Goal: Task Accomplishment & Management: Complete application form

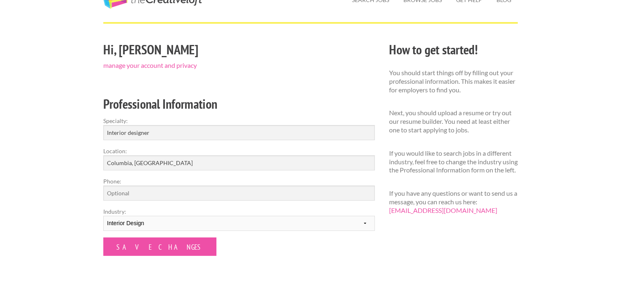
scroll to position [41, 0]
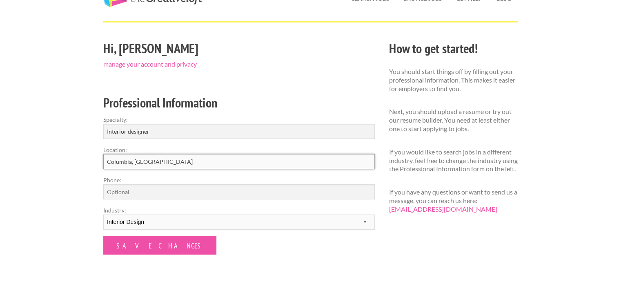
click at [163, 168] on input "Columbia, SC" at bounding box center [239, 161] width 272 height 15
click at [157, 193] on input "Phone:" at bounding box center [239, 191] width 272 height 15
click at [256, 221] on select "--------- Fashion Interior Design Photography Event Planning Entertainment Musi…" at bounding box center [239, 222] width 272 height 15
click at [250, 241] on form "Specialty: Interior designer Location: Columbia, SC Phone: Industry: --------- …" at bounding box center [239, 184] width 272 height 139
click at [153, 160] on input "Columbia, SC" at bounding box center [239, 161] width 272 height 15
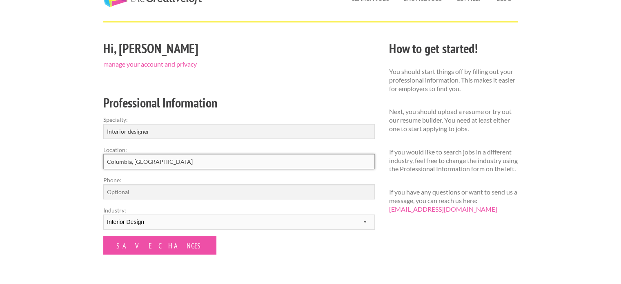
click at [170, 160] on input "Columbia, SC" at bounding box center [239, 161] width 272 height 15
type input "M"
type input "n"
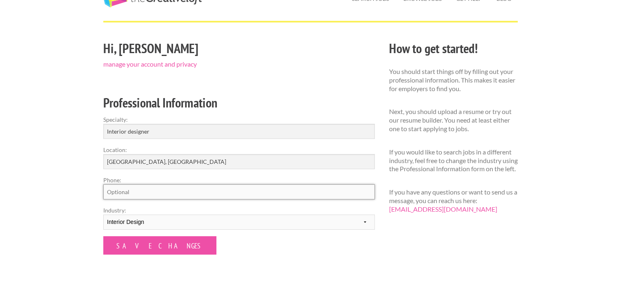
click at [168, 194] on input "Phone:" at bounding box center [239, 191] width 272 height 15
click at [154, 162] on input "[GEOGRAPHIC_DATA], [GEOGRAPHIC_DATA]" at bounding box center [239, 161] width 272 height 15
click at [164, 192] on input "Phone:" at bounding box center [239, 191] width 272 height 15
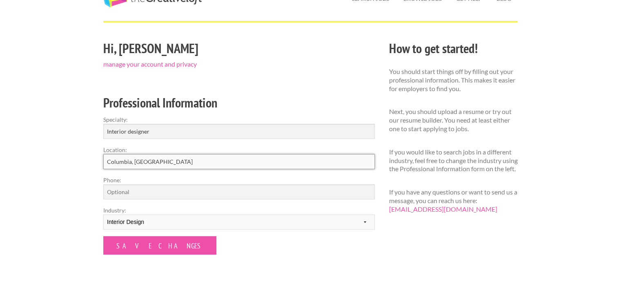
click at [159, 163] on input "Columbia, SC" at bounding box center [239, 161] width 272 height 15
type input "[GEOGRAPHIC_DATA], [GEOGRAPHIC_DATA]"
click at [142, 194] on input "Phone:" at bounding box center [239, 191] width 272 height 15
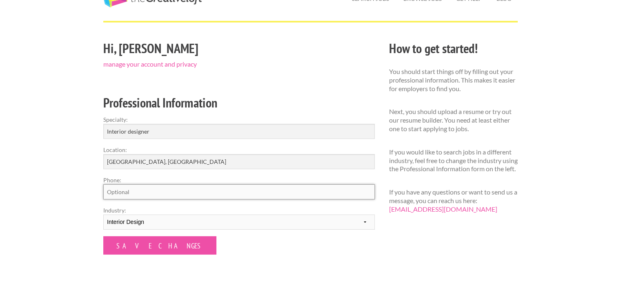
click at [144, 187] on input "Phone:" at bounding box center [239, 191] width 272 height 15
click at [80, 196] on div "Employers My Account Log Out The Creative Loft Search Jobs Browse Jobs Get Help…" at bounding box center [310, 223] width 621 height 529
click at [111, 192] on input "+15617109848" at bounding box center [239, 191] width 272 height 15
click at [114, 190] on input "+15617109848" at bounding box center [239, 191] width 272 height 15
drag, startPoint x: 111, startPoint y: 192, endPoint x: 175, endPoint y: 192, distance: 64.6
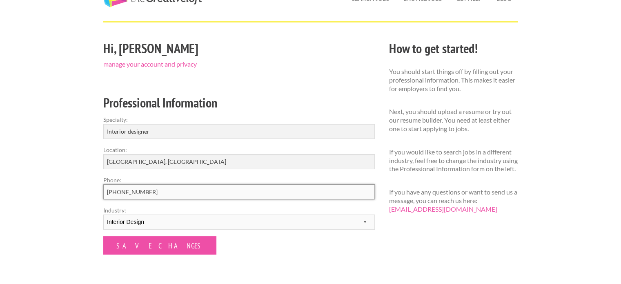
click at [175, 192] on input "+15617109848" at bounding box center [239, 191] width 272 height 15
click at [124, 194] on input "+34" at bounding box center [239, 191] width 272 height 15
paste input "614 177 449"
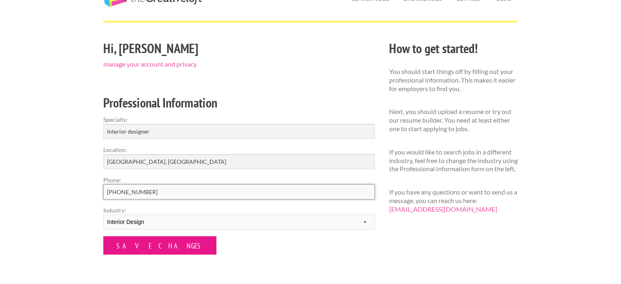
type input "+34614 177 449"
click at [143, 243] on input "Save Changes" at bounding box center [159, 245] width 113 height 18
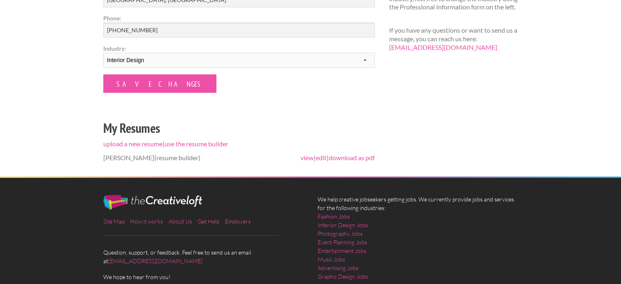
scroll to position [204, 0]
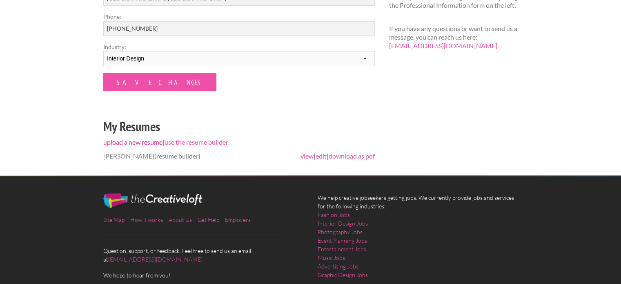
click at [151, 142] on link "upload a new resume" at bounding box center [132, 142] width 59 height 8
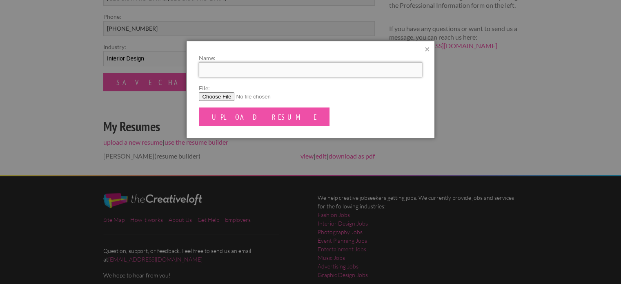
click at [270, 72] on input "Name:" at bounding box center [310, 69] width 223 height 15
click at [333, 120] on form "Name: File: Upload Resume" at bounding box center [310, 90] width 223 height 72
click at [425, 52] on link "×" at bounding box center [427, 49] width 5 height 9
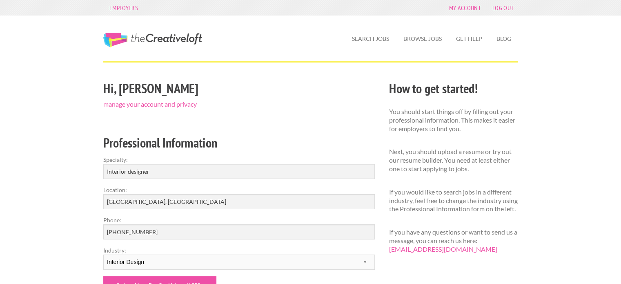
scroll to position [0, 0]
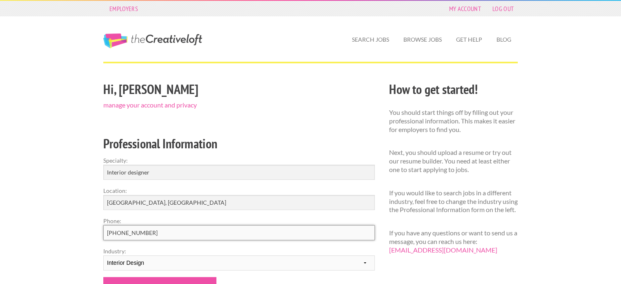
click at [116, 232] on input "[PHONE_NUMBER]" at bounding box center [239, 232] width 272 height 15
type input "+34 614 177 449"
click at [89, 236] on div "Employers My Account Log Out The Creative Loft Search Jobs Browse Jobs Get Help…" at bounding box center [310, 264] width 621 height 529
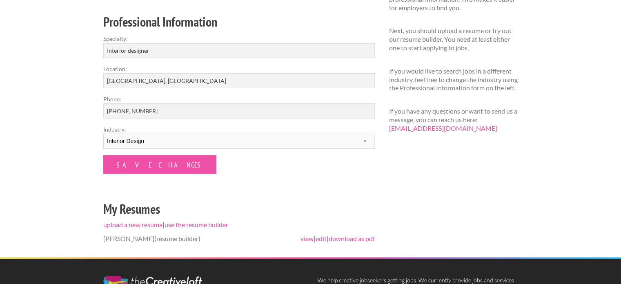
scroll to position [123, 0]
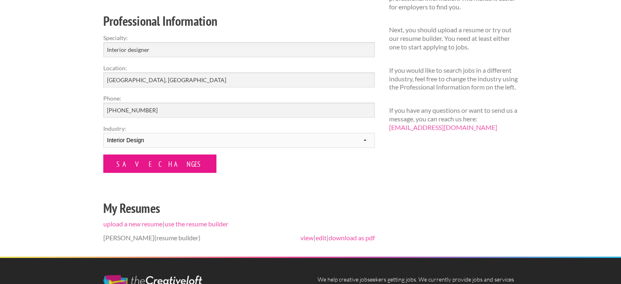
click at [154, 165] on input "Save Changes" at bounding box center [159, 163] width 113 height 18
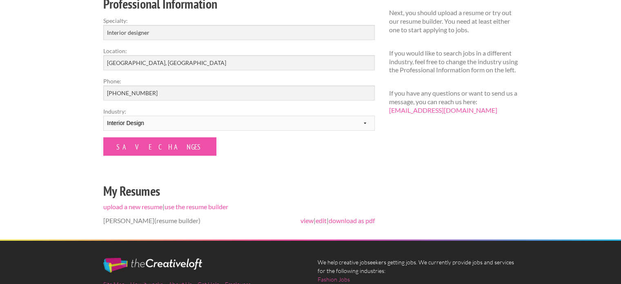
scroll to position [163, 0]
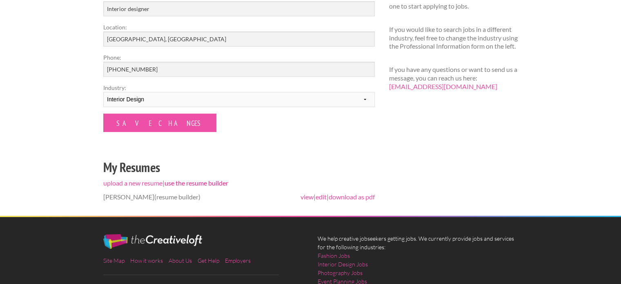
click at [206, 184] on link "use the resume builder" at bounding box center [197, 183] width 64 height 8
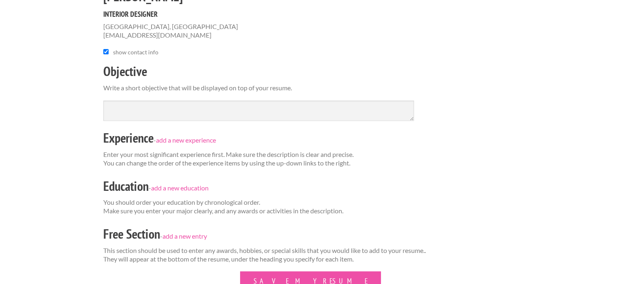
scroll to position [123, 0]
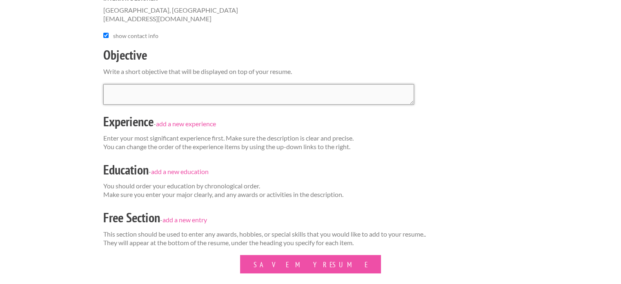
click at [166, 87] on textarea at bounding box center [258, 94] width 311 height 20
paste textarea "I am a dedicated and creative designer, I like to explore different aspects of …"
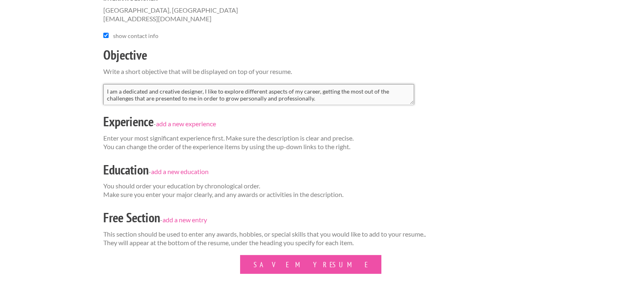
paste textarea "I have developed product, packaging, and furniture designs, but my true passion…"
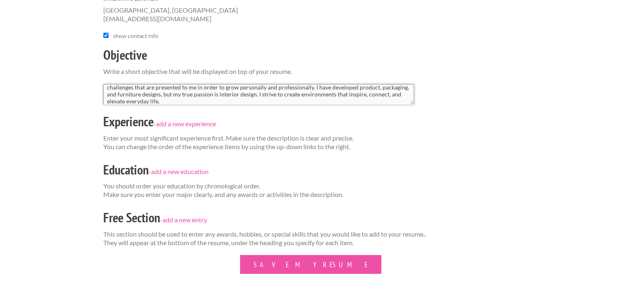
type textarea "I am a dedicated and creative designer, I like to explore different aspects of …"
click at [468, 140] on p "Enter your most significant experience first. Make sure the description is clea…" at bounding box center [310, 142] width 415 height 17
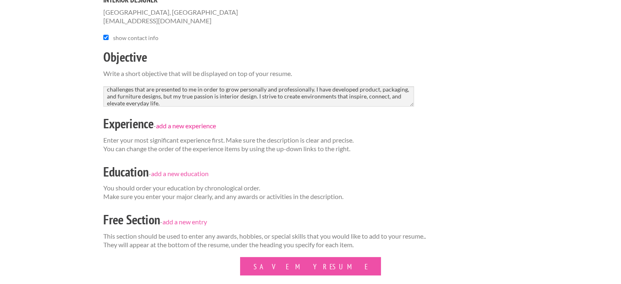
scroll to position [123, 0]
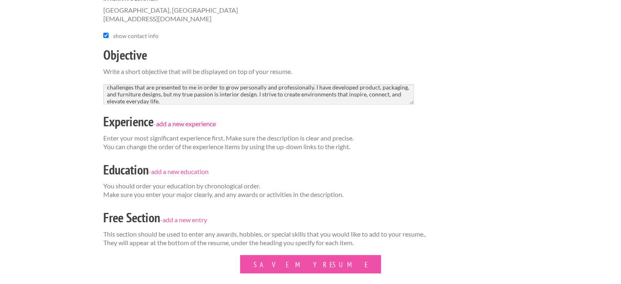
click at [210, 124] on link "add a new experience" at bounding box center [186, 124] width 60 height 8
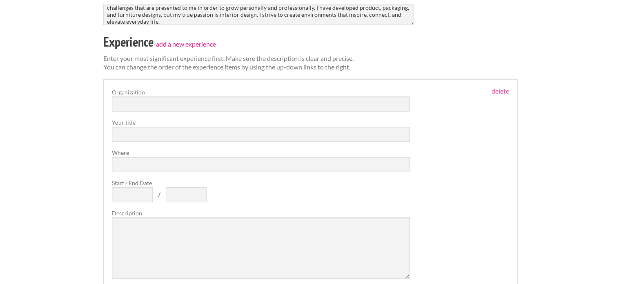
scroll to position [204, 0]
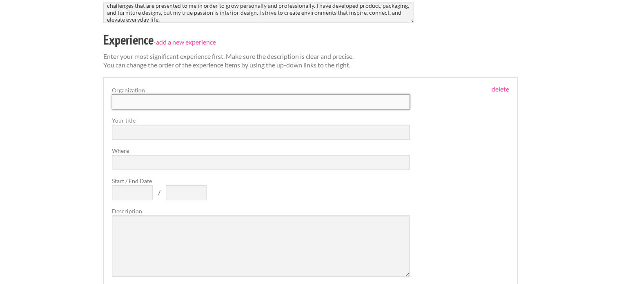
click at [170, 101] on input "text" at bounding box center [261, 101] width 298 height 15
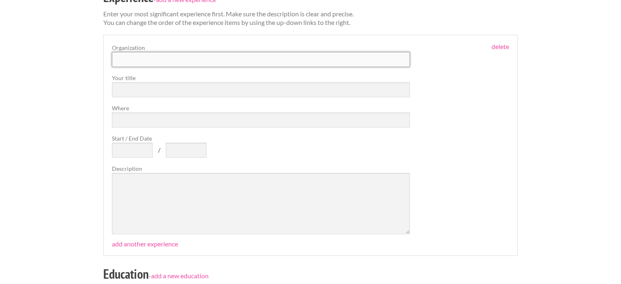
scroll to position [245, 0]
click at [150, 54] on input "text" at bounding box center [261, 61] width 298 height 15
paste input "CB Architecture & Environments"
type input "CB Architecture & Environments"
click at [157, 89] on input "text" at bounding box center [261, 91] width 298 height 15
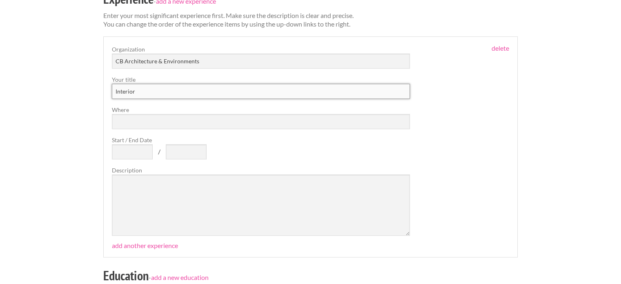
click at [146, 87] on input "Interior" at bounding box center [261, 91] width 298 height 15
paste input "Design Inter"
type input "Design Intern"
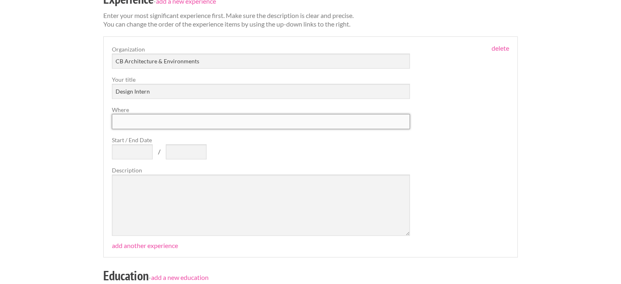
click at [145, 120] on input "Where" at bounding box center [261, 121] width 298 height 15
type input "[GEOGRAPHIC_DATA]"
click at [185, 134] on div "Organization CB Architecture & Environments Your title Design Intern Where Colo…" at bounding box center [261, 140] width 298 height 191
click at [136, 147] on input "Start / End Date" at bounding box center [132, 151] width 41 height 15
click at [130, 156] on input "Start / End Date" at bounding box center [132, 151] width 41 height 15
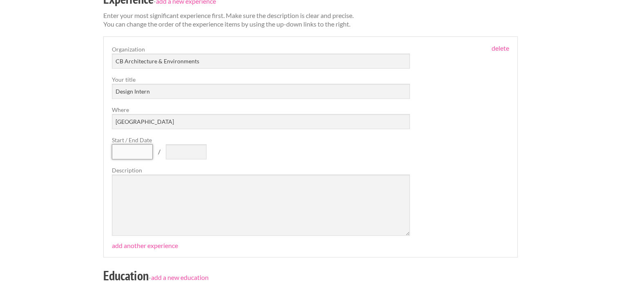
type input "a"
type input "August 2022"
click at [182, 152] on input "text" at bounding box center [186, 151] width 41 height 15
type input "f"
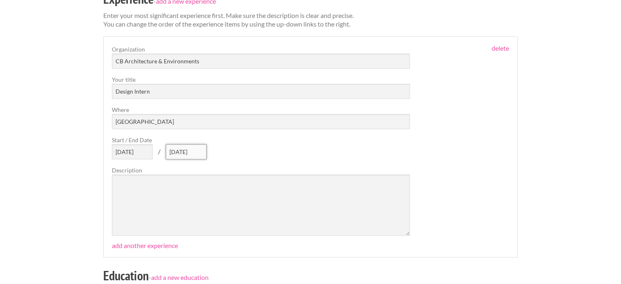
type input "February 2023"
click at [258, 159] on div "Organization CB Architecture & Environments Your title Design Intern Where Colo…" at bounding box center [261, 140] width 298 height 191
click at [183, 192] on textarea at bounding box center [261, 204] width 298 height 61
click at [149, 195] on textarea at bounding box center [261, 204] width 298 height 61
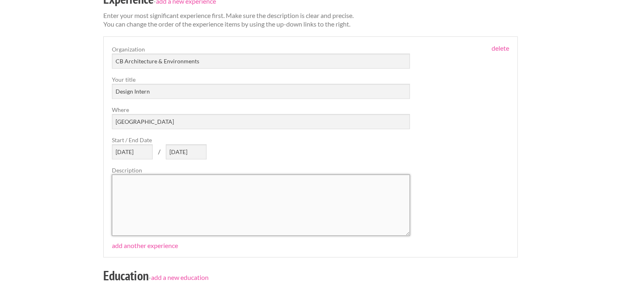
paste textarea "Design and model residential spaces and custom furniture. Develop architectural…"
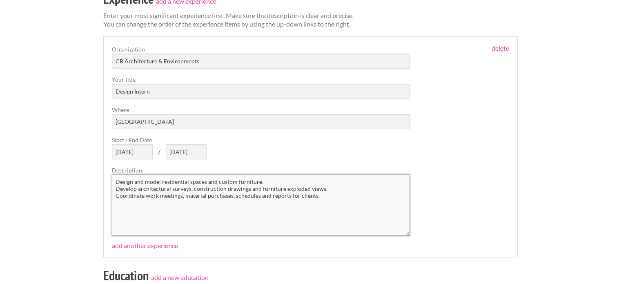
click at [166, 202] on textarea "Design and model residential spaces and custom furniture. Develop architectural…" at bounding box center [261, 204] width 298 height 61
click at [120, 208] on textarea "Design and model residential spaces and custom furniture. Develop architectural…" at bounding box center [261, 204] width 298 height 61
click at [116, 185] on textarea "Design and model residential spaces and custom furniture. Develop architectural…" at bounding box center [261, 204] width 298 height 61
click at [116, 179] on textarea "Design and model residential spaces and custom furniture. Develop architectural…" at bounding box center [261, 204] width 298 height 61
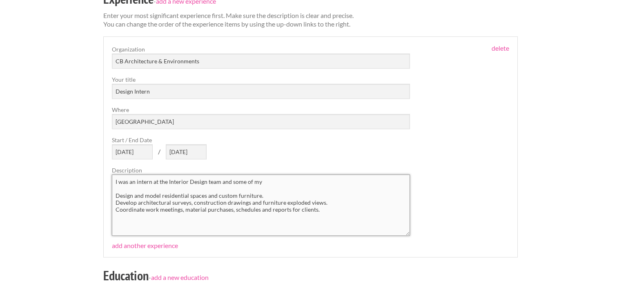
click at [266, 177] on textarea "I was an intern at the Interior Design team and some of my Design and model res…" at bounding box center [261, 204] width 298 height 61
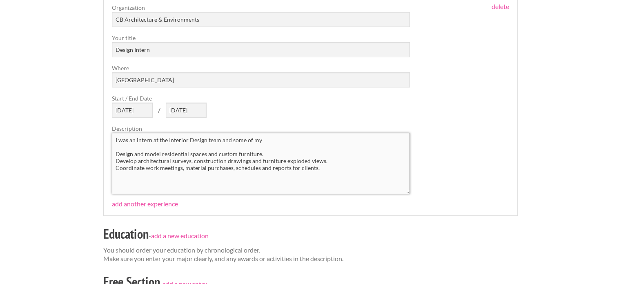
scroll to position [286, 0]
drag, startPoint x: 269, startPoint y: 141, endPoint x: 105, endPoint y: 139, distance: 164.7
click at [105, 139] on fieldset "move up move down delete Organization CB Architecture & Environments Your title…" at bounding box center [310, 106] width 415 height 221
click at [261, 136] on textarea "I was an intern at the Interior Design team and some of my Design and model res…" at bounding box center [261, 164] width 298 height 61
click at [264, 139] on textarea "I was an intern at the Interior Design team and some of my Design and model res…" at bounding box center [261, 164] width 298 height 61
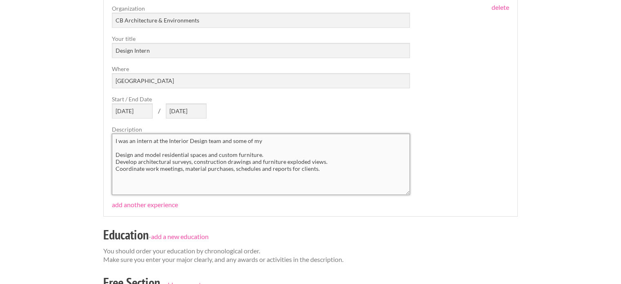
paste textarea "I was an intern on the Interior Design team, and some of my responsibilities in…"
drag, startPoint x: 269, startPoint y: 141, endPoint x: 107, endPoint y: 142, distance: 161.8
click at [107, 142] on fieldset "move up move down delete Organization CB Architecture & Environments Your title…" at bounding box center [310, 106] width 415 height 221
paste textarea "on the Interior Design team, and some of my responsibilities included"
click at [322, 144] on textarea "I was an intern on the Interior Design team, and some of my responsibilities in…" at bounding box center [261, 164] width 298 height 61
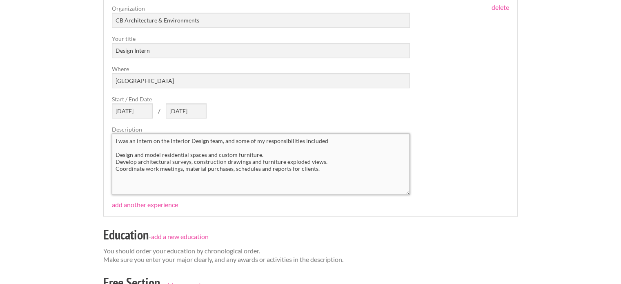
click at [328, 139] on textarea "I was an intern on the Interior Design team, and some of my responsibilities in…" at bounding box center [261, 164] width 298 height 61
type textarea "I was an intern on the Interior Design team, and some of my responsibilities in…"
click at [445, 191] on div "move up move down delete Organization CB Architecture & Environments Your title…" at bounding box center [311, 99] width 398 height 191
click at [161, 206] on link "add another experience" at bounding box center [145, 205] width 66 height 8
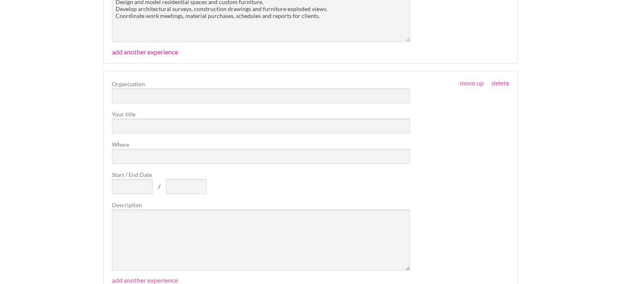
scroll to position [449, 0]
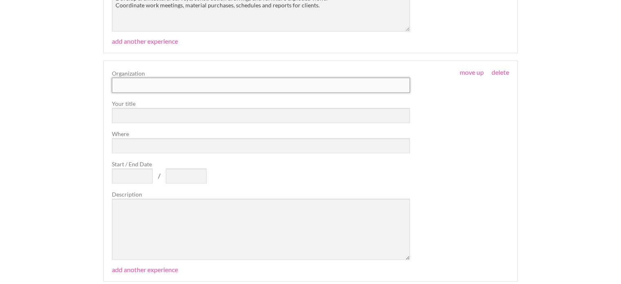
click at [160, 83] on input "text" at bounding box center [261, 85] width 298 height 15
paste input "Homely One Unique Real State"
type input "Homely One Unique Real State"
click at [149, 114] on input "text" at bounding box center [261, 115] width 298 height 15
click at [161, 117] on input "text" at bounding box center [261, 115] width 298 height 15
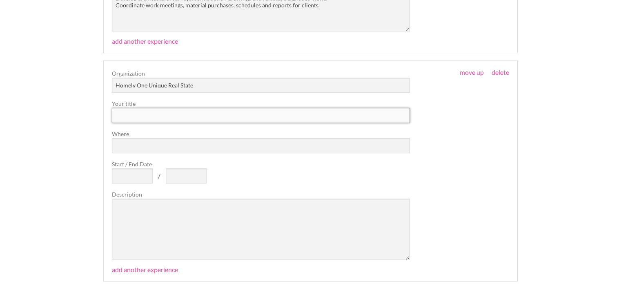
paste input "Interior design intern"
type input "Interior design intern"
click at [141, 146] on input "Where" at bounding box center [261, 145] width 298 height 15
type input "Madrid, Spaiin"
click at [130, 172] on input "Start / End Date" at bounding box center [132, 175] width 41 height 15
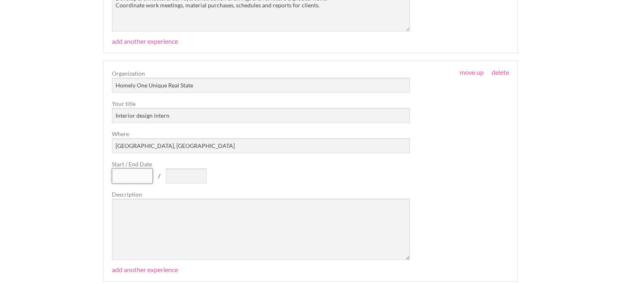
click at [132, 176] on input "Start / End Date" at bounding box center [132, 175] width 41 height 15
paste input "April 2025"
type input "April 2025"
click at [194, 176] on input "text" at bounding box center [186, 175] width 41 height 15
click at [188, 169] on input "text" at bounding box center [186, 175] width 41 height 15
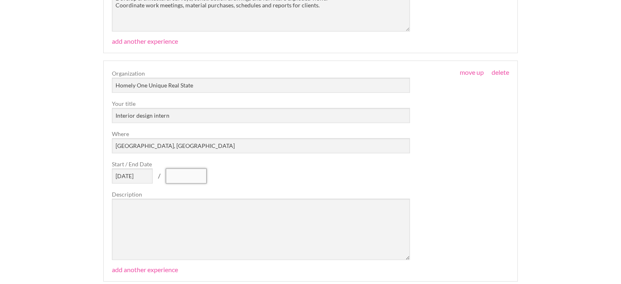
click at [189, 172] on input "text" at bounding box center [186, 175] width 41 height 15
paste input "September 2025"
drag, startPoint x: 191, startPoint y: 176, endPoint x: 159, endPoint y: 179, distance: 32.8
click at [159, 179] on div "Organization Homely One Unique Real State Your title Interior design intern Whe…" at bounding box center [261, 164] width 298 height 191
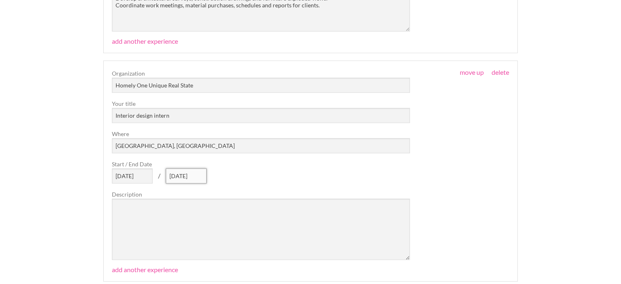
type input "June 2025"
drag, startPoint x: 129, startPoint y: 179, endPoint x: 98, endPoint y: 178, distance: 30.7
click at [98, 178] on div "preview in pdf format Resume Laura Martinez Interior designer Madrid, Spain lau…" at bounding box center [310, 25] width 429 height 793
type input "March 2025"
drag, startPoint x: 181, startPoint y: 178, endPoint x: 175, endPoint y: 177, distance: 6.1
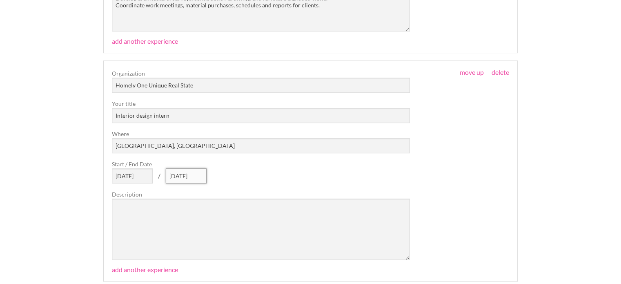
click at [175, 177] on input "June 2025" at bounding box center [186, 175] width 41 height 15
type input "July 2025"
click at [180, 212] on textarea at bounding box center [261, 229] width 298 height 61
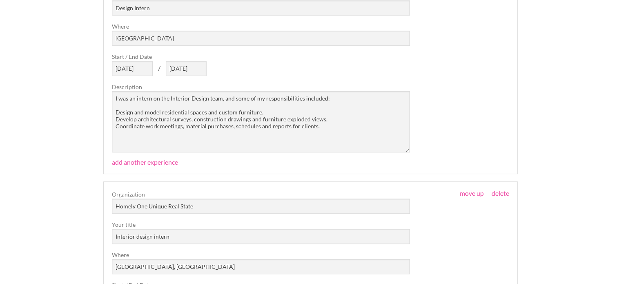
scroll to position [327, 0]
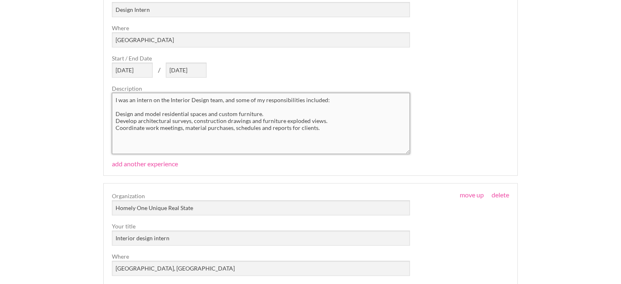
drag, startPoint x: 114, startPoint y: 101, endPoint x: 337, endPoint y: 101, distance: 223.1
click at [337, 101] on textarea "I was an intern on the Interior Design team, and some of my responsibilities in…" at bounding box center [261, 123] width 298 height 61
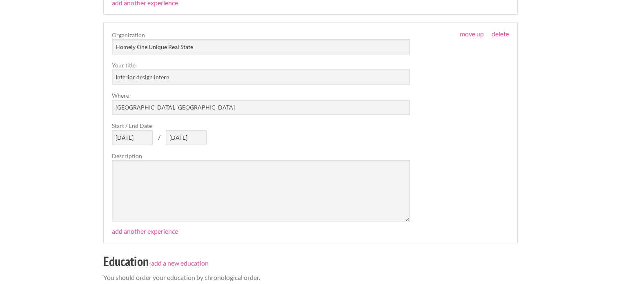
scroll to position [490, 0]
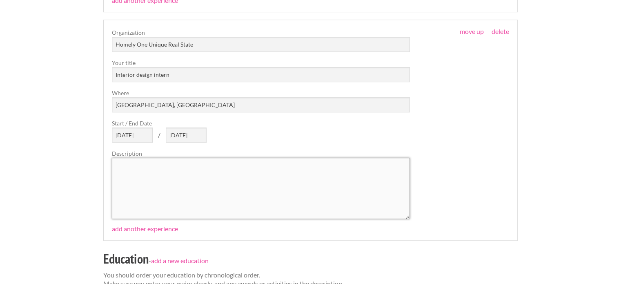
click at [220, 175] on textarea at bounding box center [261, 188] width 298 height 61
paste textarea "I was an intern on the Interior Design team, and some of my responsibilities in…"
click at [310, 162] on textarea "I was an intern on the Interior Design team, and some of my responsibilities in…" at bounding box center [261, 188] width 298 height 61
click at [331, 165] on textarea "I was an intern on the Interior Design team, and some of my responsibilities in…" at bounding box center [261, 188] width 298 height 61
paste textarea "Integral interior design of residential, commercial, and hotel spaces. Developm…"
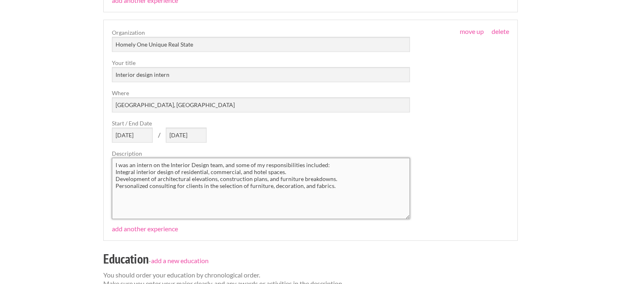
click at [333, 167] on textarea "I was an intern on the Interior Design team, and some of my responsibilities in…" at bounding box center [261, 188] width 298 height 61
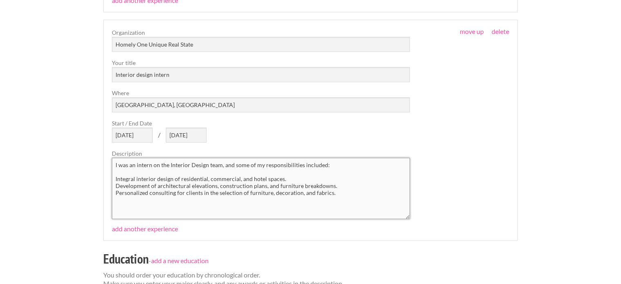
type textarea "I was an intern on the Interior Design team, and some of my responsibilities in…"
click at [431, 171] on div "move up move down delete Organization Homely One Unique Real State Your title I…" at bounding box center [311, 123] width 398 height 191
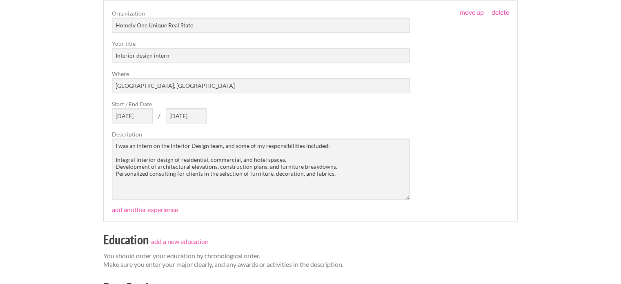
scroll to position [531, 0]
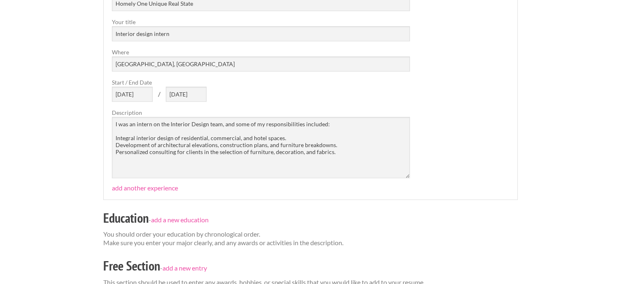
click at [158, 192] on fieldset "move up move down delete Organization Homely One Unique Real State Your title I…" at bounding box center [310, 89] width 415 height 221
click at [158, 191] on link "add another experience" at bounding box center [145, 188] width 66 height 8
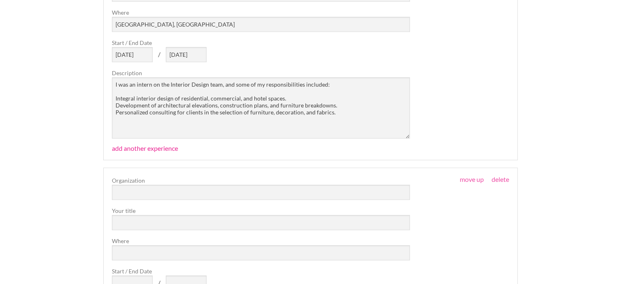
scroll to position [572, 0]
click at [160, 192] on input "text" at bounding box center [261, 190] width 298 height 15
paste input "Holding Enterprise S A S"
type input "Holding Enterprise S A S"
click at [167, 226] on input "text" at bounding box center [261, 221] width 298 height 15
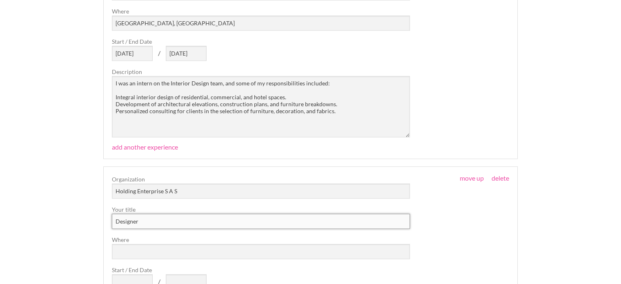
type input "Designer"
click at [150, 259] on div "Organization Holding Enterprise S A S Your title Designer Where Start / End Dat…" at bounding box center [261, 270] width 298 height 191
click at [150, 248] on input "Where" at bounding box center [261, 251] width 298 height 15
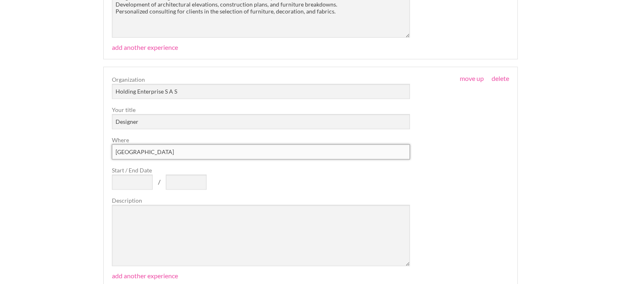
scroll to position [695, 0]
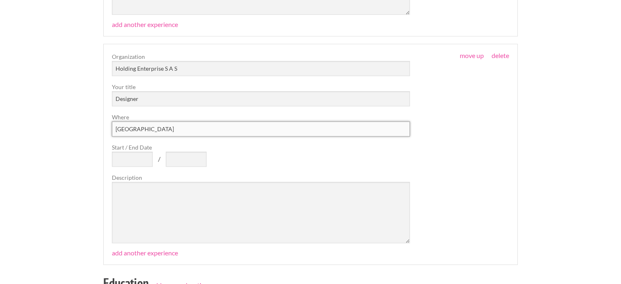
type input "Colombia"
click at [141, 155] on input "Start / End Date" at bounding box center [132, 159] width 41 height 15
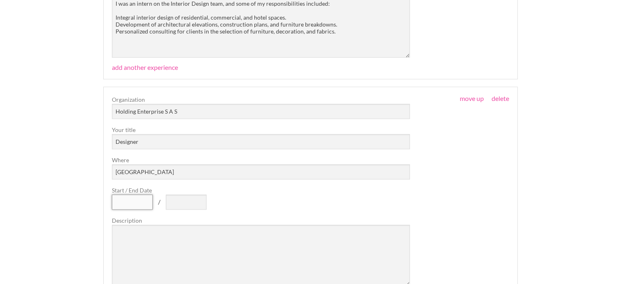
scroll to position [654, 0]
type input "2021"
click at [193, 204] on input "text" at bounding box center [186, 199] width 41 height 15
type input "Present"
click at [196, 238] on textarea at bounding box center [261, 253] width 298 height 61
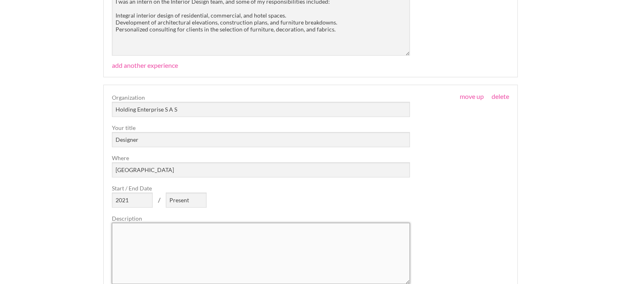
click at [183, 241] on textarea at bounding box center [261, 253] width 298 height 61
paste textarea "Develop digital modeling of the architectural structures proposed. Digital mode…"
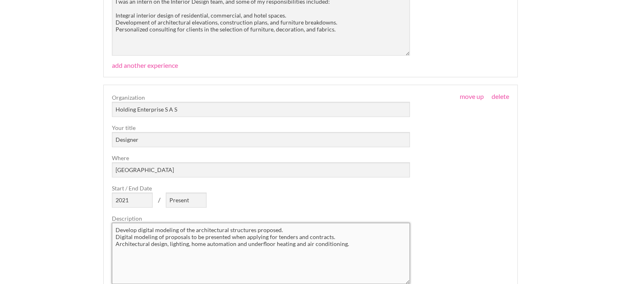
click at [117, 229] on textarea "Develop digital modeling of the architectural structures proposed. Digital mode…" at bounding box center [261, 253] width 298 height 61
click at [121, 227] on textarea "Develop digital modeling of the architectural structures proposed. Digital mode…" at bounding box center [261, 253] width 298 height 61
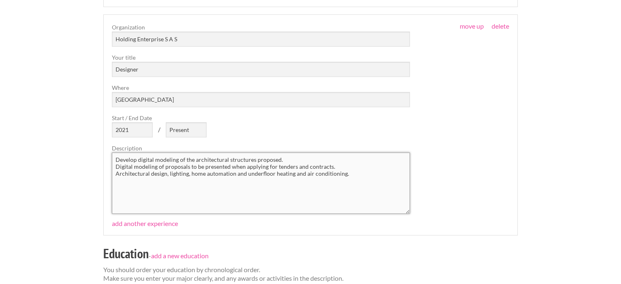
scroll to position [735, 0]
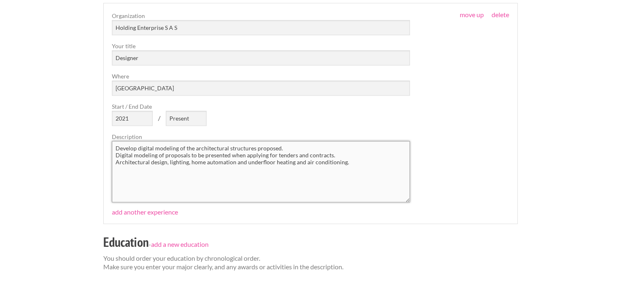
paste textarea "I occasionally do freelance work for this company, assisting with tasks such as:"
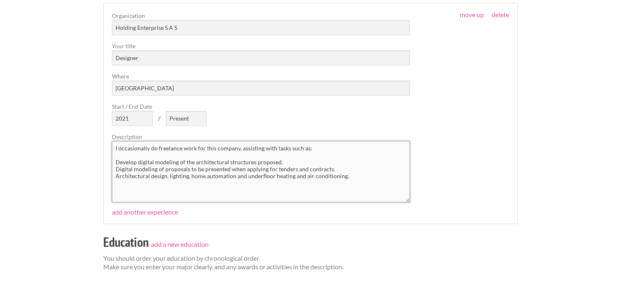
type textarea "I occasionally do freelance work for this company, assisting with tasks such as…"
click at [451, 158] on div "move up move down delete Organization Holding Enterprise S A S Your title Desig…" at bounding box center [311, 106] width 398 height 191
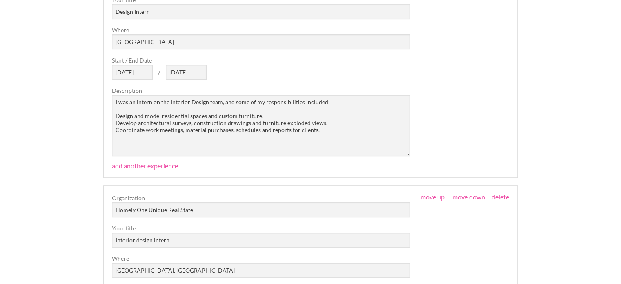
scroll to position [327, 0]
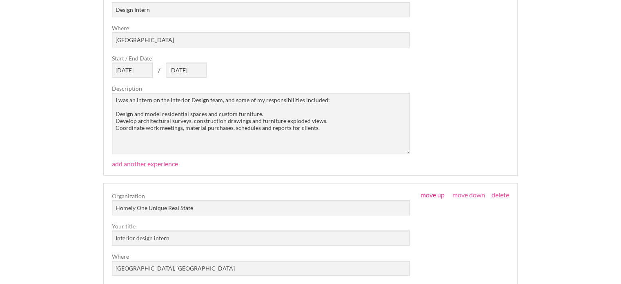
click at [431, 194] on link "move up" at bounding box center [433, 195] width 24 height 8
click at [200, 72] on input "February 2023" at bounding box center [186, 70] width 41 height 15
click at [204, 71] on input "February 2023" at bounding box center [186, 70] width 41 height 15
click at [203, 69] on input "February 2023" at bounding box center [186, 70] width 41 height 15
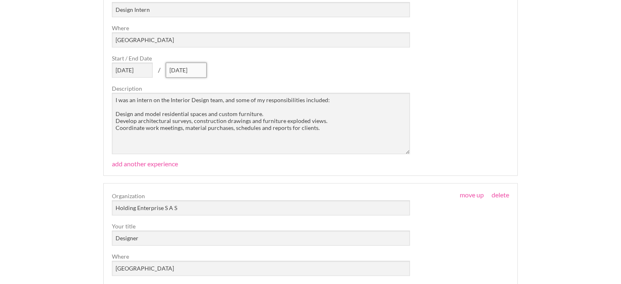
click at [201, 68] on input "February 2023" at bounding box center [186, 70] width 41 height 15
type input "February 2023"
click at [233, 72] on div "Organization CB Architecture & Environments Your title Design Intern Where Colo…" at bounding box center [261, 58] width 298 height 191
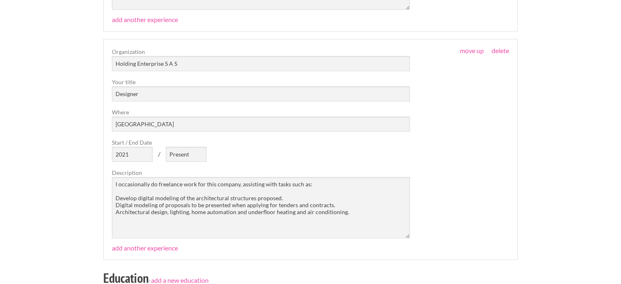
scroll to position [637, 0]
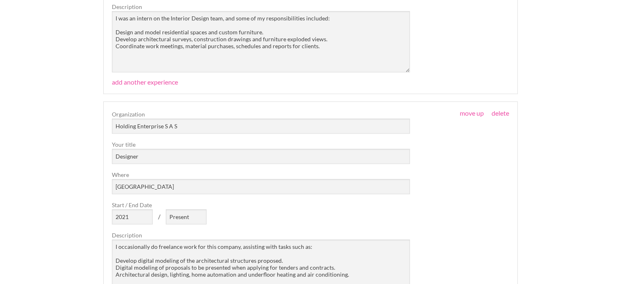
click at [470, 117] on div "move up move down delete Organization Holding Enterprise S A S Your title Desig…" at bounding box center [311, 205] width 398 height 191
click at [466, 113] on link "move up" at bounding box center [472, 113] width 24 height 8
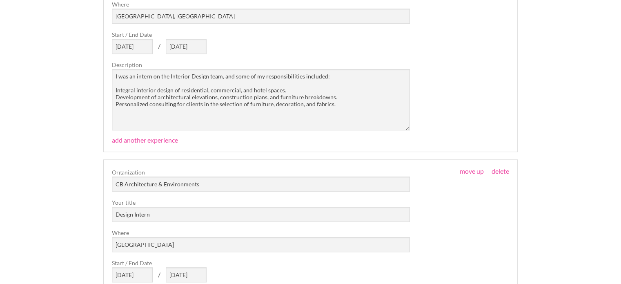
click at [498, 111] on div "move up move down delete Organization Homely One Unique Real State Your title I…" at bounding box center [311, 35] width 398 height 191
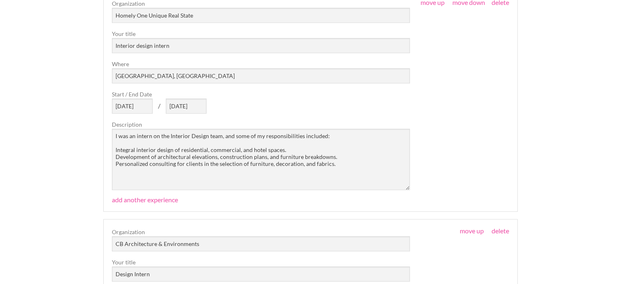
scroll to position [497, 0]
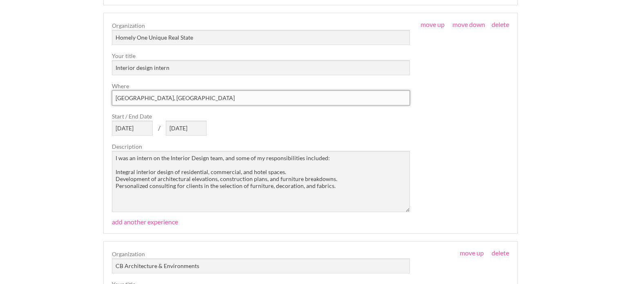
click at [161, 98] on input "Madrid, Spaiin" at bounding box center [261, 97] width 298 height 15
type input "Madrid, Spain"
click at [422, 114] on div "move up move down delete Organization Homely One Unique Real State Your title I…" at bounding box center [311, 116] width 398 height 191
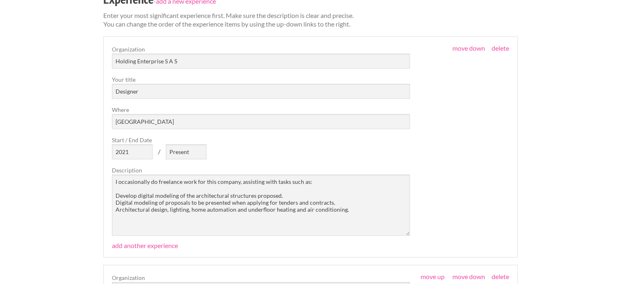
scroll to position [252, 0]
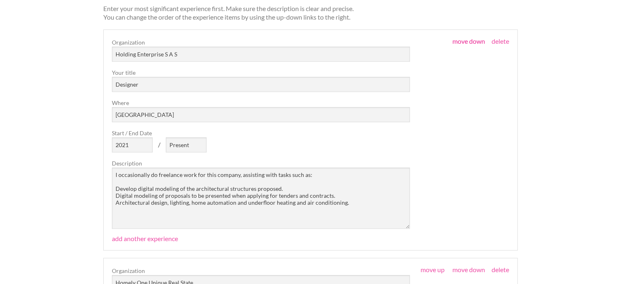
click at [466, 41] on link "move down" at bounding box center [469, 41] width 33 height 8
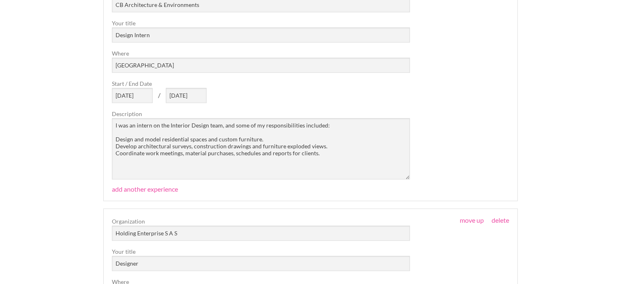
scroll to position [538, 0]
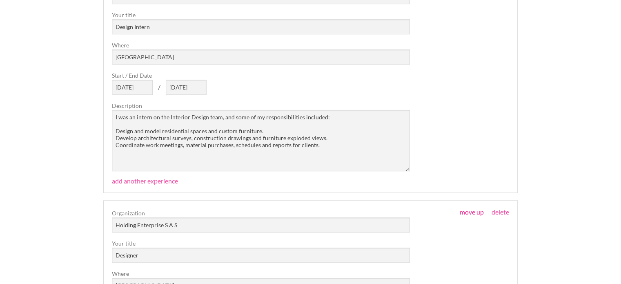
click at [470, 209] on link "move up" at bounding box center [472, 212] width 24 height 8
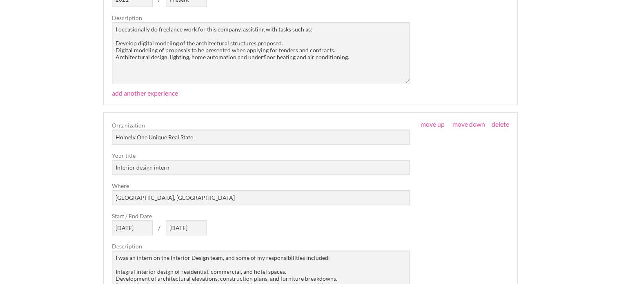
scroll to position [399, 0]
click at [430, 125] on link "move up" at bounding box center [433, 123] width 24 height 8
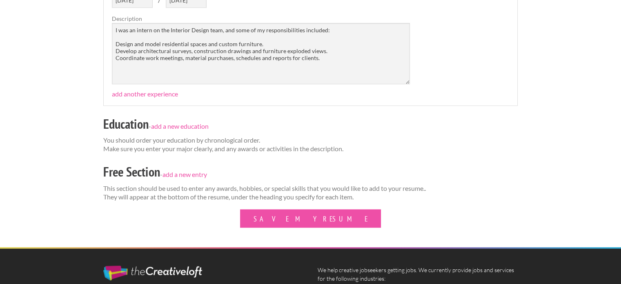
scroll to position [872, 0]
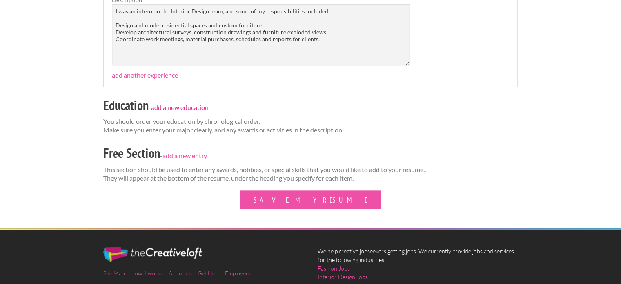
click at [194, 105] on link "add a new education" at bounding box center [180, 107] width 58 height 8
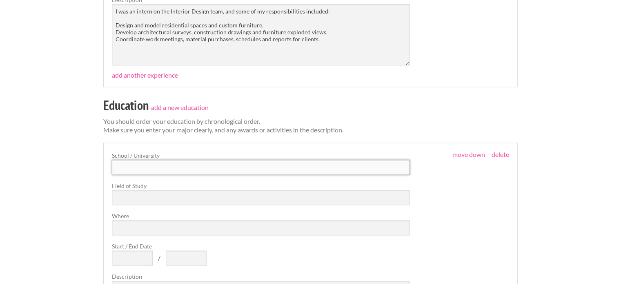
click at [165, 165] on input "text" at bounding box center [261, 167] width 298 height 15
click at [166, 161] on input "text" at bounding box center [261, 167] width 298 height 15
paste input "Universidad Autónoma de Colombia"
type input "Universidad Autónoma de Colombia"
click at [155, 202] on input "text" at bounding box center [261, 197] width 298 height 15
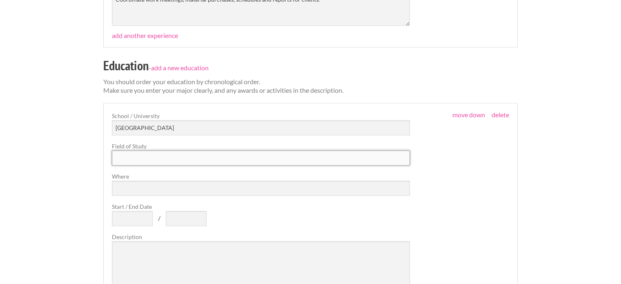
scroll to position [913, 0]
click at [156, 194] on div "School / University Universidad Autónoma de Colombia Field of Study Where Start…" at bounding box center [261, 205] width 298 height 191
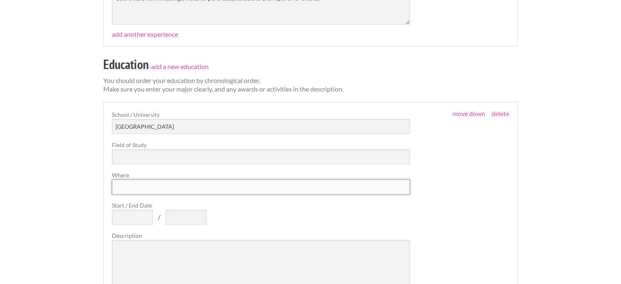
click at [157, 190] on input "Where" at bounding box center [261, 186] width 298 height 15
type input "C"
click at [117, 185] on input "Bogotá D.C." at bounding box center [261, 186] width 298 height 15
type input "Colombia- Bogotá D.C."
click at [144, 214] on input "Start / End Date" at bounding box center [132, 217] width 41 height 15
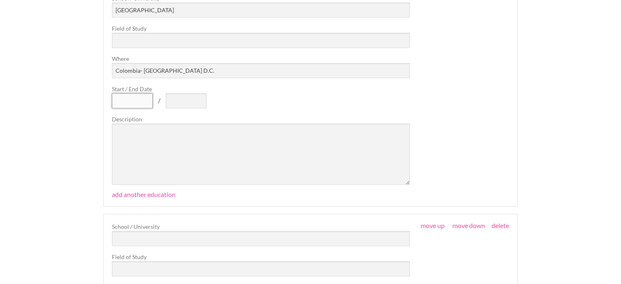
scroll to position [1036, 0]
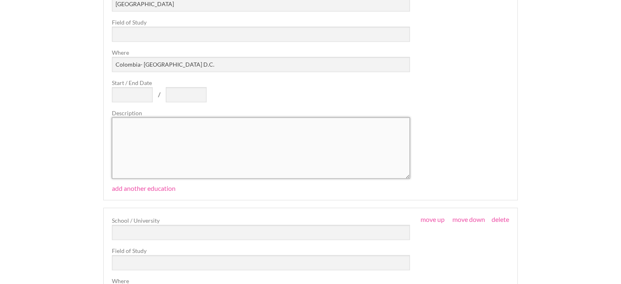
click at [142, 125] on textarea at bounding box center [261, 147] width 298 height 61
paste textarea "College degree | Industrial Design"
type textarea "College degree | Industrial Design"
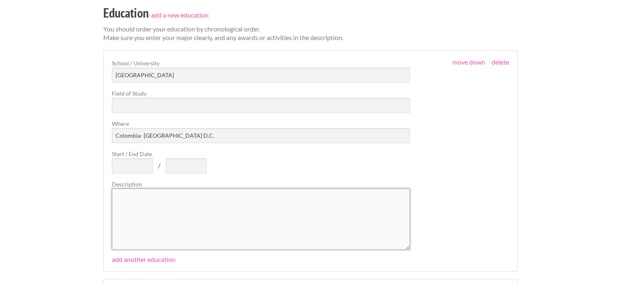
scroll to position [954, 0]
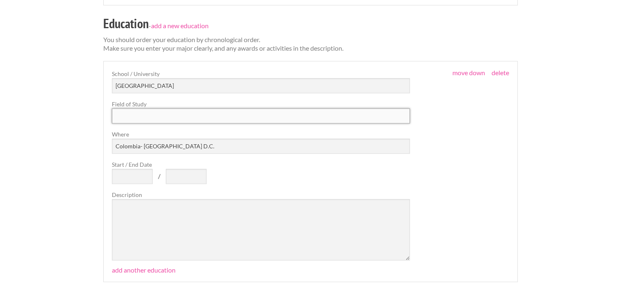
click at [145, 117] on input "text" at bounding box center [261, 115] width 298 height 15
paste input "College degree | Industrial Design"
type input "College degree | Industrial Design"
click at [170, 189] on div "School / University Universidad Autónoma de Colombia Field of Study College deg…" at bounding box center [261, 164] width 298 height 191
click at [127, 177] on input "Start / End Date" at bounding box center [132, 176] width 41 height 15
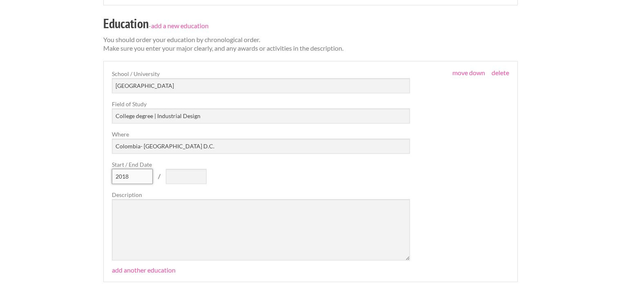
type input "2018"
click at [180, 179] on input "text" at bounding box center [186, 176] width 41 height 15
type input "2022"
click at [228, 183] on div "School / University Universidad Autónoma de Colombia Field of Study College deg…" at bounding box center [261, 164] width 298 height 191
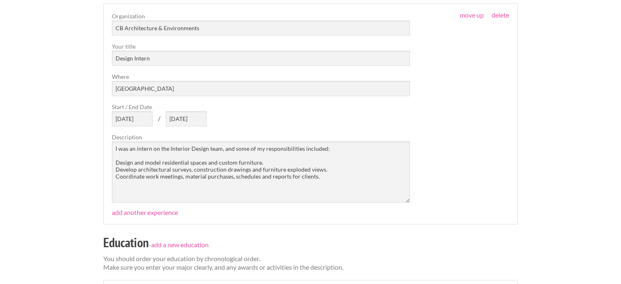
scroll to position [709, 0]
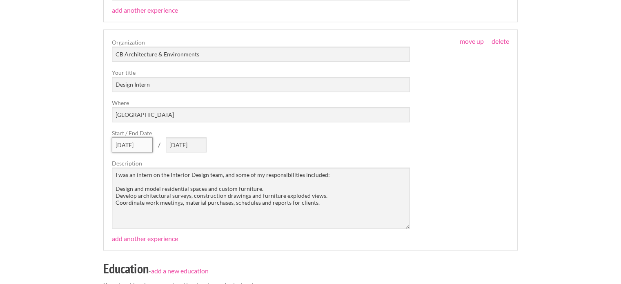
drag, startPoint x: 134, startPoint y: 145, endPoint x: 101, endPoint y: 145, distance: 32.7
type input "2022"
drag, startPoint x: 194, startPoint y: 147, endPoint x: 148, endPoint y: 148, distance: 45.4
click at [148, 148] on div "Organization CB Architecture & Environments Your title Design Intern Where Colo…" at bounding box center [261, 133] width 298 height 191
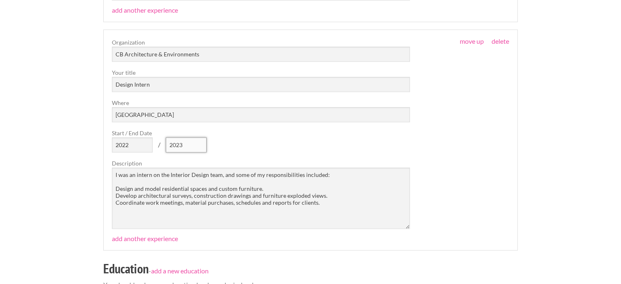
type input "2023"
click at [238, 138] on div "Organization CB Architecture & Environments Your title Design Intern Where Colo…" at bounding box center [261, 133] width 298 height 191
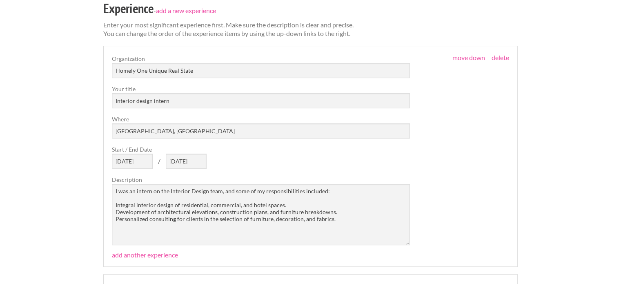
scroll to position [219, 0]
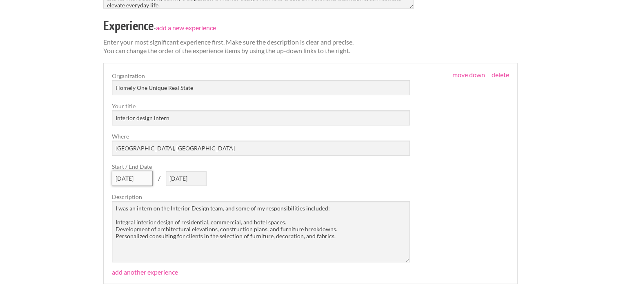
drag, startPoint x: 147, startPoint y: 177, endPoint x: 105, endPoint y: 176, distance: 42.5
click at [105, 176] on fieldset "move up move down delete Organization Homely One Unique Real State Your title I…" at bounding box center [310, 173] width 415 height 221
click at [238, 181] on div "Organization Homely One Unique Real State Your title Interior design intern Whe…" at bounding box center [261, 167] width 298 height 191
click at [135, 181] on input "2024" at bounding box center [132, 178] width 41 height 15
click at [224, 172] on div "Organization Homely One Unique Real State Your title Interior design intern Whe…" at bounding box center [261, 167] width 298 height 191
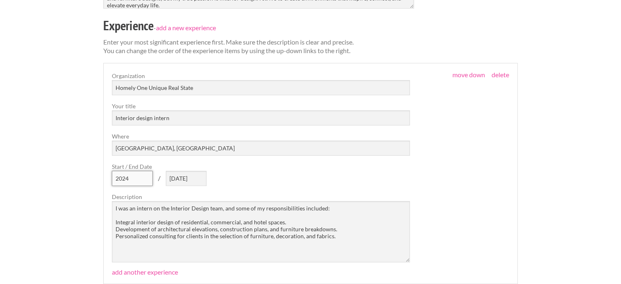
type input "2024"
click at [242, 172] on div "Organization Homely One Unique Real State Your title Interior design intern Whe…" at bounding box center [261, 167] width 298 height 191
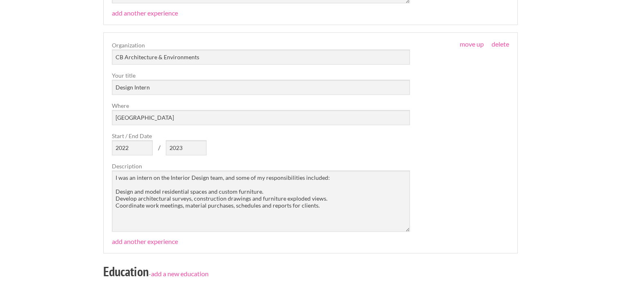
scroll to position [709, 0]
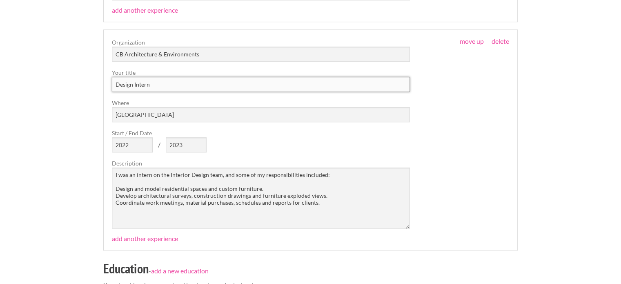
drag, startPoint x: 168, startPoint y: 86, endPoint x: 93, endPoint y: 82, distance: 74.5
type input "Design Intern"
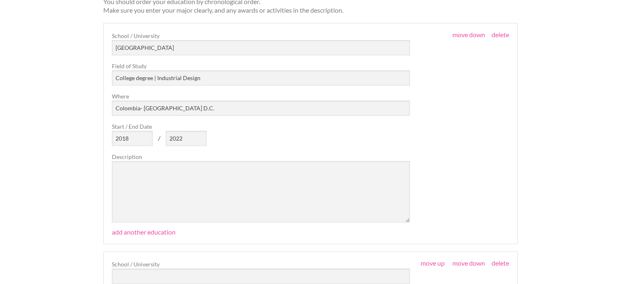
scroll to position [995, 0]
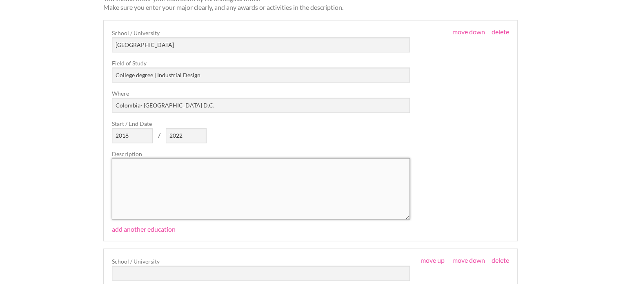
click at [203, 168] on textarea at bounding box center [261, 188] width 298 height 61
click at [162, 230] on link "add another education" at bounding box center [144, 229] width 64 height 8
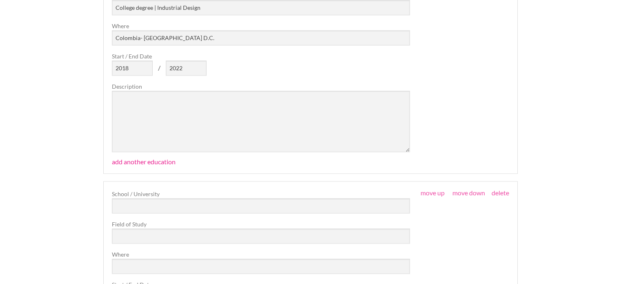
scroll to position [1117, 0]
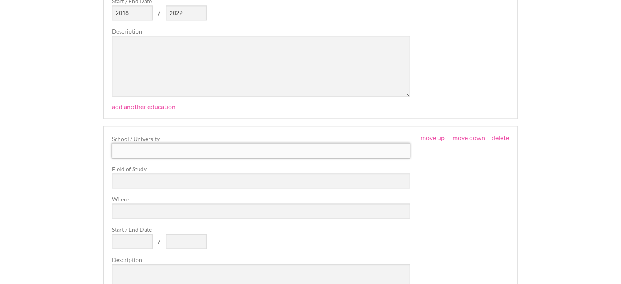
click at [177, 149] on input "text" at bounding box center [261, 150] width 298 height 15
paste input "Insenia Design School Madrid"
type input "Insenia Design School Madrid"
click at [148, 189] on div "School / University Insenia Design School Madrid Field of Study Where Start / E…" at bounding box center [261, 229] width 298 height 191
click at [150, 180] on input "text" at bounding box center [261, 180] width 298 height 15
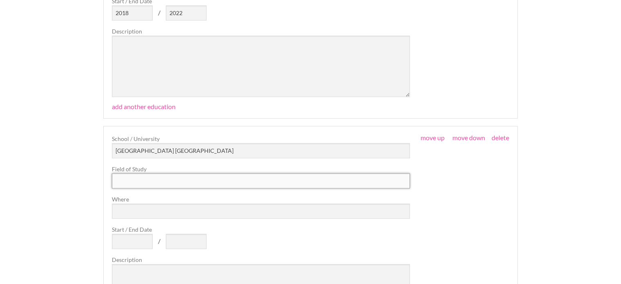
click at [161, 177] on input "text" at bounding box center [261, 180] width 298 height 15
paste input "Master's Degree | Interior architecture, interior design and decoration."
type input "Master's Degree | Interior architecture, interior design and decoration."
drag, startPoint x: 172, startPoint y: 148, endPoint x: 190, endPoint y: 146, distance: 17.7
click at [190, 146] on input "Insenia Design School Madrid" at bounding box center [261, 150] width 298 height 15
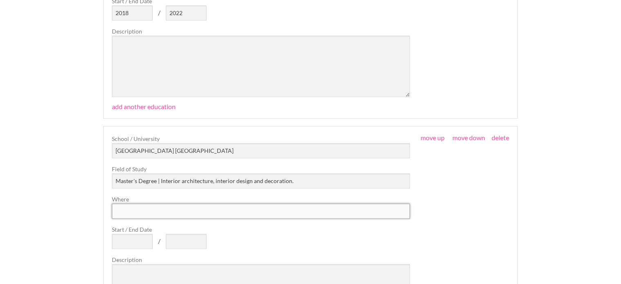
click at [161, 210] on input "Where" at bounding box center [261, 210] width 298 height 15
paste input "Madrid"
click at [172, 210] on input "Madrid" at bounding box center [261, 210] width 298 height 15
click at [184, 217] on input "Madrid, Spain" at bounding box center [261, 210] width 298 height 15
type input "Madrid, Spain"
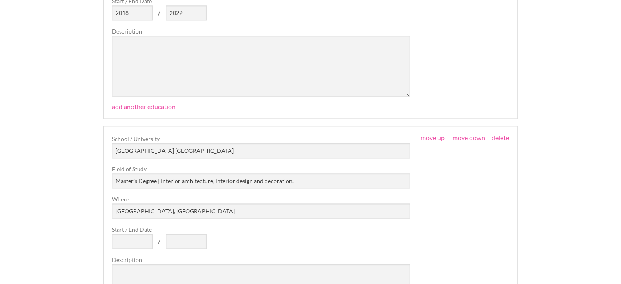
click at [160, 229] on label "Start / End Date" at bounding box center [261, 229] width 298 height 9
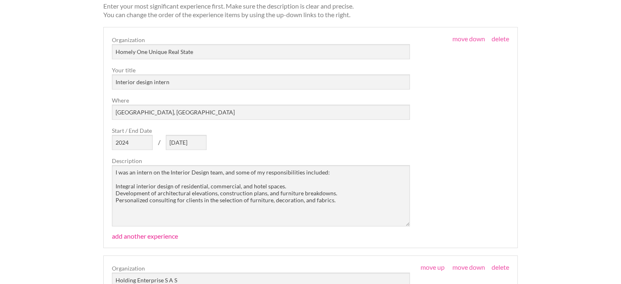
click at [136, 235] on link "add another experience" at bounding box center [145, 236] width 66 height 8
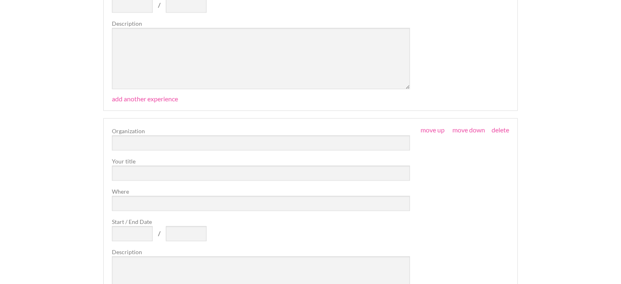
scroll to position [622, 0]
click at [496, 127] on link "delete" at bounding box center [501, 128] width 18 height 8
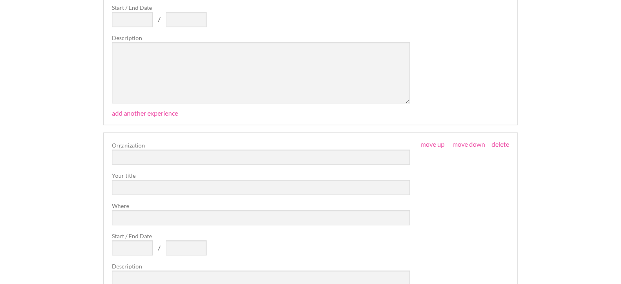
scroll to position [541, 0]
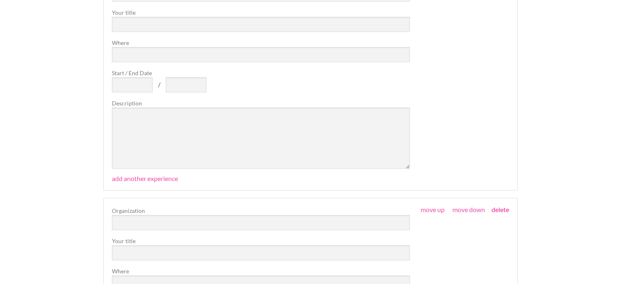
click at [503, 208] on link "delete" at bounding box center [501, 210] width 18 height 8
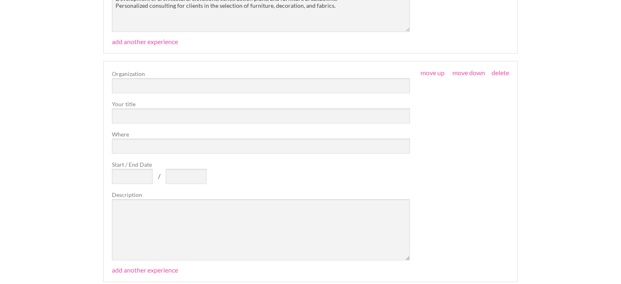
scroll to position [449, 0]
click at [498, 70] on link "delete" at bounding box center [501, 72] width 18 height 8
click at [499, 70] on link "delete" at bounding box center [501, 72] width 18 height 8
click at [500, 70] on link "delete" at bounding box center [501, 72] width 18 height 8
click at [502, 71] on link "delete" at bounding box center [501, 72] width 18 height 8
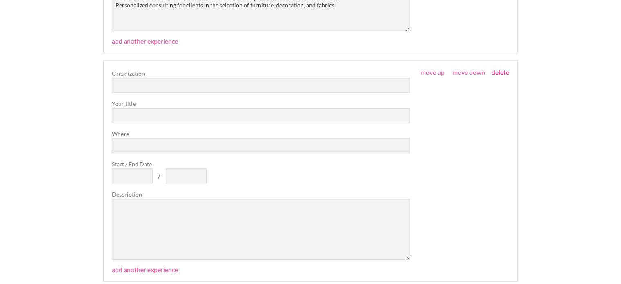
click at [502, 72] on link "delete" at bounding box center [501, 72] width 18 height 8
click at [498, 74] on link "delete" at bounding box center [501, 72] width 18 height 8
click at [502, 72] on link "delete" at bounding box center [501, 72] width 18 height 8
click at [498, 73] on link "delete" at bounding box center [501, 72] width 18 height 8
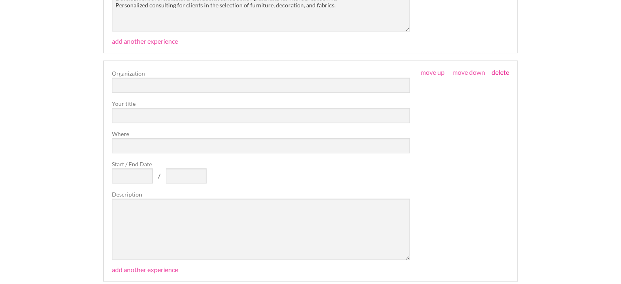
click at [498, 73] on link "delete" at bounding box center [501, 72] width 18 height 8
click at [500, 73] on link "delete" at bounding box center [501, 72] width 18 height 8
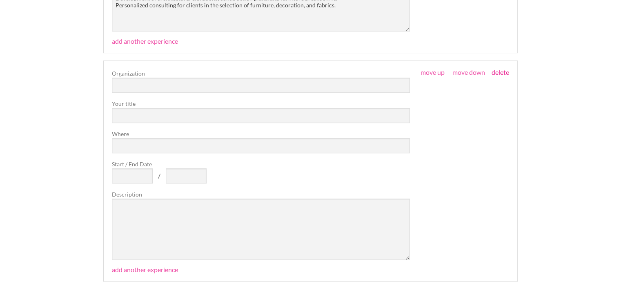
click at [500, 73] on link "delete" at bounding box center [501, 72] width 18 height 8
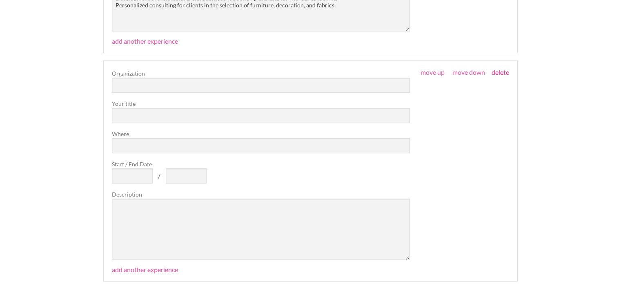
click at [500, 73] on link "delete" at bounding box center [501, 72] width 18 height 8
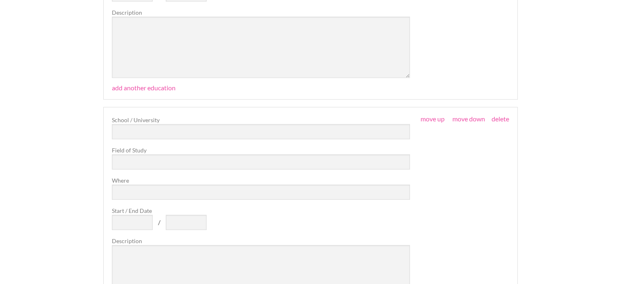
scroll to position [33406, 0]
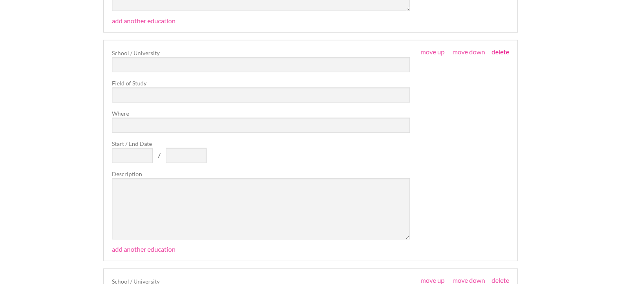
click at [505, 48] on link "delete" at bounding box center [501, 52] width 18 height 8
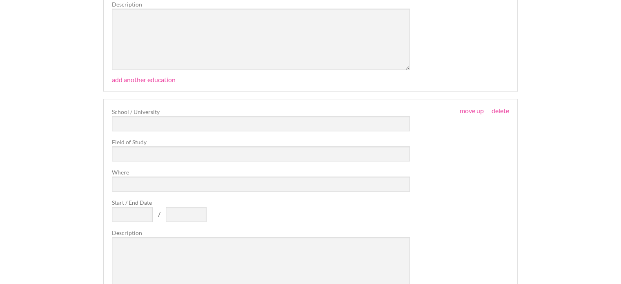
scroll to position [53415, 0]
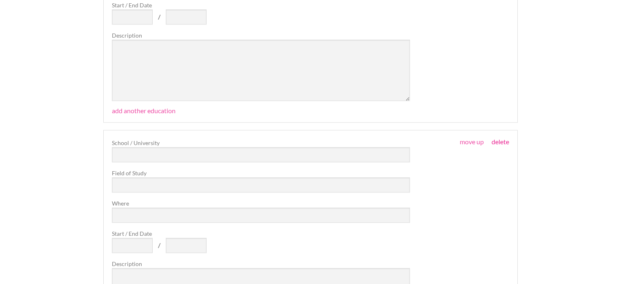
click at [498, 138] on link "delete" at bounding box center [501, 142] width 18 height 8
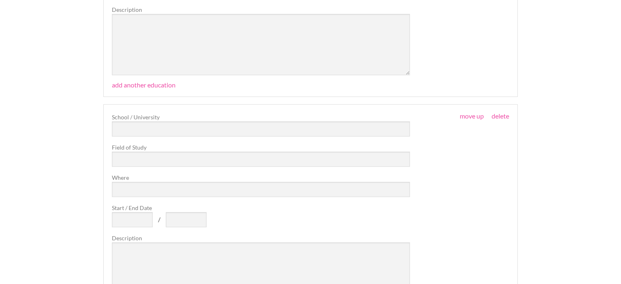
scroll to position [53211, 0]
click at [500, 114] on link "delete" at bounding box center [501, 118] width 18 height 8
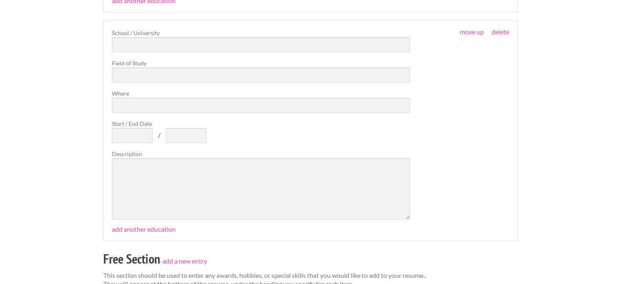
scroll to position [52966, 0]
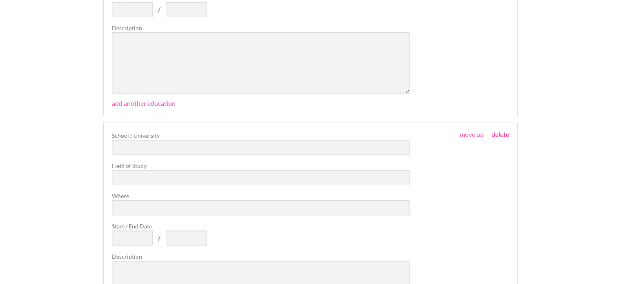
click at [503, 130] on link "delete" at bounding box center [501, 134] width 18 height 8
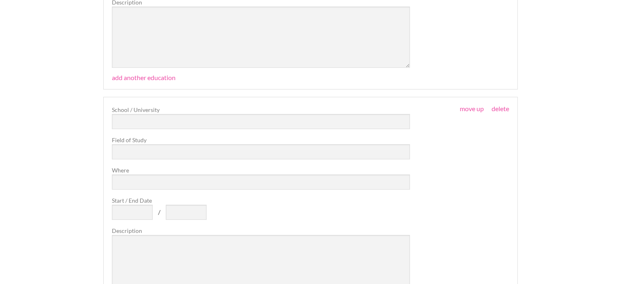
scroll to position [52761, 0]
click at [503, 106] on link "delete" at bounding box center [501, 110] width 18 height 8
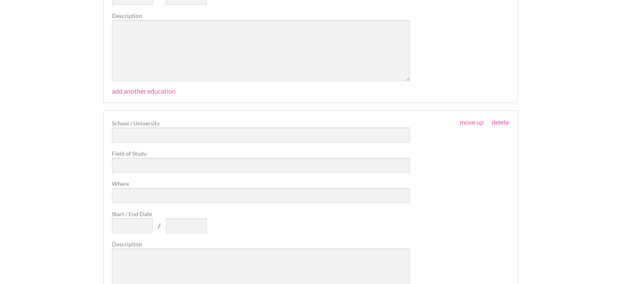
scroll to position [52516, 0]
click at [498, 123] on link "delete" at bounding box center [501, 127] width 18 height 8
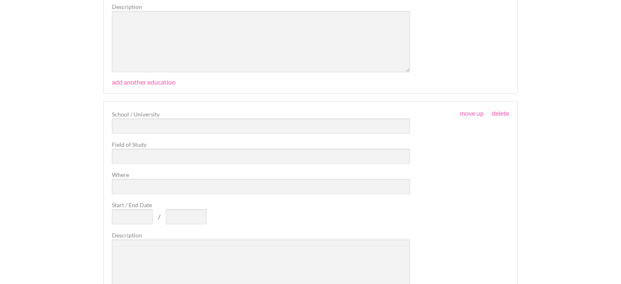
scroll to position [52271, 0]
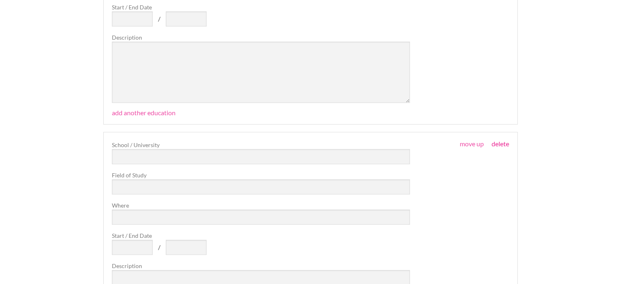
click at [500, 140] on link "delete" at bounding box center [501, 144] width 18 height 8
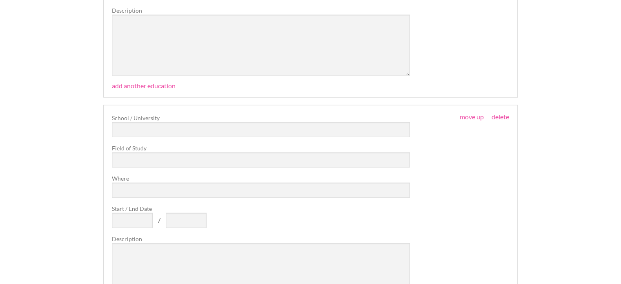
scroll to position [52067, 0]
click at [502, 116] on link "delete" at bounding box center [501, 120] width 18 height 8
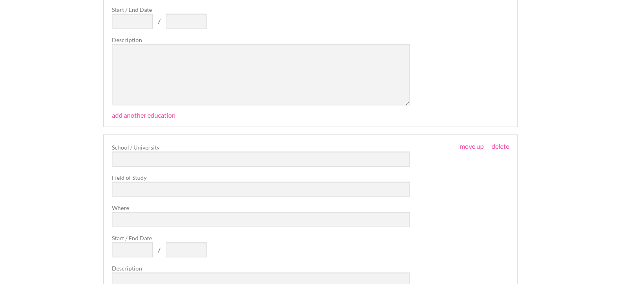
scroll to position [51781, 0]
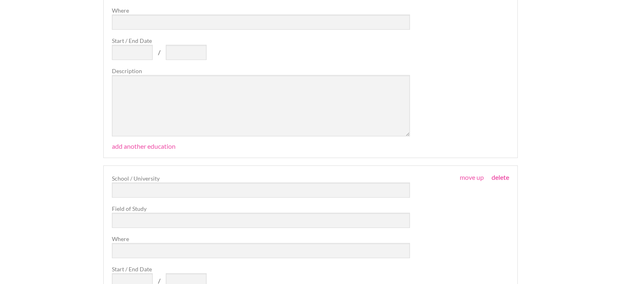
click at [501, 173] on link "delete" at bounding box center [501, 177] width 18 height 8
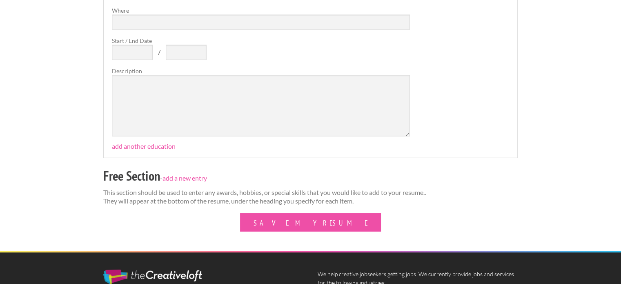
scroll to position [51617, 0]
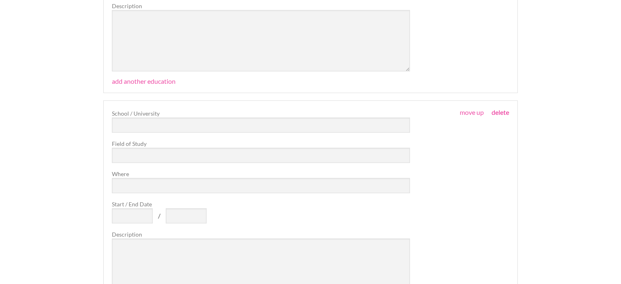
click at [503, 108] on link "delete" at bounding box center [501, 112] width 18 height 8
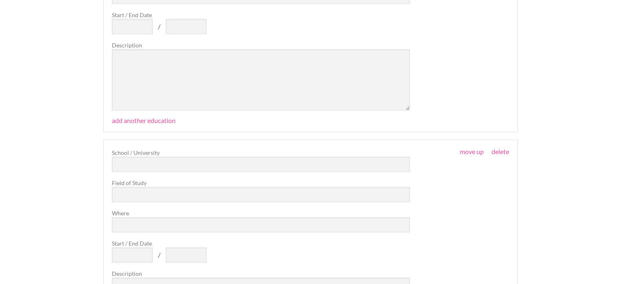
scroll to position [51346, 0]
click at [502, 151] on link "delete" at bounding box center [501, 155] width 18 height 8
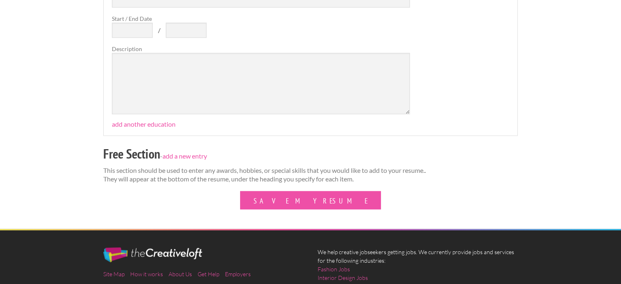
scroll to position [51224, 0]
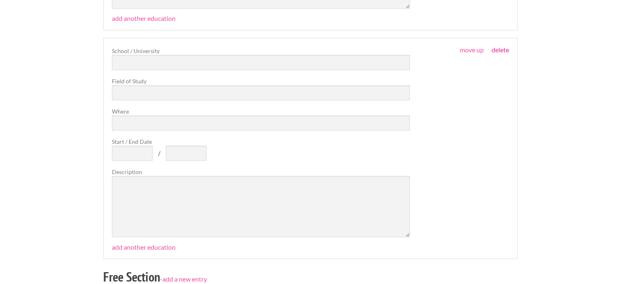
click at [498, 45] on link "delete" at bounding box center [501, 49] width 18 height 8
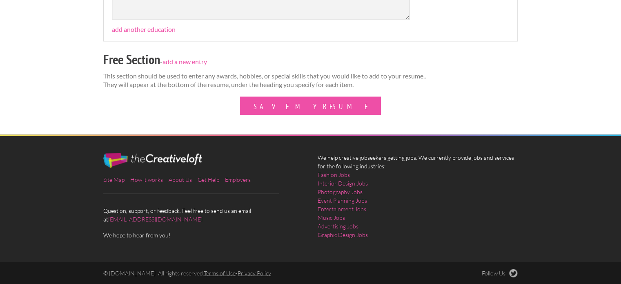
scroll to position [50931, 0]
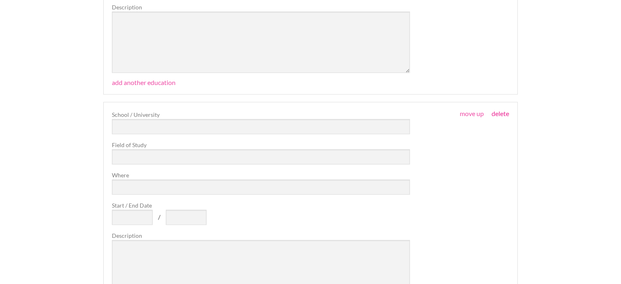
click at [498, 109] on link "delete" at bounding box center [501, 113] width 18 height 8
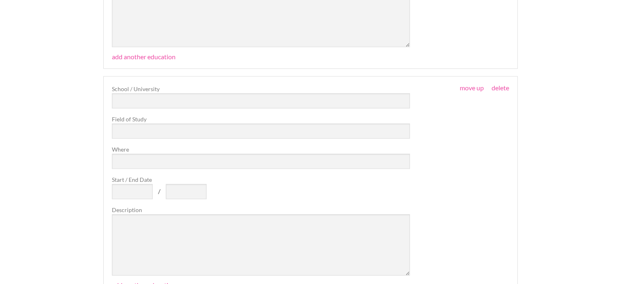
scroll to position [50727, 0]
click at [503, 86] on div "move up move down delete School / University Field of Study Where Start / End D…" at bounding box center [311, 181] width 398 height 191
click at [503, 85] on link "delete" at bounding box center [501, 89] width 18 height 8
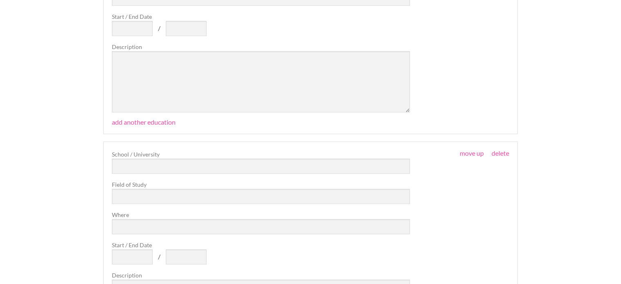
scroll to position [50433, 0]
click at [504, 150] on link "delete" at bounding box center [501, 154] width 18 height 8
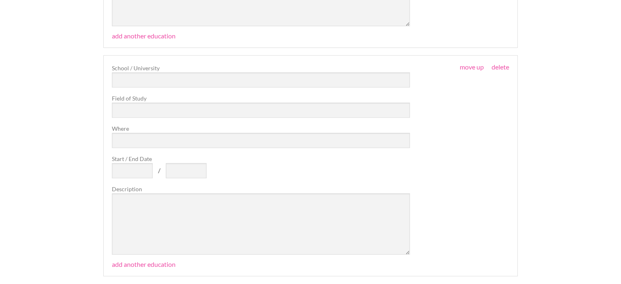
scroll to position [50270, 0]
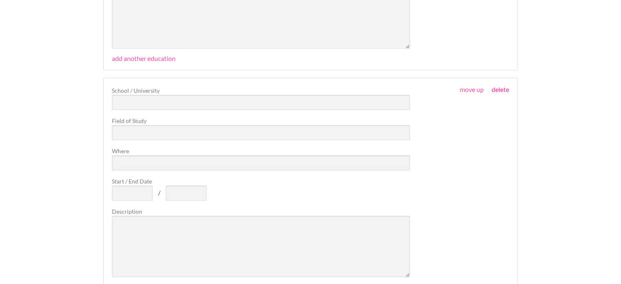
click at [501, 85] on link "delete" at bounding box center [501, 89] width 18 height 8
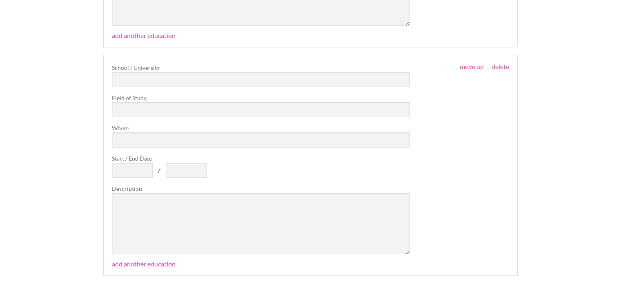
scroll to position [50059, 0]
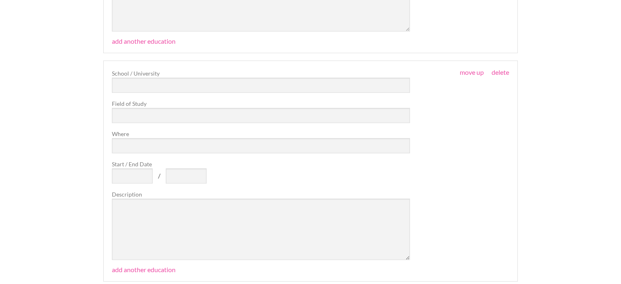
click at [501, 69] on div "move up move down delete School / University Field of Study Where Start / End D…" at bounding box center [311, 164] width 398 height 191
click at [501, 68] on link "delete" at bounding box center [501, 72] width 18 height 8
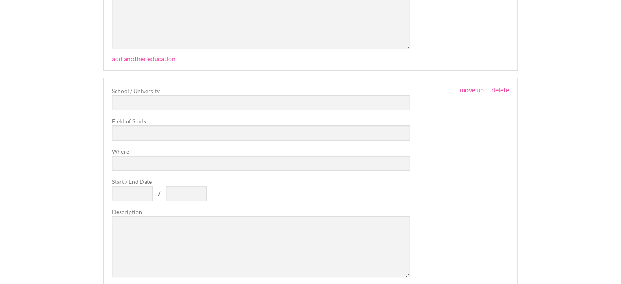
scroll to position [49789, 0]
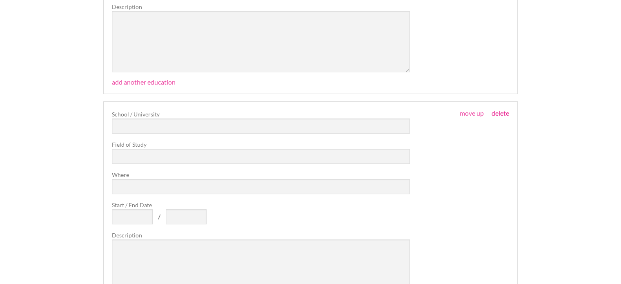
click at [494, 109] on link "delete" at bounding box center [501, 113] width 18 height 8
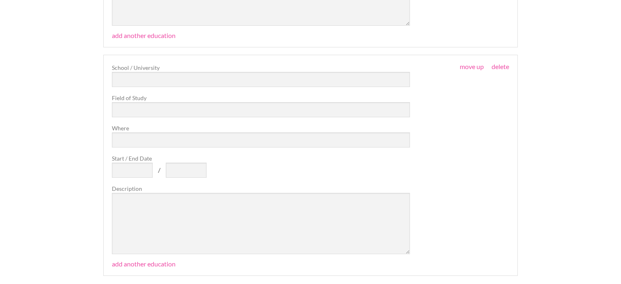
scroll to position [49585, 0]
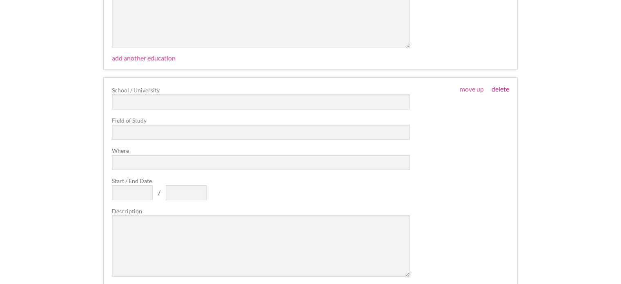
click at [500, 85] on link "delete" at bounding box center [501, 89] width 18 height 8
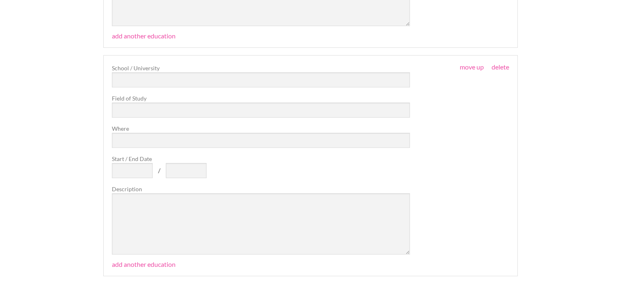
scroll to position [49374, 0]
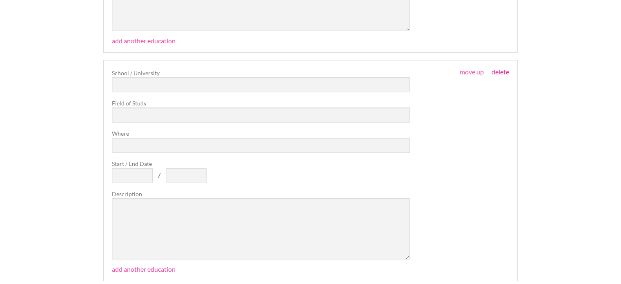
click at [505, 68] on link "delete" at bounding box center [501, 72] width 18 height 8
click at [503, 67] on link "delete" at bounding box center [501, 71] width 18 height 8
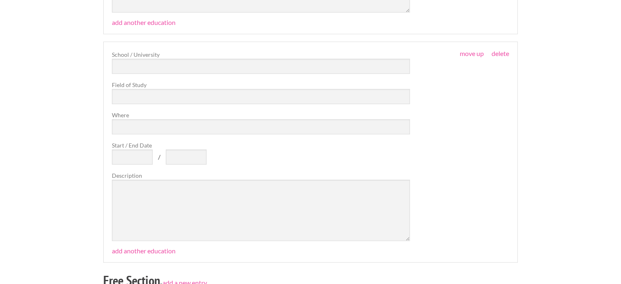
scroll to position [48918, 0]
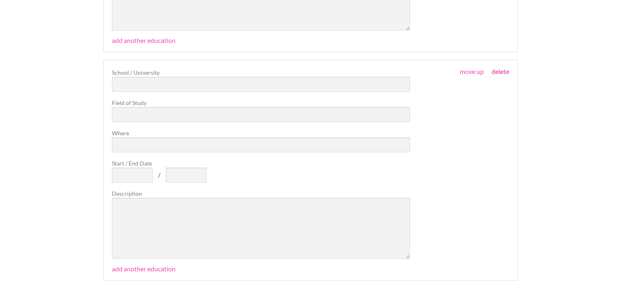
click at [503, 67] on link "delete" at bounding box center [501, 71] width 18 height 8
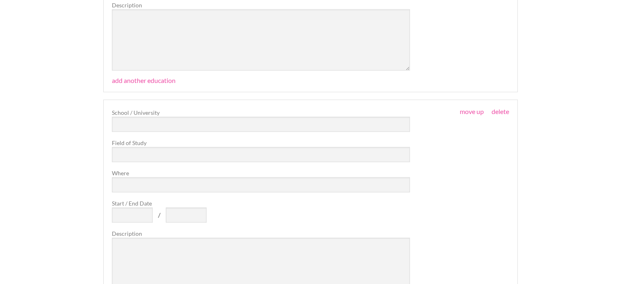
scroll to position [48648, 0]
click at [501, 108] on link "delete" at bounding box center [501, 112] width 18 height 8
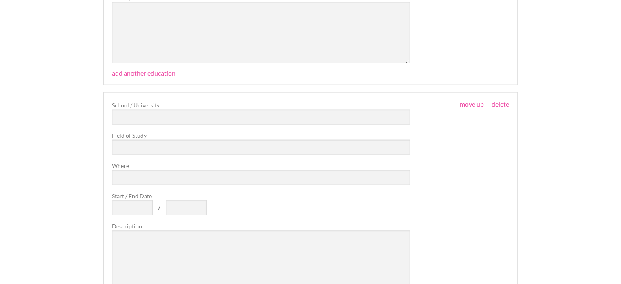
scroll to position [48362, 0]
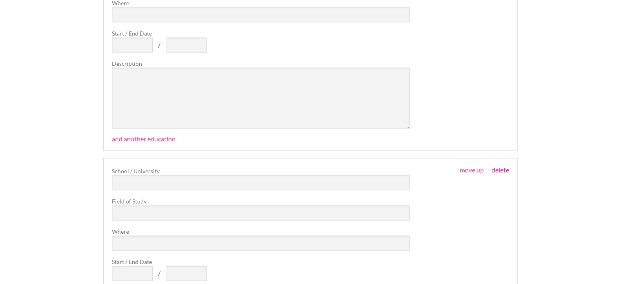
click at [504, 166] on link "delete" at bounding box center [501, 170] width 18 height 8
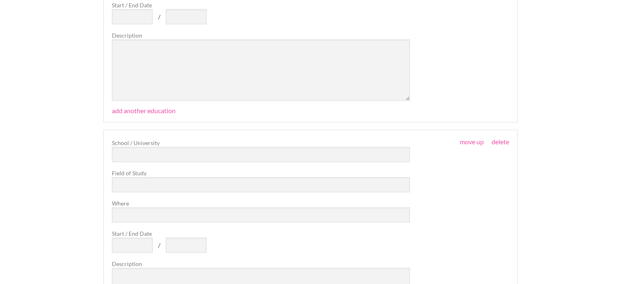
scroll to position [48158, 0]
click at [498, 142] on link "delete" at bounding box center [501, 146] width 18 height 8
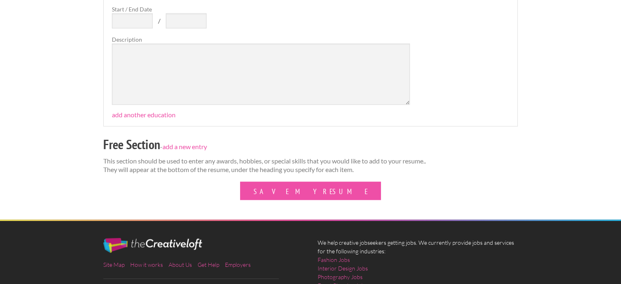
scroll to position [47954, 0]
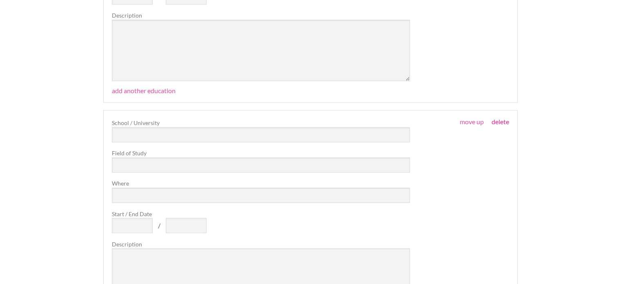
click at [500, 118] on link "delete" at bounding box center [501, 122] width 18 height 8
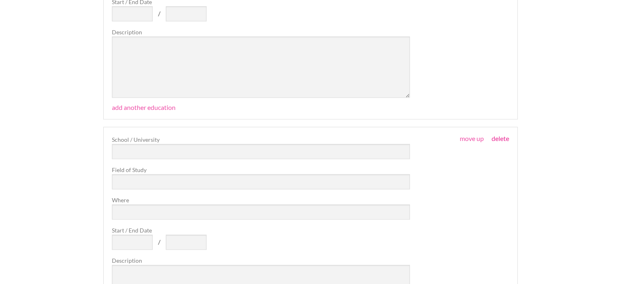
click at [501, 134] on link "delete" at bounding box center [501, 138] width 18 height 8
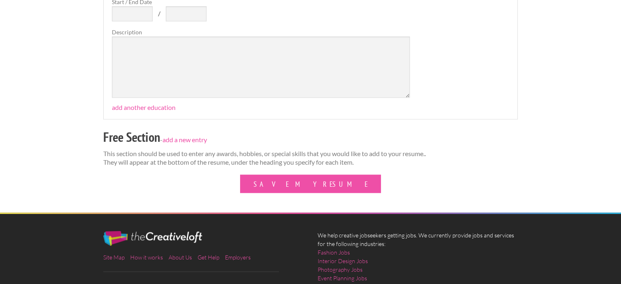
scroll to position [47463, 0]
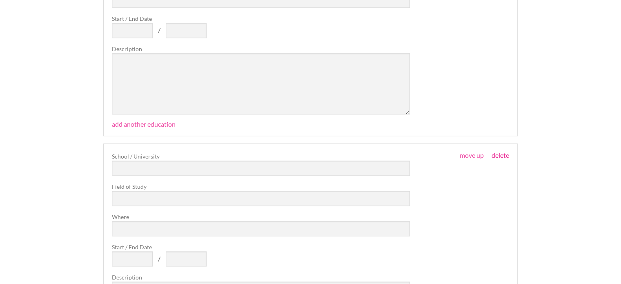
click at [506, 151] on link "delete" at bounding box center [501, 155] width 18 height 8
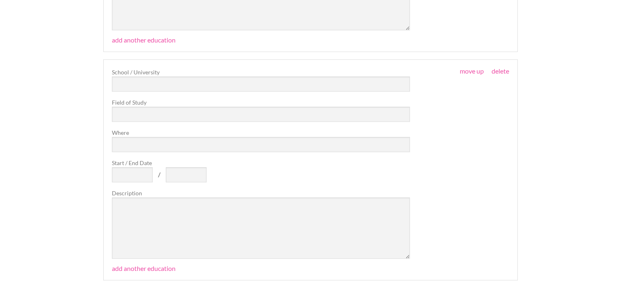
scroll to position [47259, 0]
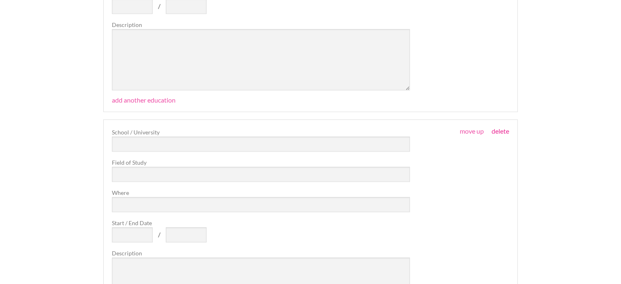
click at [503, 127] on link "delete" at bounding box center [501, 131] width 18 height 8
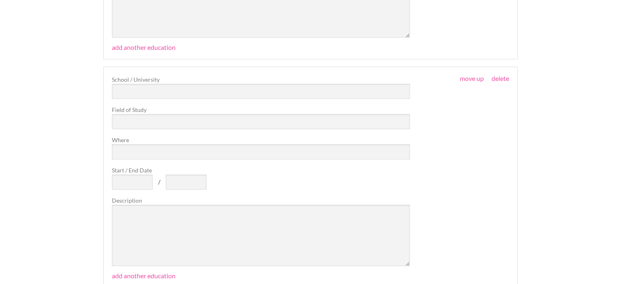
scroll to position [47055, 0]
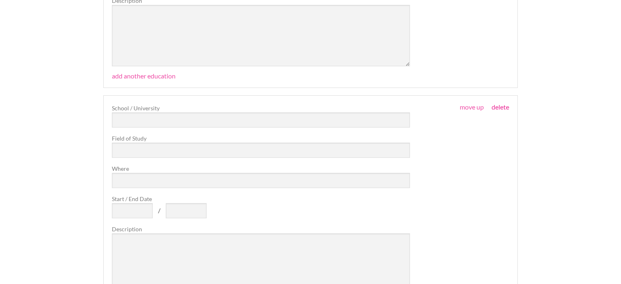
click at [506, 103] on link "delete" at bounding box center [501, 107] width 18 height 8
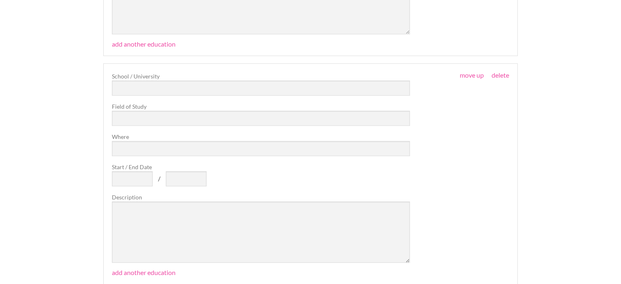
scroll to position [46851, 0]
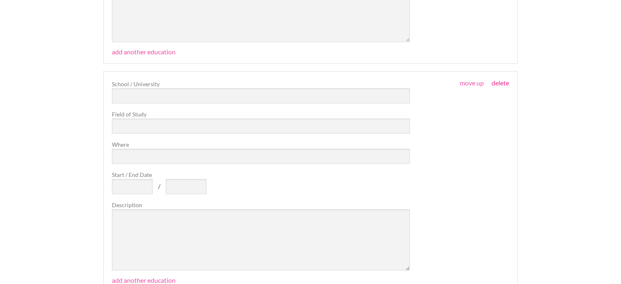
click at [502, 79] on link "delete" at bounding box center [501, 83] width 18 height 8
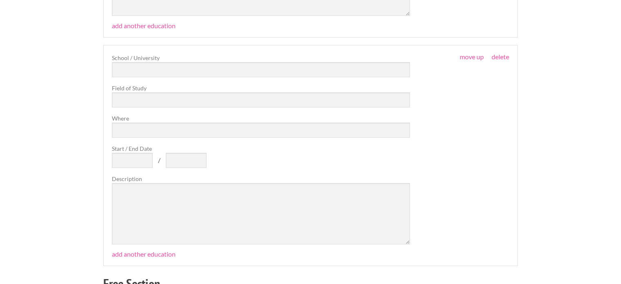
scroll to position [46635, 0]
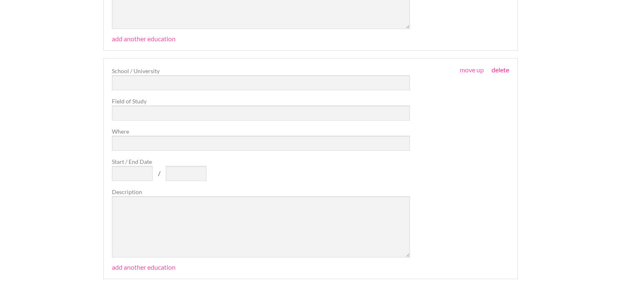
click at [498, 66] on link "delete" at bounding box center [501, 70] width 18 height 8
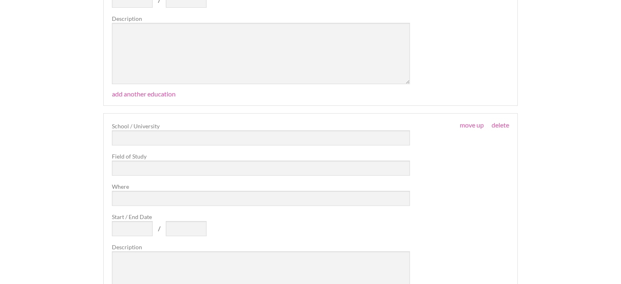
scroll to position [46326, 0]
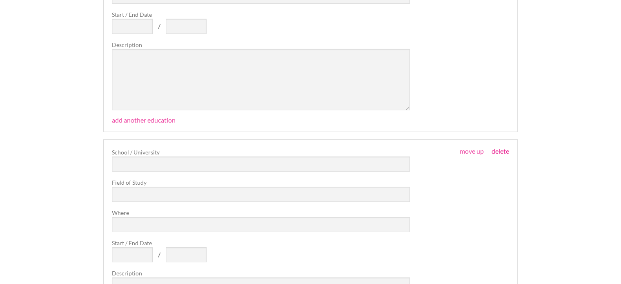
click at [499, 147] on link "delete" at bounding box center [501, 151] width 18 height 8
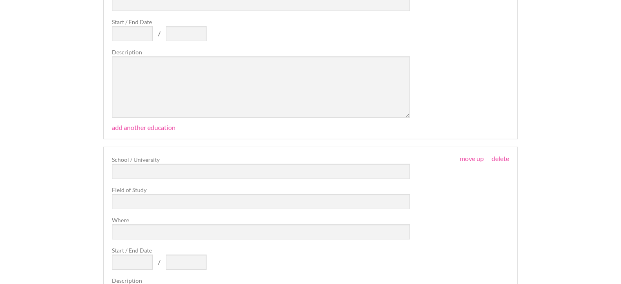
scroll to position [46080, 0]
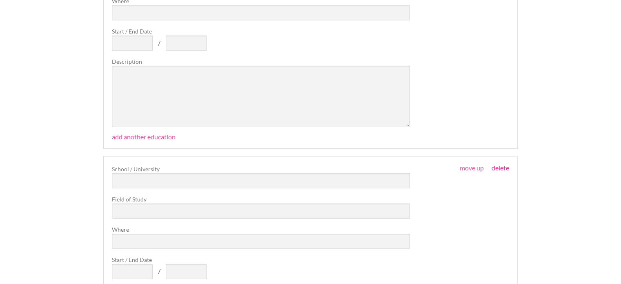
click at [502, 164] on link "delete" at bounding box center [501, 168] width 18 height 8
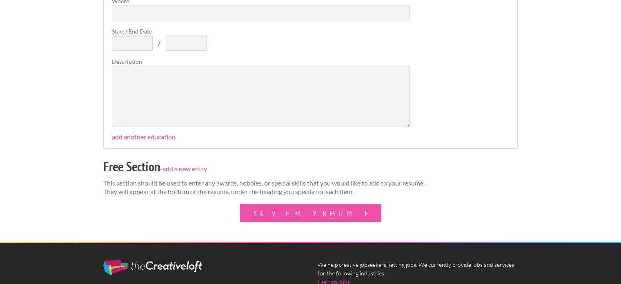
scroll to position [45917, 0]
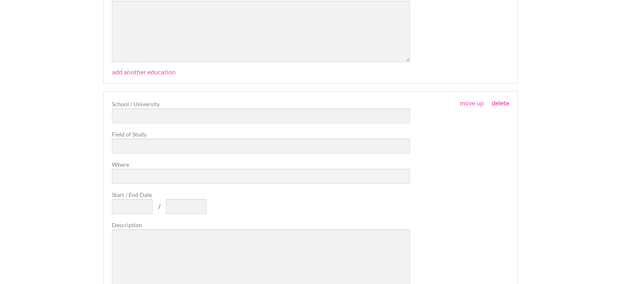
click at [502, 99] on link "delete" at bounding box center [501, 103] width 18 height 8
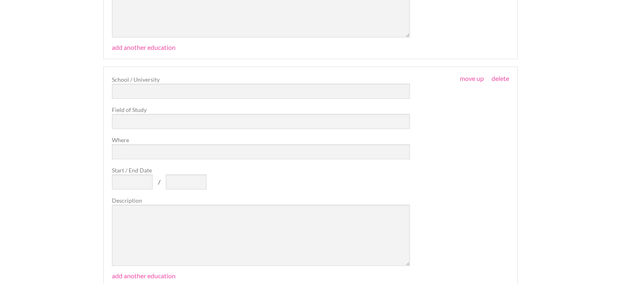
scroll to position [45713, 0]
click at [505, 75] on link "delete" at bounding box center [501, 79] width 18 height 8
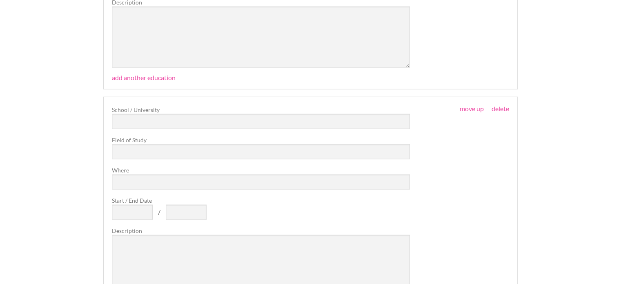
scroll to position [45412, 0]
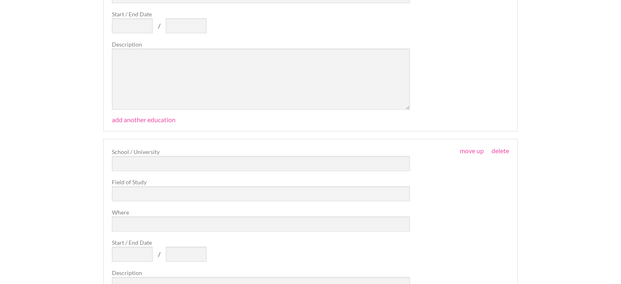
click at [503, 139] on fieldset "move up move down delete School / University Field of Study Where Start / End D…" at bounding box center [310, 249] width 415 height 221
click at [502, 147] on link "delete" at bounding box center [501, 151] width 18 height 8
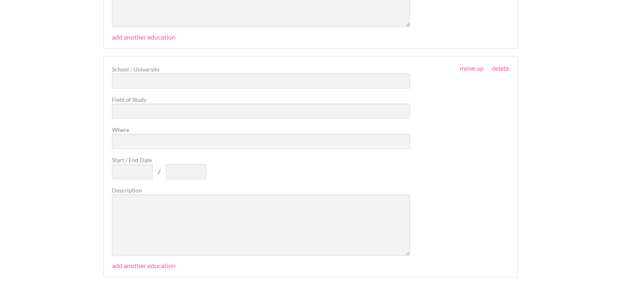
scroll to position [0, 0]
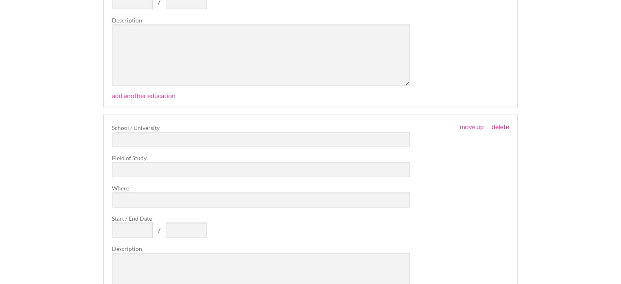
click at [502, 123] on link "delete" at bounding box center [501, 127] width 18 height 8
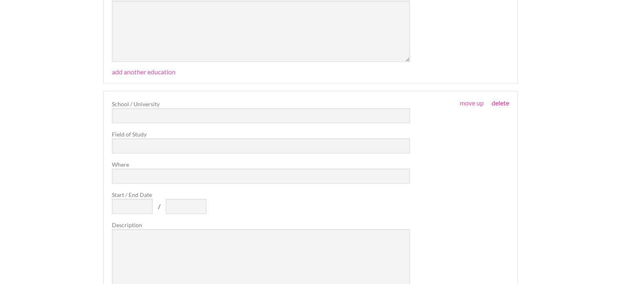
click at [503, 98] on link "delete" at bounding box center [501, 102] width 18 height 8
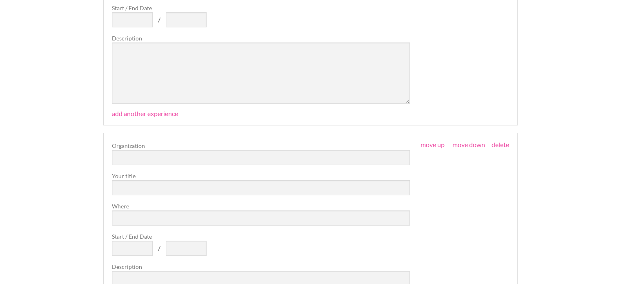
scroll to position [2902, 0]
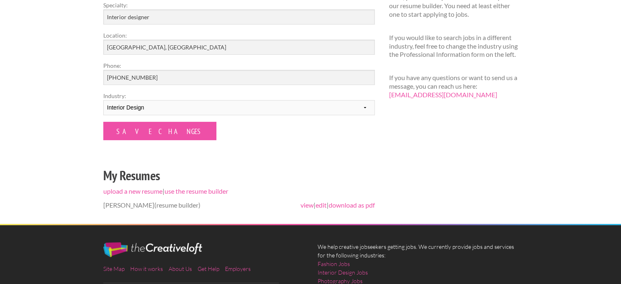
scroll to position [245, 0]
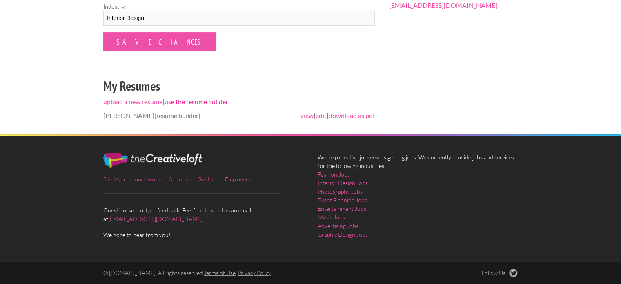
click at [208, 103] on link "use the resume builder" at bounding box center [197, 102] width 64 height 8
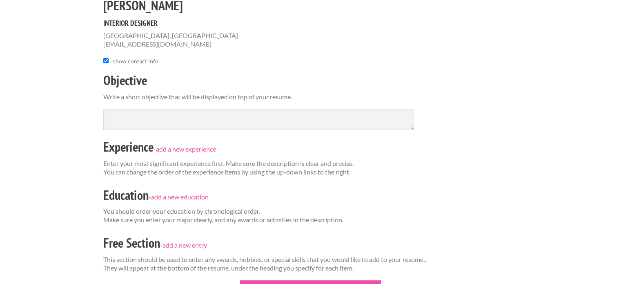
scroll to position [82, 0]
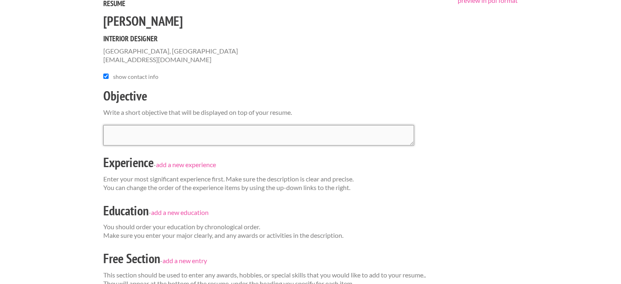
click at [168, 134] on textarea at bounding box center [258, 135] width 311 height 20
paste textarea "I am a dedicated and creative designer, I like to explore different aspects of …"
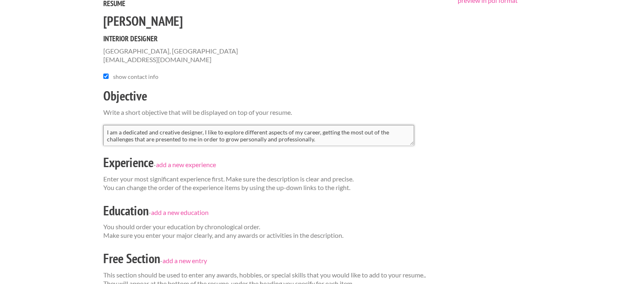
click at [317, 135] on textarea "I am a dedicated and creative designer, I like to explore different aspects of …" at bounding box center [258, 135] width 311 height 20
paste textarea "I have developed product, packaging, and furniture designs, but my true passion…"
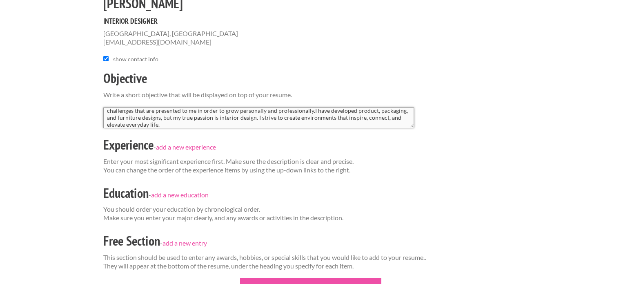
scroll to position [123, 0]
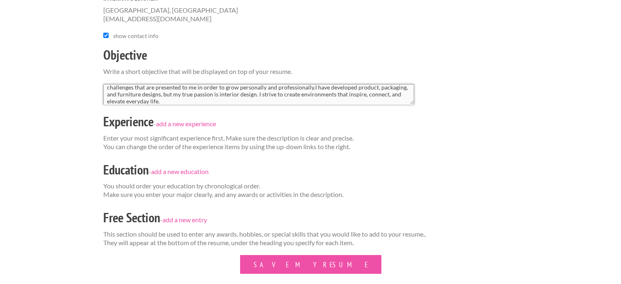
type textarea "I am a dedicated and creative designer, I like to explore different aspects of …"
click at [223, 146] on p "Enter your most significant experience first. Make sure the description is clea…" at bounding box center [310, 142] width 415 height 17
click at [197, 123] on link "add a new experience" at bounding box center [186, 124] width 60 height 8
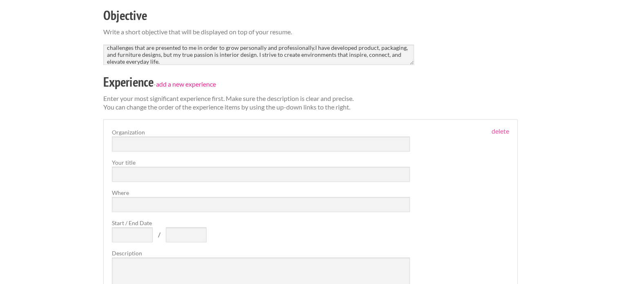
scroll to position [163, 0]
click at [149, 137] on input "text" at bounding box center [261, 142] width 298 height 15
paste input "Homely One Unique Real State"
type input "Homely One Unique Real State"
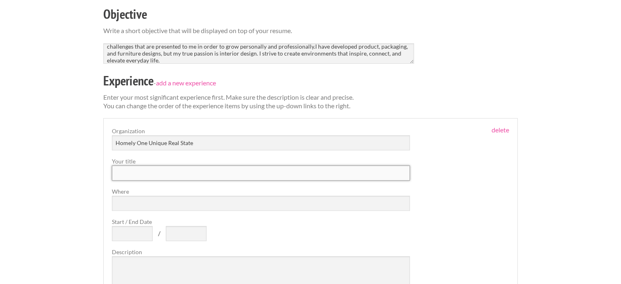
click at [146, 171] on input "text" at bounding box center [261, 172] width 298 height 15
type input "Interior designer"
click at [159, 200] on input "Where" at bounding box center [261, 203] width 298 height 15
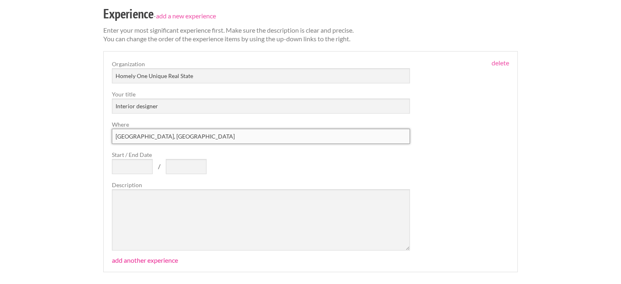
scroll to position [245, 0]
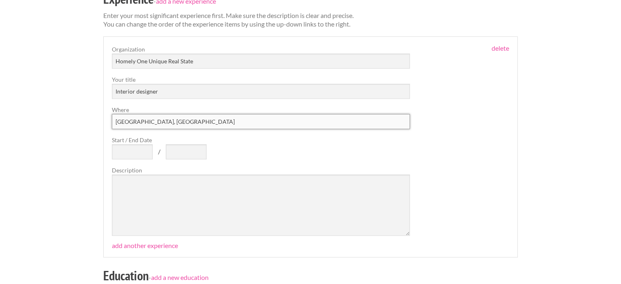
type input "[GEOGRAPHIC_DATA], [GEOGRAPHIC_DATA]"
click at [135, 152] on input "Start / End Date" at bounding box center [132, 151] width 41 height 15
type input "April 2025"
click at [176, 150] on input "text" at bounding box center [186, 151] width 41 height 15
type input "S"
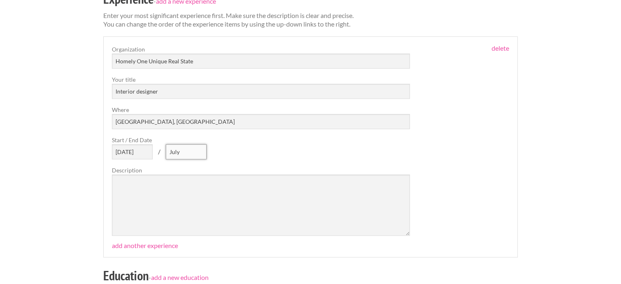
type input "July"
drag, startPoint x: 129, startPoint y: 153, endPoint x: 96, endPoint y: 150, distance: 33.6
click at [96, 150] on div "Employers My Account Log Out The Creative Loft Search Jobs Browse Jobs Get Help…" at bounding box center [310, 151] width 621 height 793
type input "March 2025"
click at [185, 155] on input "July" at bounding box center [186, 151] width 41 height 15
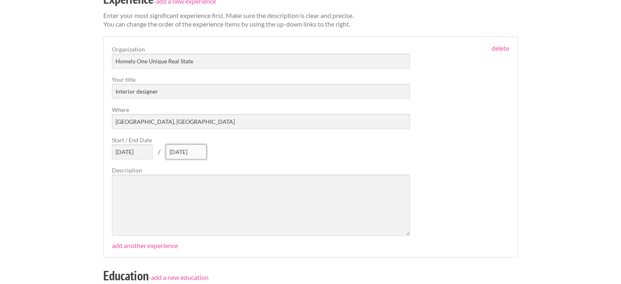
type input "July 2025"
click at [186, 185] on textarea at bounding box center [261, 204] width 298 height 61
click at [153, 180] on textarea at bounding box center [261, 204] width 298 height 61
paste textarea "Integral interior design of residential, commercial, and hotel spaces. Developm…"
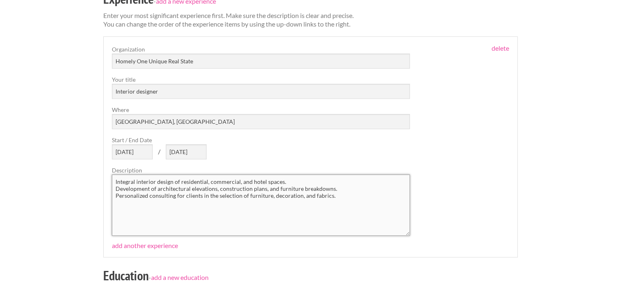
click at [114, 181] on textarea "Integral interior design of residential, commercial, and hotel spaces. Developm…" at bounding box center [261, 204] width 298 height 61
click at [120, 181] on textarea "Integral interior design of residential, commercial, and hotel spaces. Developm…" at bounding box center [261, 204] width 298 height 61
type textarea "Integral interior design of residential, commercial, and hotel spaces. Developm…"
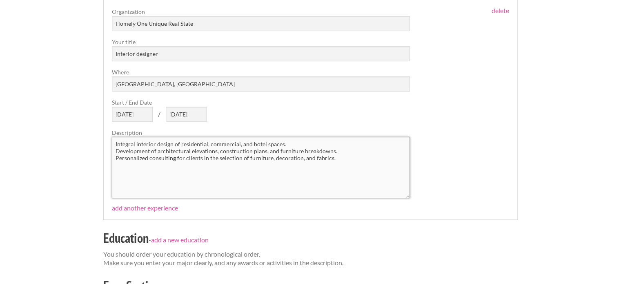
scroll to position [286, 0]
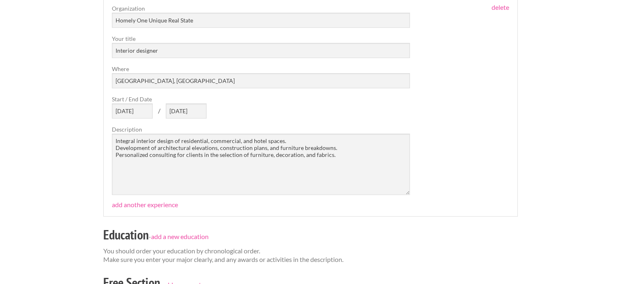
click at [165, 199] on fieldset "move up move down delete Organization Homely One Unique Real State Your title I…" at bounding box center [310, 106] width 415 height 221
click at [162, 204] on link "add another experience" at bounding box center [145, 205] width 66 height 8
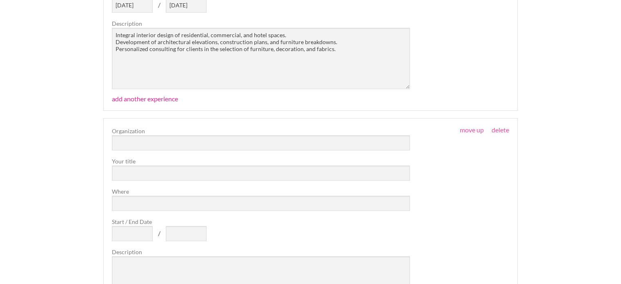
scroll to position [409, 0]
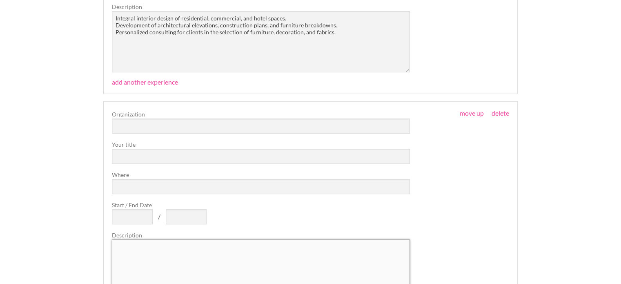
click at [179, 246] on textarea at bounding box center [261, 269] width 298 height 61
paste textarea "I occasionally do freelance work for this company, assisting with tasks such as:"
type textarea "I occasionally do freelance work for this company, assisting with tasks such as:"
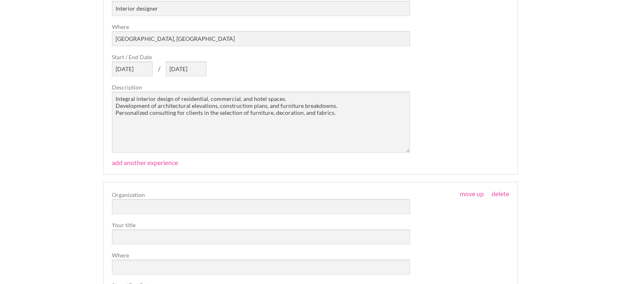
scroll to position [327, 0]
click at [139, 99] on textarea "Integral interior design of residential, commercial, and hotel spaces. Developm…" at bounding box center [261, 123] width 298 height 61
click at [236, 92] on label "Description" at bounding box center [261, 88] width 298 height 9
click at [232, 95] on textarea "Integral interior design of residential, commercial, and hotel spaces. Developm…" at bounding box center [261, 123] width 298 height 61
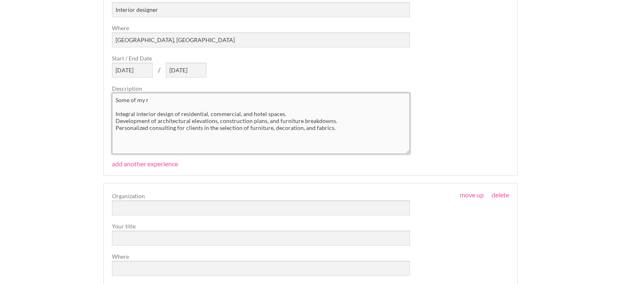
drag, startPoint x: 224, startPoint y: 100, endPoint x: 106, endPoint y: 100, distance: 117.7
click at [106, 100] on fieldset "move up move down delete Organization Homely One Unique Real State Your title I…" at bounding box center [310, 65] width 415 height 221
paste textarea "duties at this company included:"
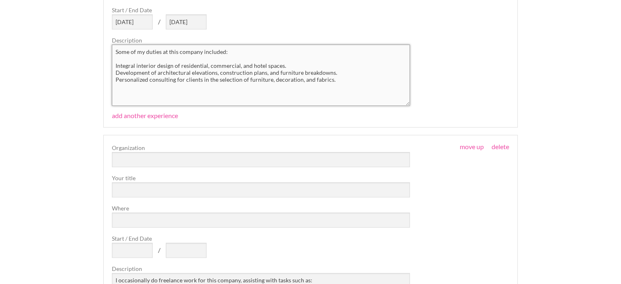
scroll to position [409, 0]
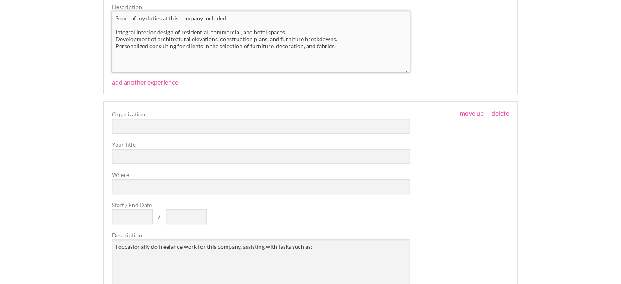
type textarea "Some of my duties at this company included: Integral interior design of residen…"
click at [142, 125] on input "text" at bounding box center [261, 125] width 298 height 15
click at [143, 123] on input "text" at bounding box center [261, 125] width 298 height 15
paste input "Holding Enterprise S A S"
type input "Holding Enterprise S A S"
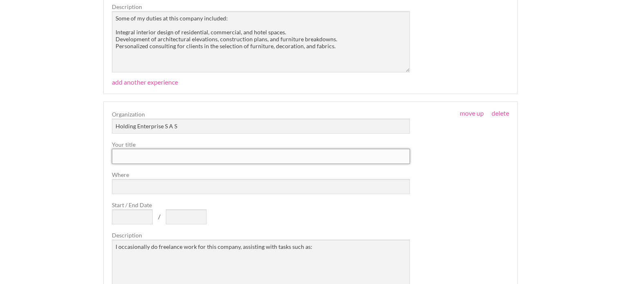
click at [157, 153] on input "text" at bounding box center [261, 156] width 298 height 15
type input "F"
type input "D"
click at [153, 153] on input "text" at bounding box center [261, 156] width 298 height 15
paste input "freelance designer"
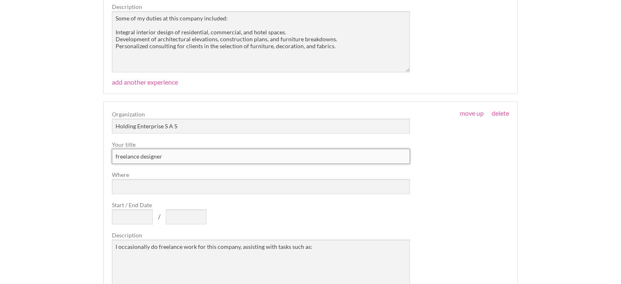
type input "freelance designer"
click at [152, 186] on input "Where" at bounding box center [261, 186] width 298 height 15
type input "Colombia"
click at [134, 218] on input "Start / End Date" at bounding box center [132, 216] width 41 height 15
type input "2021"
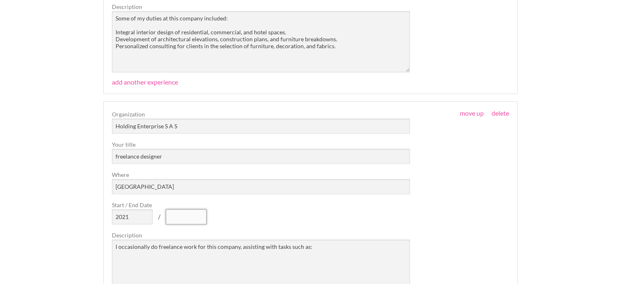
click at [178, 213] on input "text" at bounding box center [186, 216] width 41 height 15
type input "Present"
click at [329, 247] on textarea "I occasionally do freelance work for this company, assisting with tasks such as:" at bounding box center [261, 269] width 298 height 61
paste textarea "Develop digital modeling of the architectural structures proposed. Digital mode…"
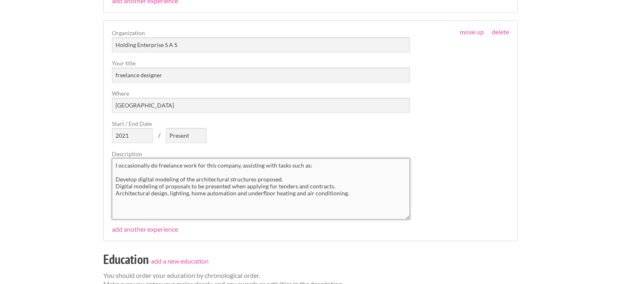
scroll to position [490, 0]
type textarea "I occasionally do freelance work for this company, assisting with tasks such as…"
click at [397, 142] on div "Organization Holding Enterprise S A S Your title freelance designer Where Colom…" at bounding box center [261, 123] width 298 height 191
click at [137, 226] on link "add another experience" at bounding box center [145, 229] width 66 height 8
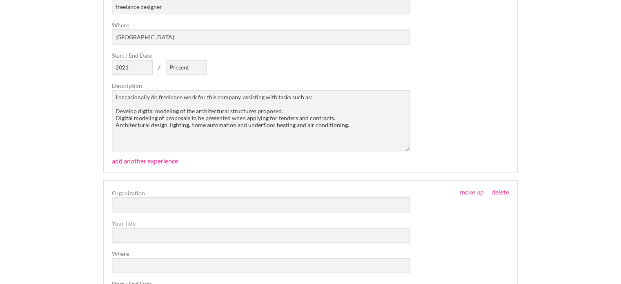
scroll to position [572, 0]
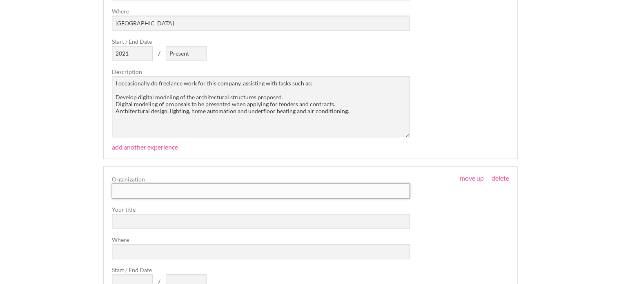
click at [145, 192] on input "text" at bounding box center [261, 190] width 298 height 15
paste input "CB Architecture & Environments"
type input "CB Architecture & Environments"
click at [157, 219] on input "text" at bounding box center [261, 221] width 298 height 15
click at [127, 216] on input "In" at bounding box center [261, 221] width 298 height 15
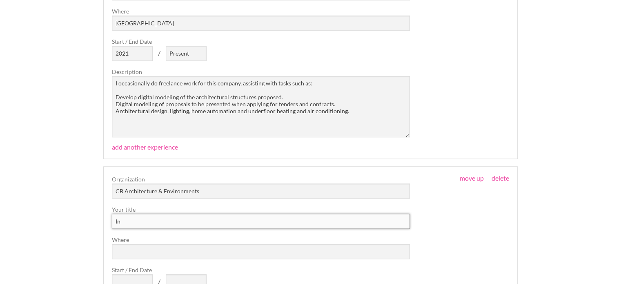
click at [127, 216] on input "In" at bounding box center [261, 221] width 298 height 15
paste input "Design Intern | August 2022 - February 2023"
drag, startPoint x: 150, startPoint y: 219, endPoint x: 253, endPoint y: 216, distance: 103.0
click at [253, 216] on input "Design Intern | August 2022 - February 2023" at bounding box center [261, 221] width 298 height 15
type input "Design Intern"
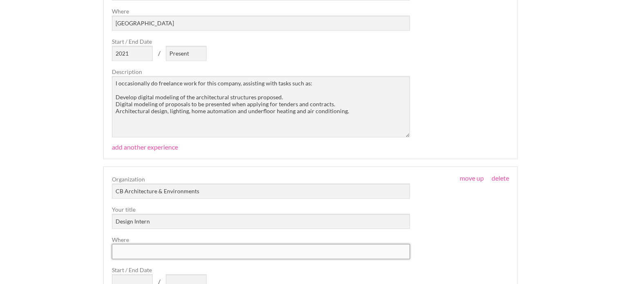
click at [204, 246] on input "Where" at bounding box center [261, 251] width 298 height 15
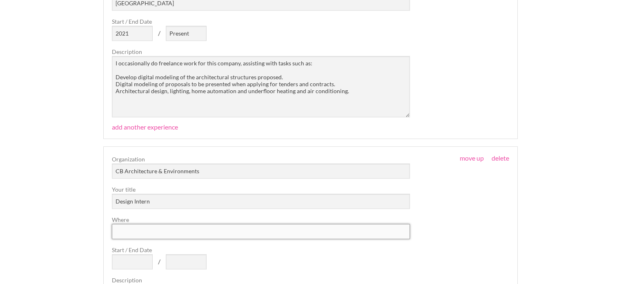
scroll to position [613, 0]
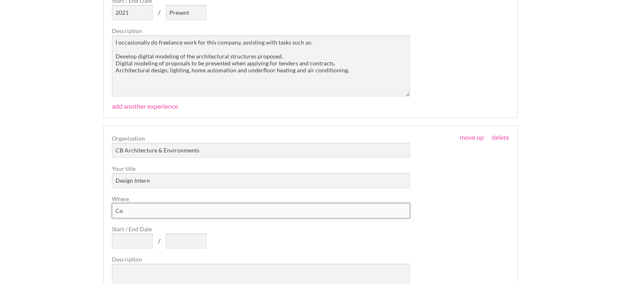
type input "C"
type input "B"
click at [134, 210] on input "Colomabia" at bounding box center [261, 210] width 298 height 15
type input "Colombia"
click at [129, 235] on input "Start / End Date" at bounding box center [132, 240] width 41 height 15
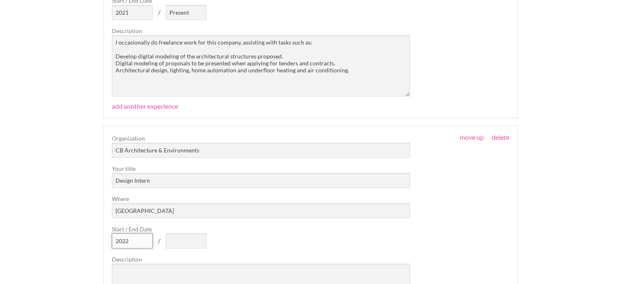
type input "2022"
click at [183, 238] on input "text" at bounding box center [186, 240] width 41 height 15
type input "2023"
click at [212, 241] on div "Organization CB Architecture & Environments Your title Design Intern Where Colo…" at bounding box center [261, 229] width 298 height 191
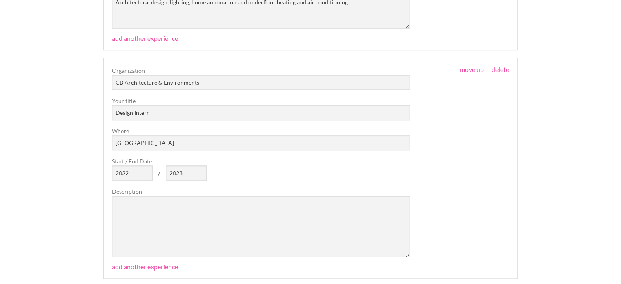
scroll to position [695, 0]
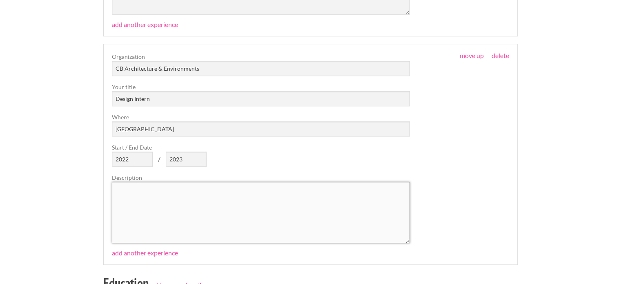
click at [201, 183] on textarea at bounding box center [261, 212] width 298 height 61
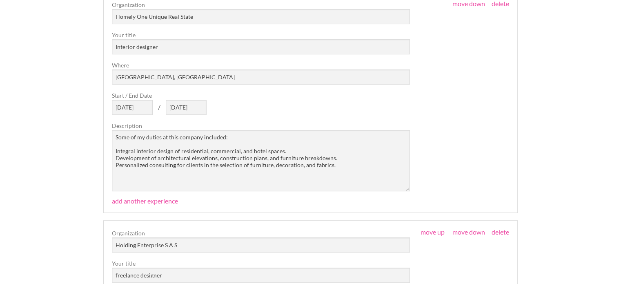
scroll to position [286, 0]
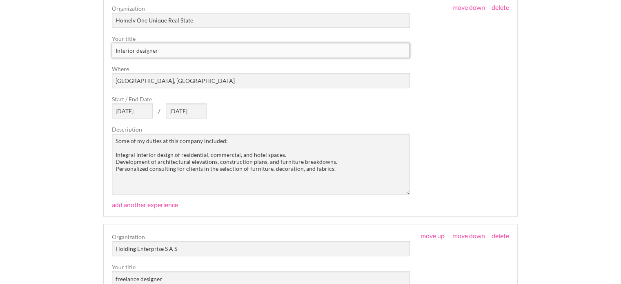
drag, startPoint x: 165, startPoint y: 54, endPoint x: 112, endPoint y: 51, distance: 52.8
click at [112, 51] on input "Interior designer" at bounding box center [261, 50] width 298 height 15
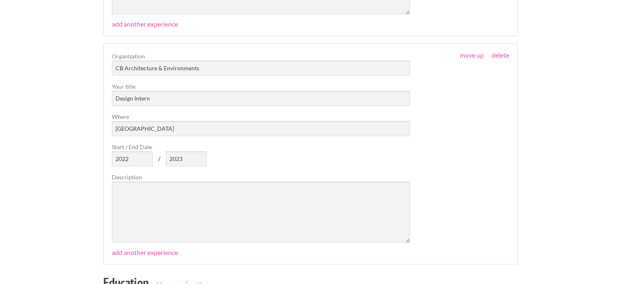
scroll to position [695, 0]
drag, startPoint x: 152, startPoint y: 101, endPoint x: 172, endPoint y: 102, distance: 20.0
click at [172, 102] on input "Design Intern" at bounding box center [261, 98] width 298 height 15
paste input "Interior designer"
drag, startPoint x: 150, startPoint y: 96, endPoint x: 107, endPoint y: 96, distance: 43.3
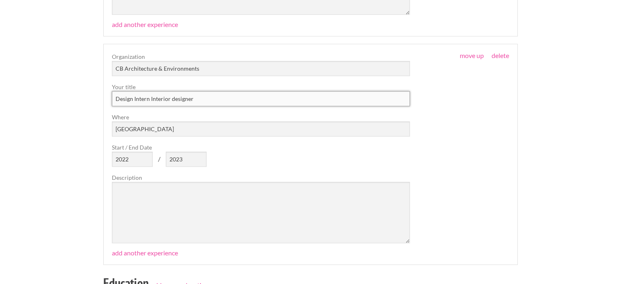
click at [107, 96] on fieldset "move up move down delete Organization CB Architecture & Environments Your title…" at bounding box center [310, 154] width 415 height 221
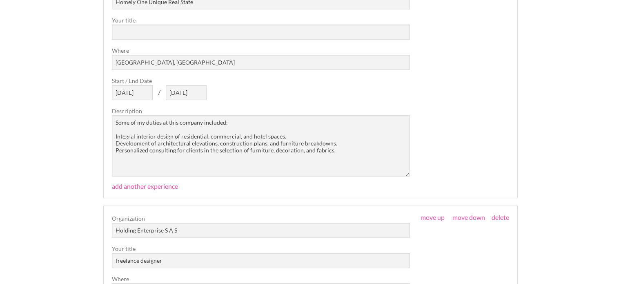
scroll to position [245, 0]
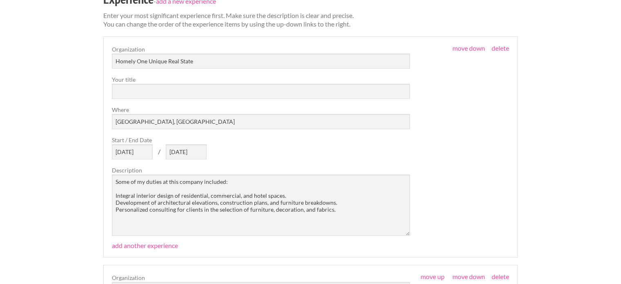
type input "Interior designer"
click at [157, 88] on input "text" at bounding box center [261, 91] width 298 height 15
paste input "Design Intern"
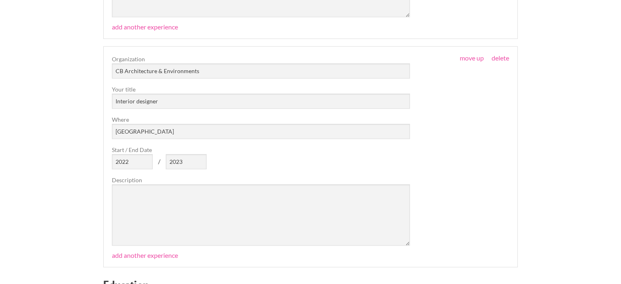
scroll to position [695, 0]
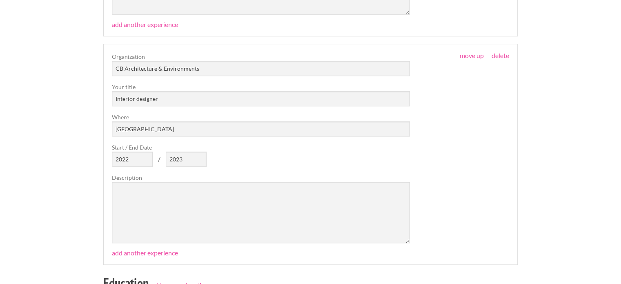
type input "Design Intern"
click at [157, 193] on textarea at bounding box center [261, 212] width 298 height 61
click at [161, 196] on textarea at bounding box center [261, 212] width 298 height 61
paste textarea "Design and model residential spaces and custom furniture. Develop architectural…"
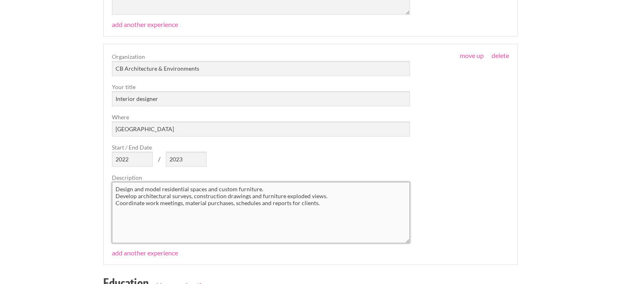
click at [329, 210] on textarea "Design and model residential spaces and custom furniture. Develop architectural…" at bounding box center [261, 212] width 298 height 61
type textarea "Design and model residential spaces and custom furniture. Develop architectural…"
click at [413, 177] on div "move up move down delete Organization CB Architecture & Environments Your title…" at bounding box center [311, 147] width 398 height 191
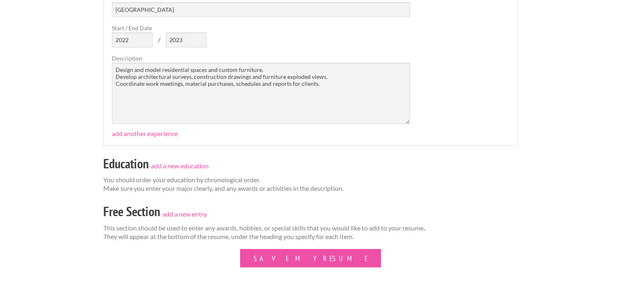
scroll to position [817, 0]
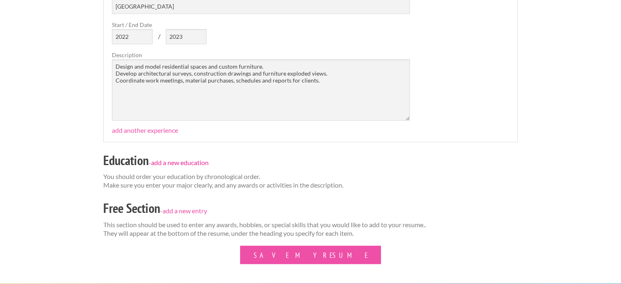
click at [192, 164] on link "add a new education" at bounding box center [180, 163] width 58 height 8
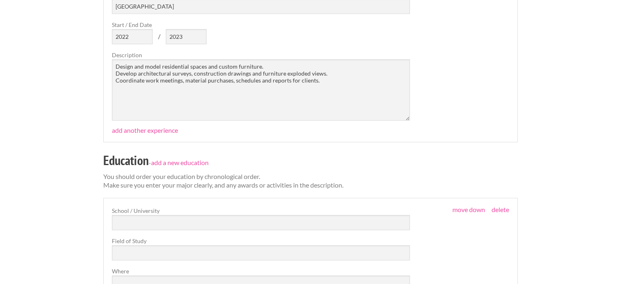
click at [509, 163] on div "Education - add a new education" at bounding box center [310, 161] width 415 height 23
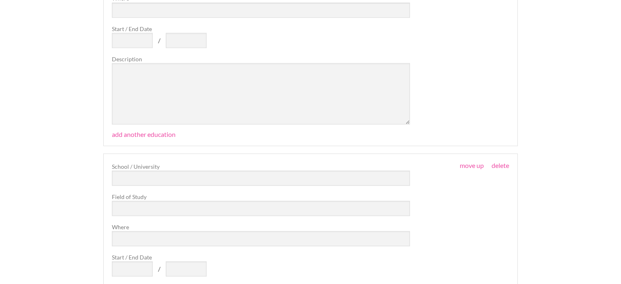
scroll to position [1553, 0]
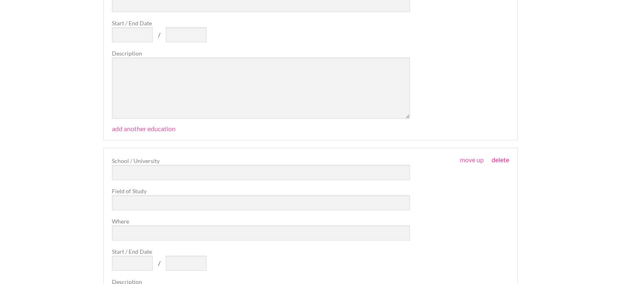
click at [493, 157] on link "delete" at bounding box center [501, 159] width 18 height 8
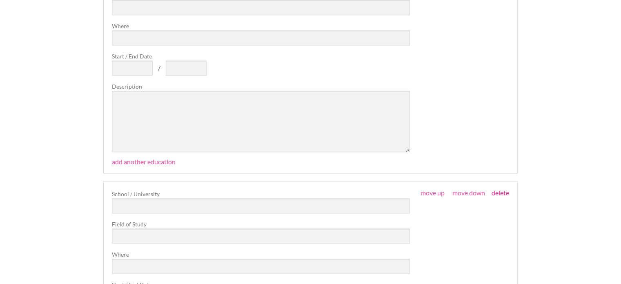
click at [505, 191] on link "delete" at bounding box center [501, 193] width 18 height 8
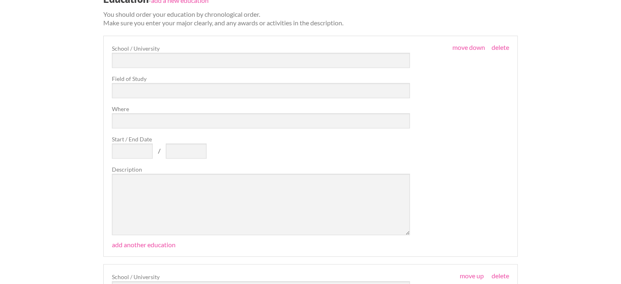
scroll to position [981, 0]
click at [141, 52] on input "text" at bounding box center [261, 58] width 298 height 15
click at [151, 54] on input "text" at bounding box center [261, 58] width 298 height 15
paste input "Insenia Design School Madrid"
type input "Insenia Design School Madrid"
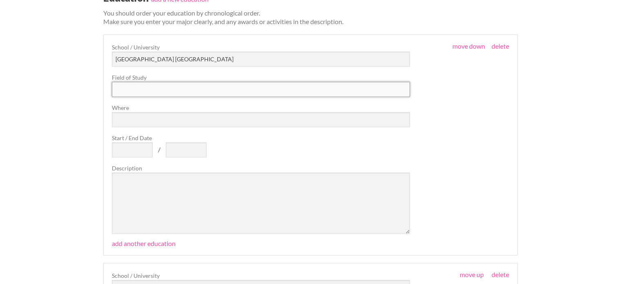
click at [156, 90] on input "text" at bounding box center [261, 89] width 298 height 15
paste input "Master's Degree | Interior architecture, interior design and decoration."
type input "Master's Degree | Interior architecture, interior design and decoration."
click at [156, 122] on input "Where" at bounding box center [261, 119] width 298 height 15
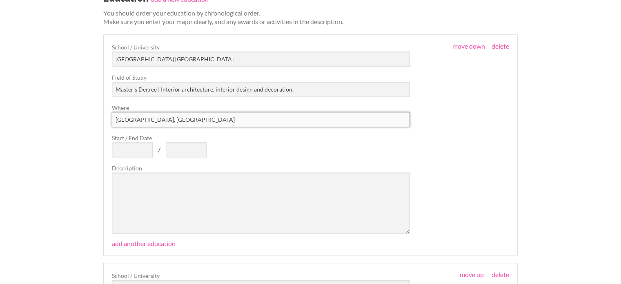
type input "Madrid, Spain"
click at [132, 148] on input "Start / End Date" at bounding box center [132, 149] width 41 height 15
type input "January 2025"
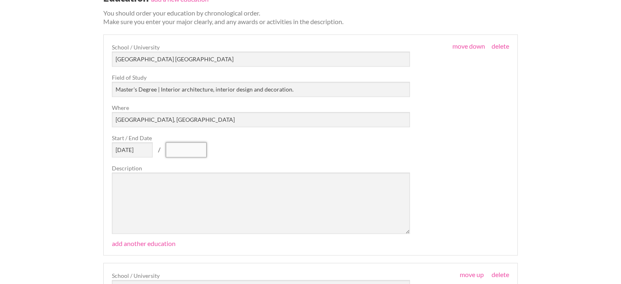
click at [190, 144] on input "text" at bounding box center [186, 149] width 41 height 15
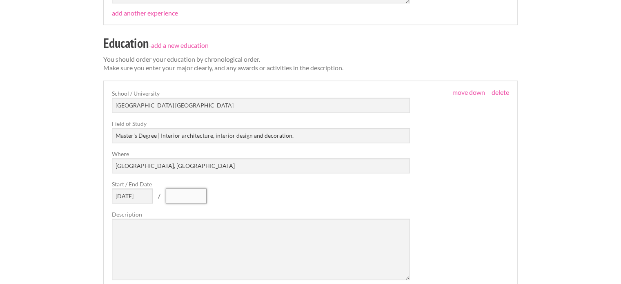
scroll to position [940, 0]
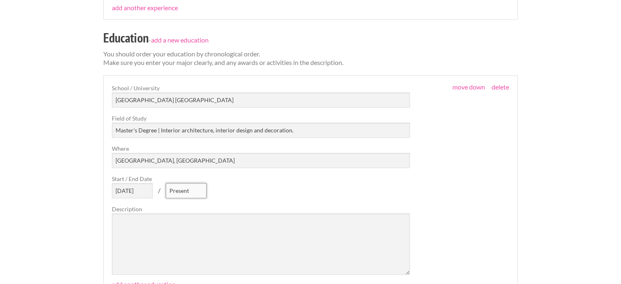
type input "Present"
click at [159, 224] on textarea at bounding box center [261, 243] width 298 height 61
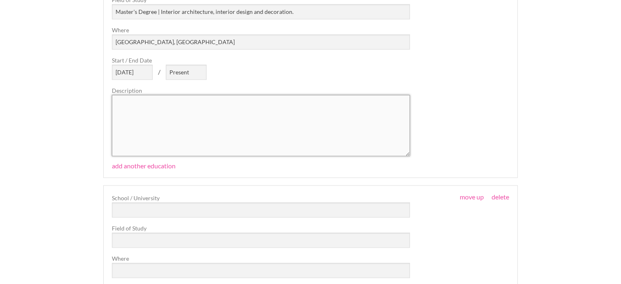
scroll to position [1103, 0]
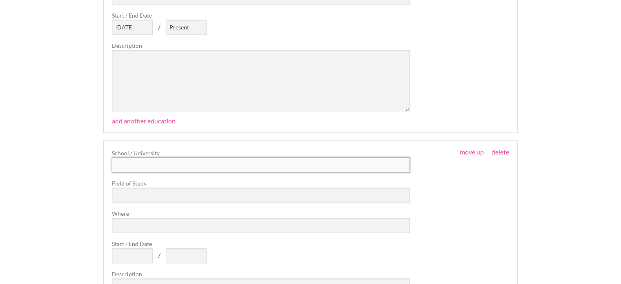
click at [153, 165] on input "text" at bounding box center [261, 164] width 298 height 15
paste input "Universidad Autónoma de Colombia"
type input "Universidad Autónoma de Colombia"
click at [151, 195] on input "text" at bounding box center [261, 195] width 298 height 15
paste input "College degree | Industrial Design"
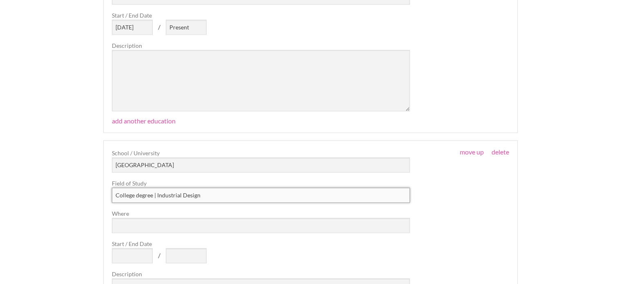
type input "College degree | Industrial Design"
click at [156, 218] on input "Where" at bounding box center [261, 225] width 298 height 15
type input "Colombia"
click at [121, 255] on input "Start / End Date" at bounding box center [132, 255] width 41 height 15
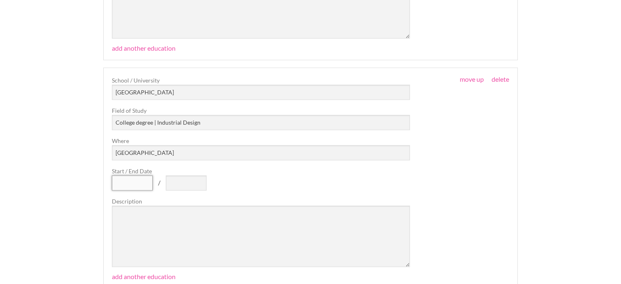
scroll to position [1185, 0]
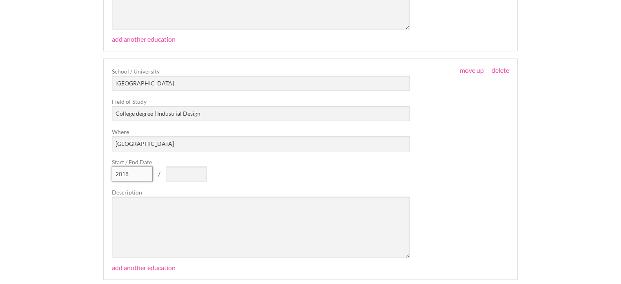
type input "2018"
click at [170, 174] on input "text" at bounding box center [186, 173] width 41 height 15
type input "2022"
click at [147, 208] on textarea at bounding box center [261, 227] width 298 height 61
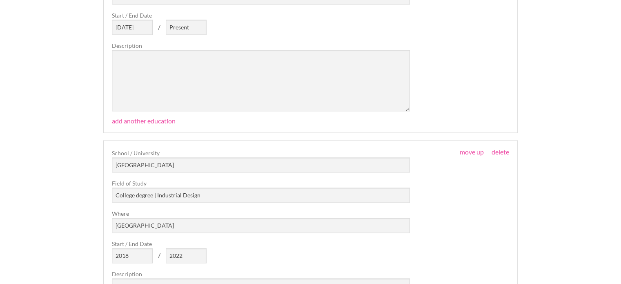
scroll to position [1062, 0]
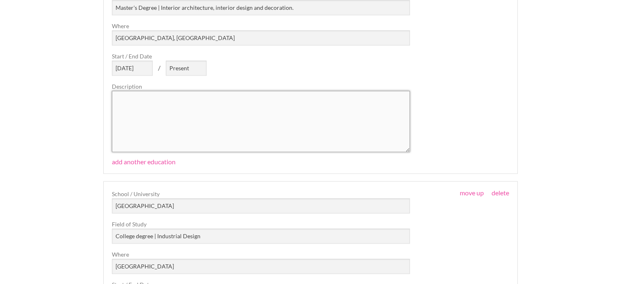
click at [150, 103] on textarea at bounding box center [261, 121] width 298 height 61
click at [171, 104] on textarea at bounding box center [261, 121] width 298 height 61
paste textarea "I am about to finish this master's degree; I just need to submit my master's th…"
click at [359, 113] on textarea "I am about to finish this master's degree; I just need to submit my master's th…" at bounding box center [261, 121] width 298 height 61
click at [415, 113] on div "move up move down delete School / University Insenia Design School Madrid Field…" at bounding box center [311, 56] width 398 height 191
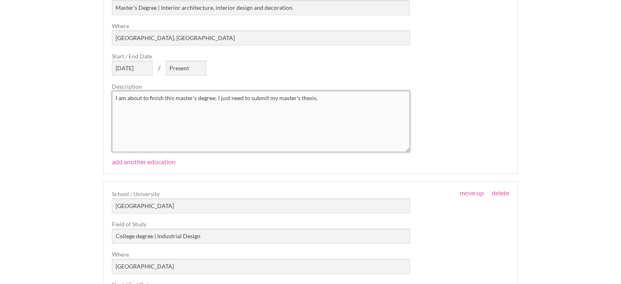
click at [319, 94] on textarea "I am about to finish this master's degree; I just need to submit my master's th…" at bounding box center [261, 121] width 298 height 61
paste textarea "'m about to finish this program. All I have to do is submit my master's thesis,…"
type textarea "I'm about to finish this program. All I have to do is submit my master's thesis…"
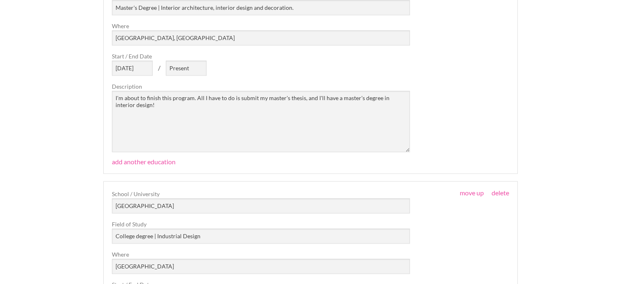
click at [481, 98] on div "move up move down delete School / University Insenia Design School Madrid Field…" at bounding box center [311, 56] width 398 height 191
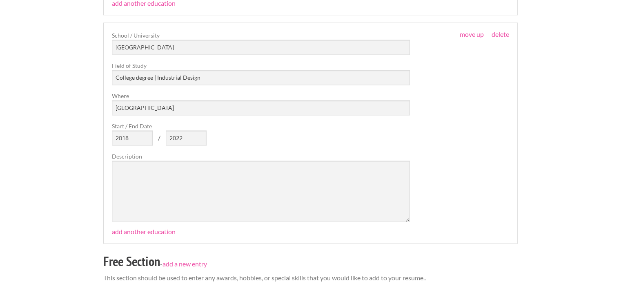
scroll to position [1226, 0]
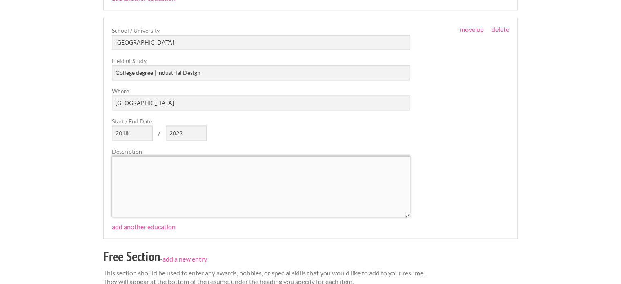
click at [242, 165] on textarea at bounding box center [261, 186] width 298 height 61
paste textarea "My degree is in industrial design, so I have explored different fields of desig…"
type textarea "My degree is in industrial design, so I have explored different fields of desig…"
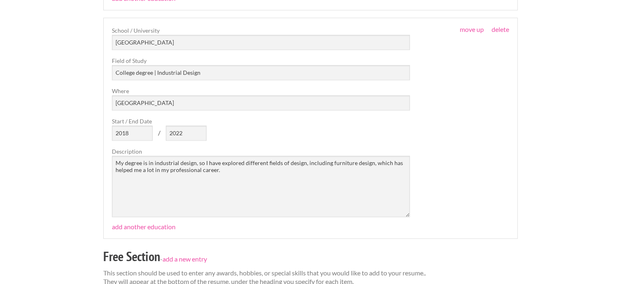
click at [454, 155] on div "move up move down delete School / University Universidad Autónoma de Colombia F…" at bounding box center [311, 121] width 398 height 191
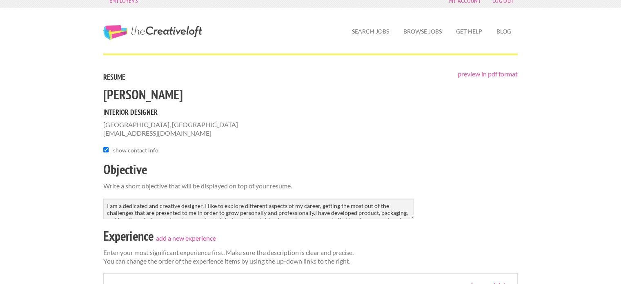
scroll to position [0, 0]
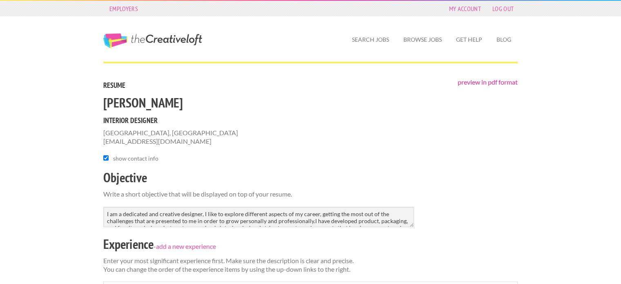
click at [497, 84] on link "preview in pdf format" at bounding box center [488, 82] width 60 height 8
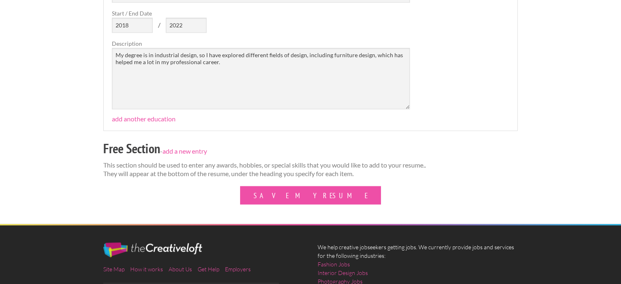
scroll to position [1422, 0]
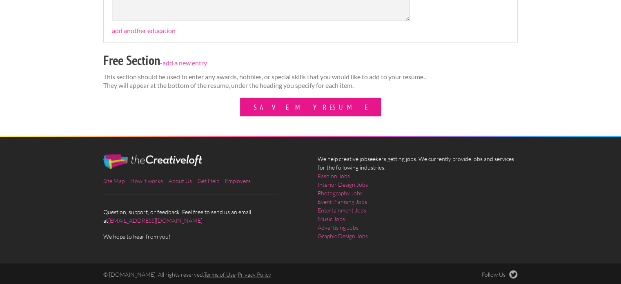
click at [305, 107] on button "Save My Resume" at bounding box center [310, 107] width 141 height 18
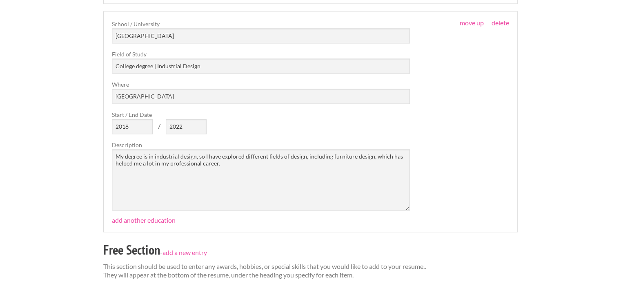
scroll to position [1307, 0]
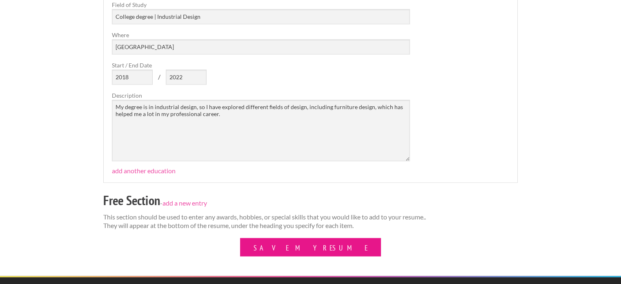
click at [325, 238] on button "Save My Resume" at bounding box center [310, 247] width 141 height 18
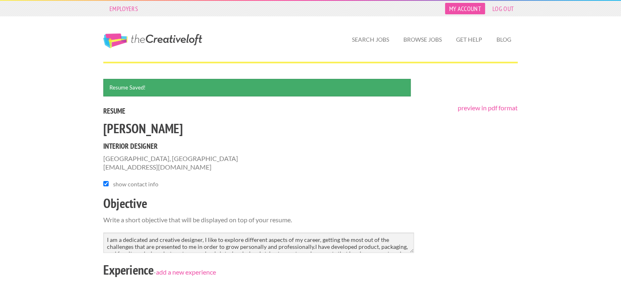
click at [469, 8] on link "My Account" at bounding box center [465, 8] width 40 height 11
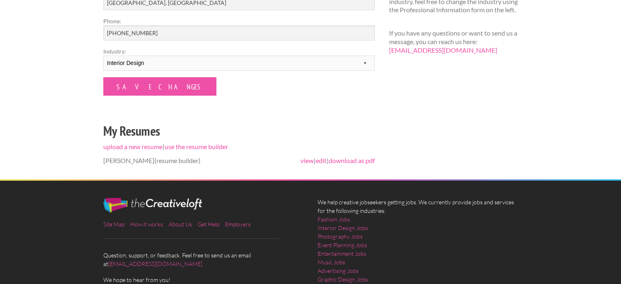
scroll to position [204, 0]
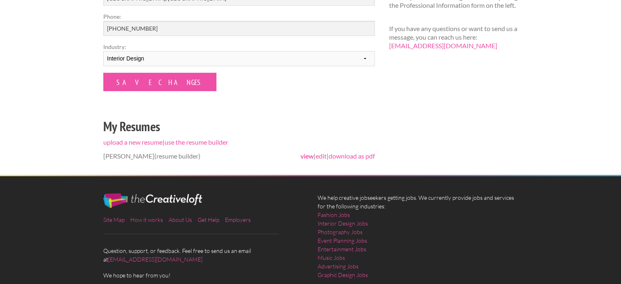
click at [302, 157] on link "view" at bounding box center [307, 156] width 13 height 8
click at [341, 156] on link "download as pdf" at bounding box center [352, 156] width 46 height 8
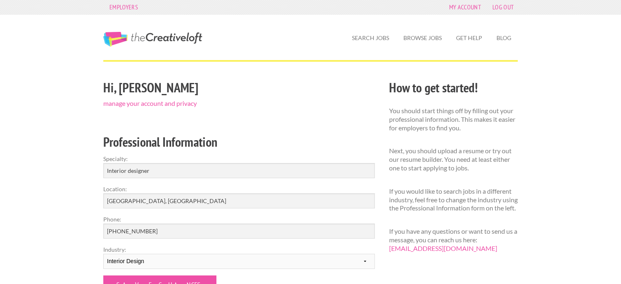
scroll to position [0, 0]
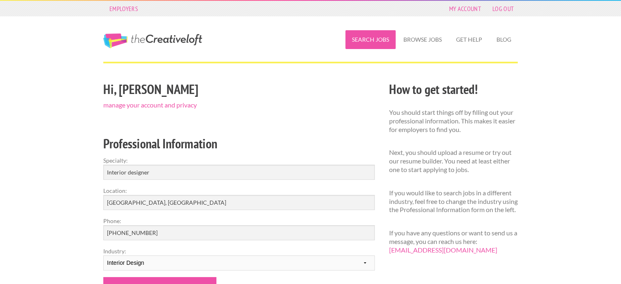
click at [366, 41] on link "Search Jobs" at bounding box center [371, 39] width 50 height 19
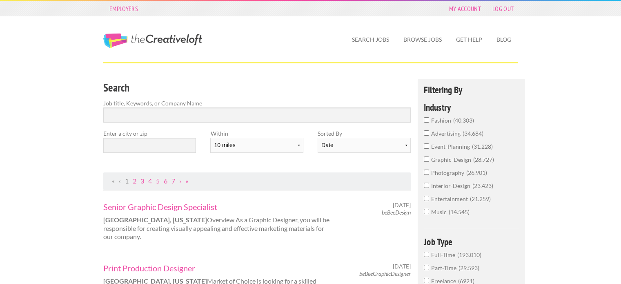
click at [427, 183] on input "interior-design 23.423" at bounding box center [426, 185] width 5 height 5
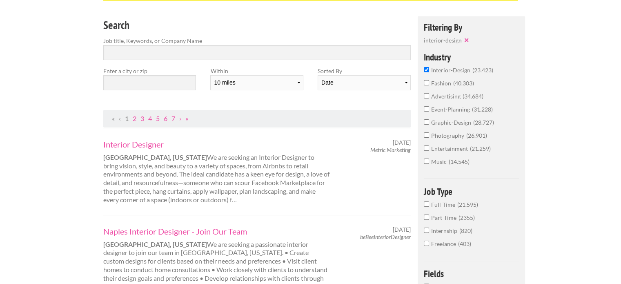
scroll to position [82, 0]
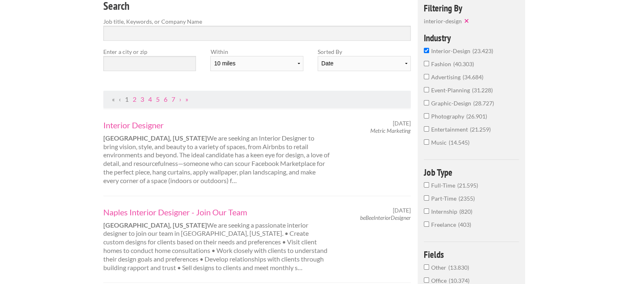
click at [427, 209] on input "Internship 820" at bounding box center [426, 210] width 5 height 5
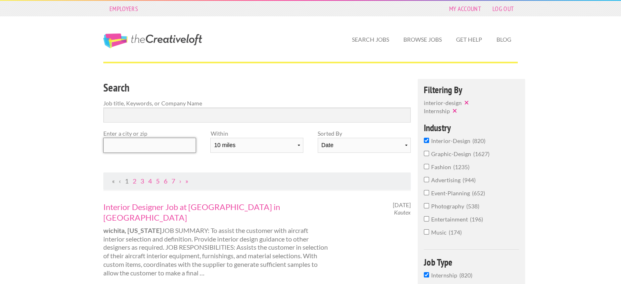
click at [183, 143] on input "text" at bounding box center [149, 145] width 93 height 15
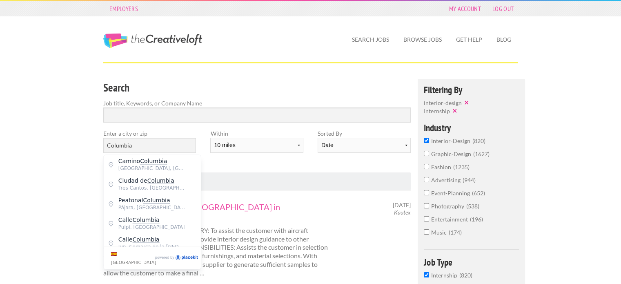
click at [256, 174] on nav "« ‹ 1 2 3 4 5 6 7 › »" at bounding box center [257, 181] width 308 height 18
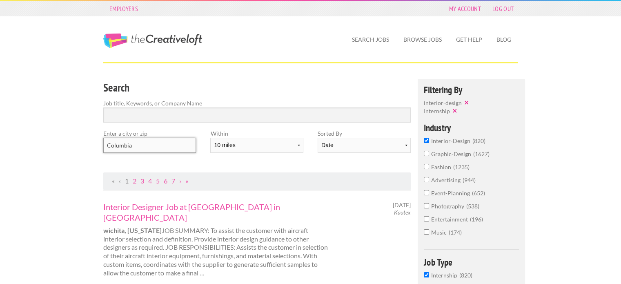
click at [165, 145] on input "Columbia" at bounding box center [149, 145] width 93 height 15
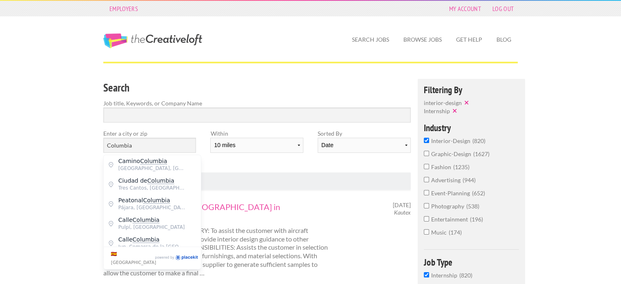
click at [233, 163] on div "Search Job title, Keywords, or Company Name Enter a city or zip Columbia Within…" at bounding box center [257, 126] width 322 height 94
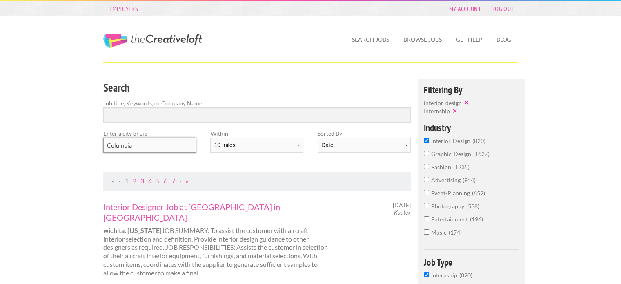
click at [151, 142] on input "Columbia" at bounding box center [149, 145] width 93 height 15
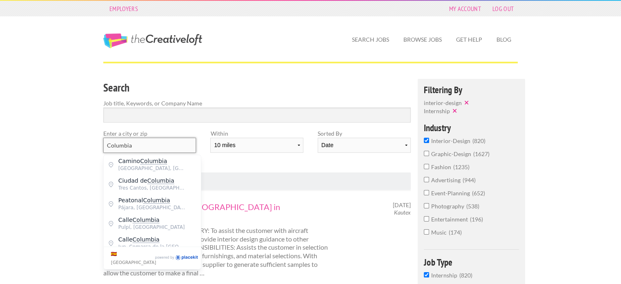
click at [151, 142] on input "Columbia" at bounding box center [149, 145] width 93 height 15
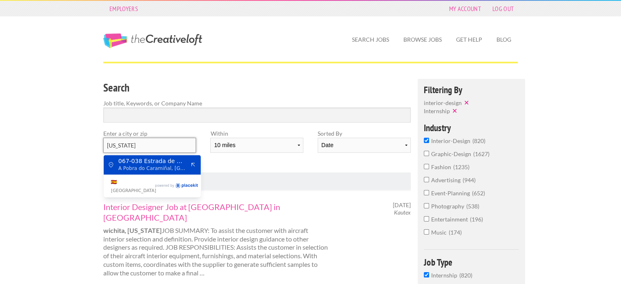
type input "[US_STATE]"
click at [230, 165] on div "Search Job title, Keywords, or Company Name Enter a city or zip south carolina …" at bounding box center [257, 126] width 322 height 94
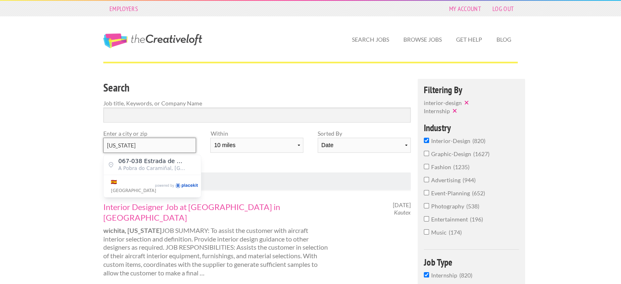
click at [185, 145] on input "[US_STATE]" at bounding box center [149, 145] width 93 height 15
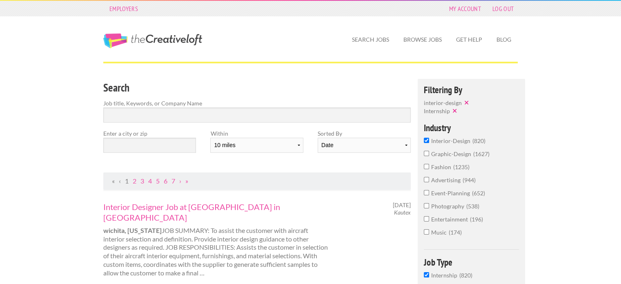
click at [228, 173] on nav "« ‹ 1 2 3 4 5 6 7 › »" at bounding box center [257, 181] width 308 height 18
click at [242, 119] on input "Search" at bounding box center [257, 114] width 308 height 15
click at [337, 93] on h3 "Search" at bounding box center [257, 88] width 308 height 16
click at [354, 145] on select "Date Relevance" at bounding box center [364, 145] width 93 height 15
click at [344, 127] on div "Search Job title, Keywords, or Company Name" at bounding box center [257, 104] width 322 height 50
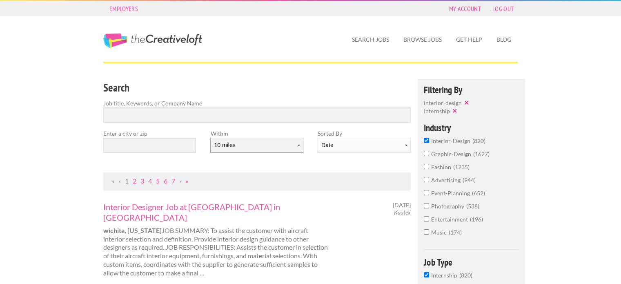
click at [290, 145] on select "10 miles 20 miles 50 miles 100 miles 200 miles 300 miles 400 miles 500 miles" at bounding box center [256, 145] width 93 height 15
click at [297, 132] on label "Within" at bounding box center [256, 133] width 93 height 9
click at [462, 11] on link "My Account" at bounding box center [465, 8] width 40 height 11
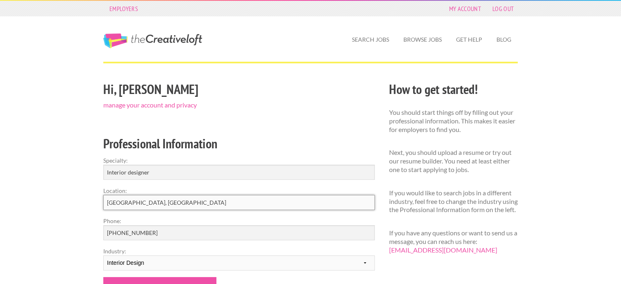
click at [171, 199] on input "[GEOGRAPHIC_DATA], [GEOGRAPHIC_DATA]" at bounding box center [239, 202] width 272 height 15
drag, startPoint x: 171, startPoint y: 199, endPoint x: 67, endPoint y: 200, distance: 104.6
click at [75, 200] on div "Employers My Account Log Out The Creative Loft Search Jobs Browse Jobs Get Help…" at bounding box center [310, 264] width 621 height 529
type input "Columbia, [GEOGRAPHIC_DATA]"
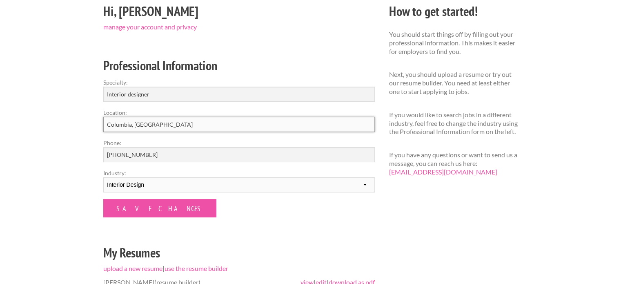
scroll to position [82, 0]
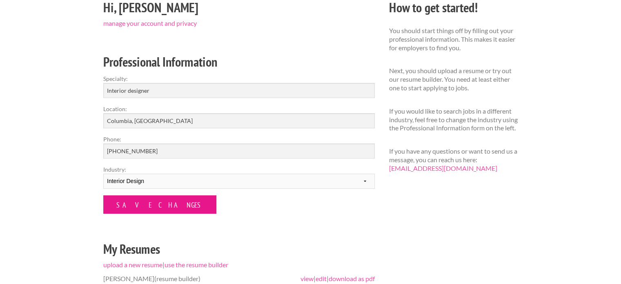
click at [139, 210] on input "Save Changes" at bounding box center [159, 204] width 113 height 18
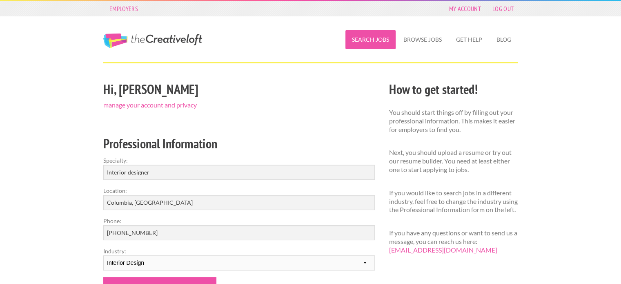
click at [365, 36] on link "Search Jobs" at bounding box center [371, 39] width 50 height 19
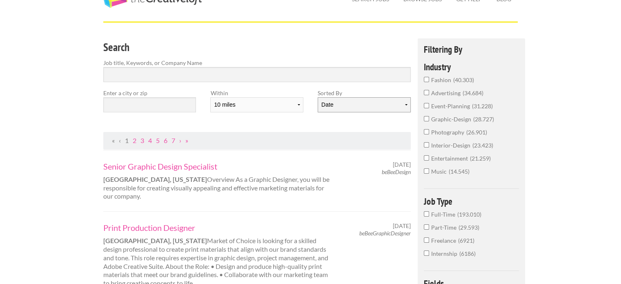
scroll to position [41, 0]
click at [426, 142] on input "interior-design 23.423" at bounding box center [426, 144] width 5 height 5
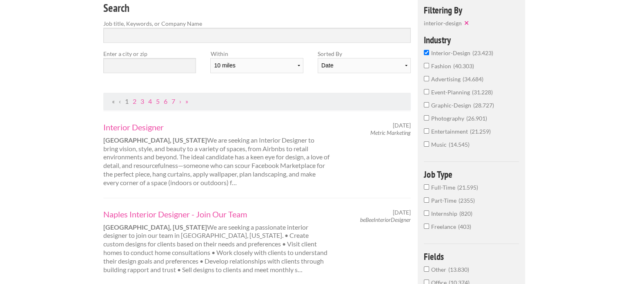
scroll to position [82, 0]
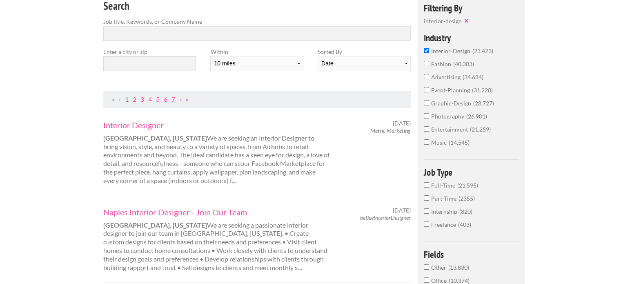
click at [427, 209] on input "Internship 820" at bounding box center [426, 210] width 5 height 5
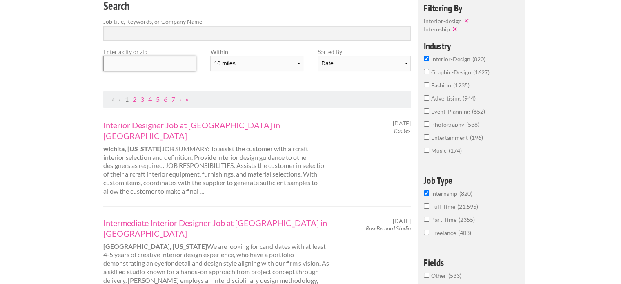
click at [179, 68] on input "text" at bounding box center [149, 63] width 93 height 15
click at [201, 34] on input "Search" at bounding box center [257, 33] width 308 height 15
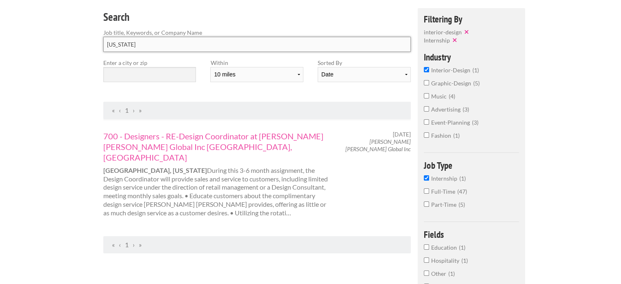
scroll to position [82, 0]
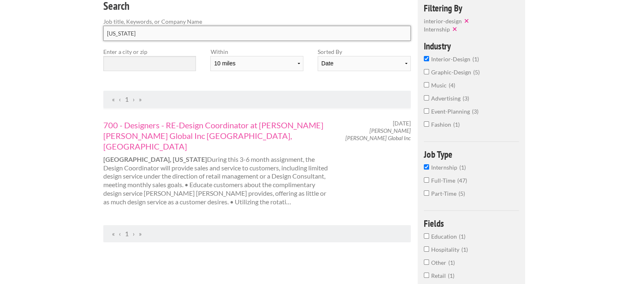
type input "[US_STATE]"
click at [426, 168] on input "Internship 1" at bounding box center [426, 166] width 5 height 5
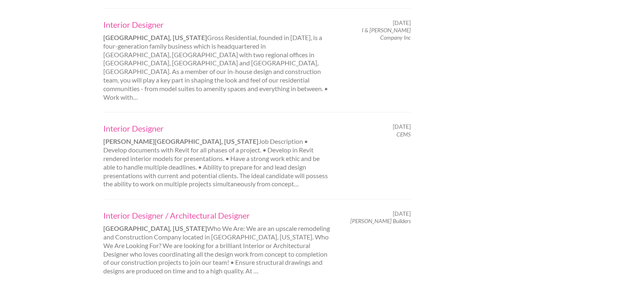
scroll to position [858, 0]
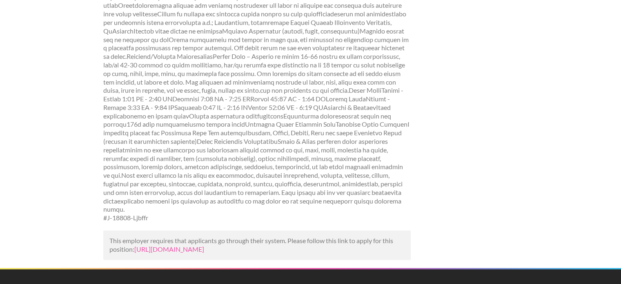
scroll to position [368, 0]
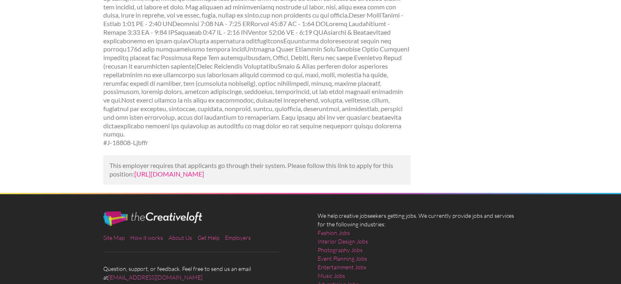
click at [204, 170] on link "https://www.mediabistro.com/jobs/1512580195-designer-job-at-floor-and-decor-in-…" at bounding box center [169, 174] width 70 height 8
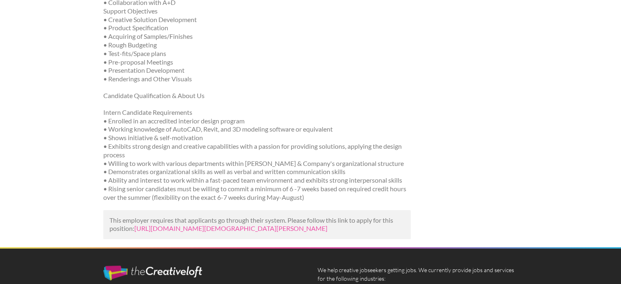
scroll to position [490, 0]
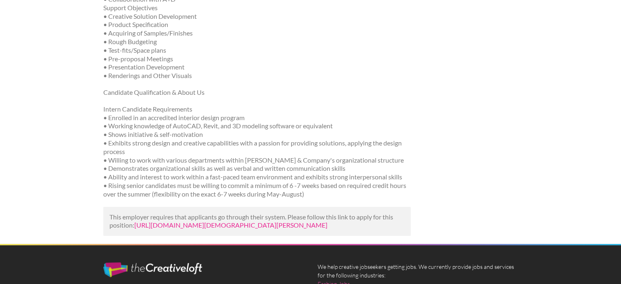
click at [257, 221] on link "[URL][DOMAIN_NAME][DEMOGRAPHIC_DATA][PERSON_NAME]" at bounding box center [230, 225] width 193 height 8
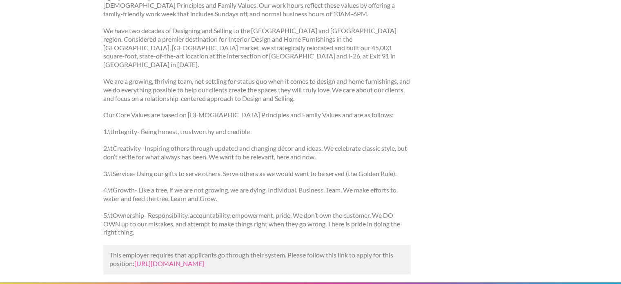
scroll to position [940, 0]
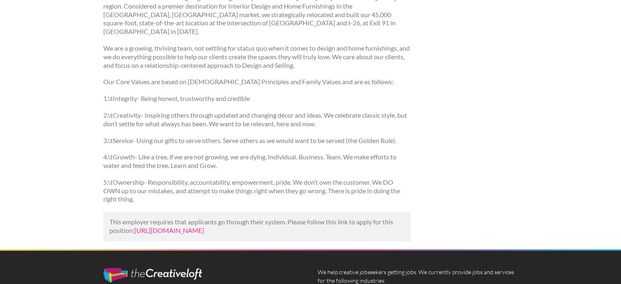
click at [204, 226] on link "https://www.adzuna.com/details/5274883466?utm_campaign=google_jobs_apply&utm_so…" at bounding box center [169, 230] width 70 height 8
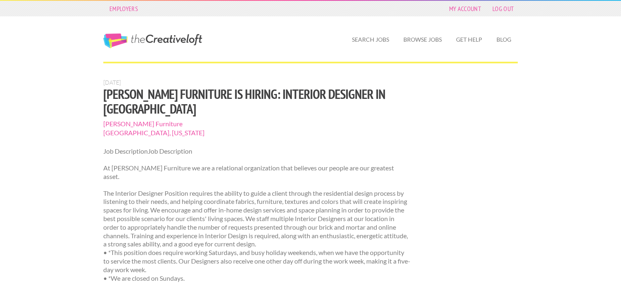
scroll to position [0, 0]
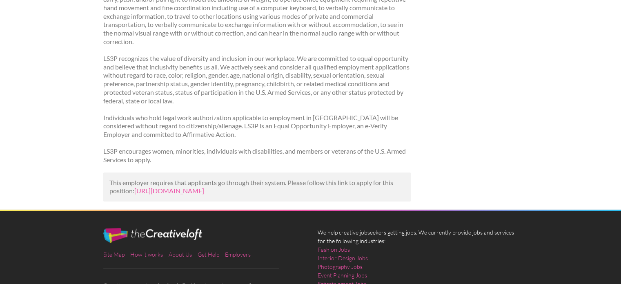
scroll to position [695, 0]
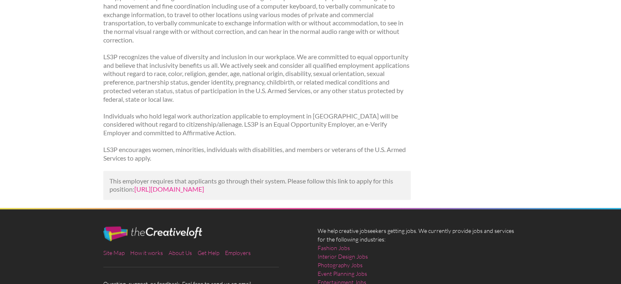
click at [204, 185] on link "[URL][DOMAIN_NAME]" at bounding box center [169, 189] width 70 height 8
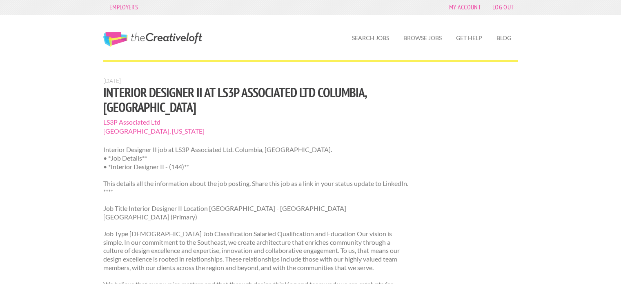
scroll to position [0, 0]
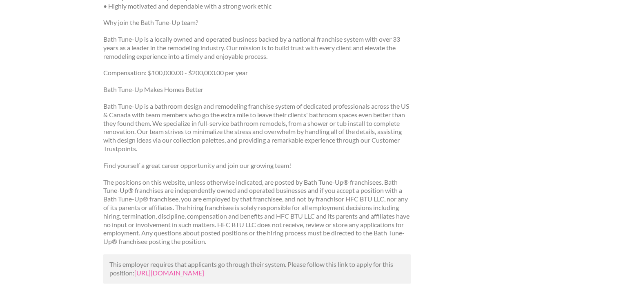
scroll to position [368, 0]
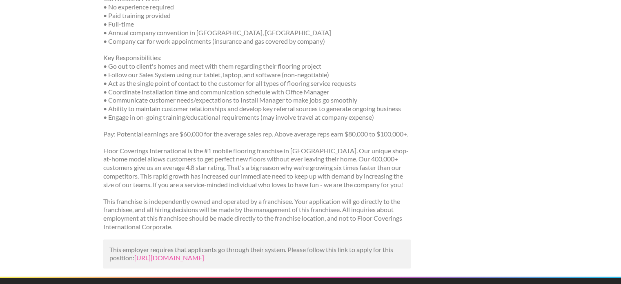
scroll to position [204, 0]
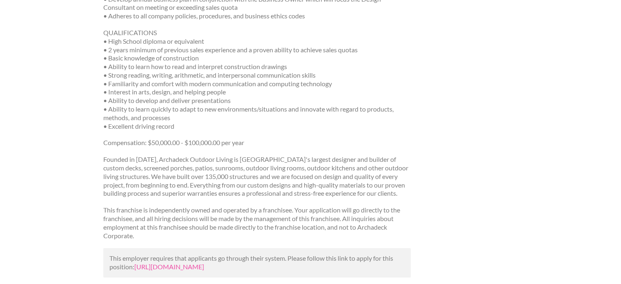
scroll to position [368, 0]
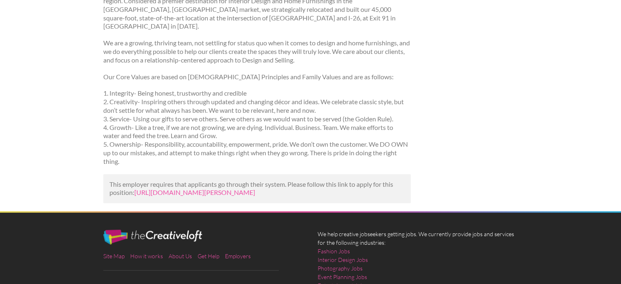
scroll to position [735, 0]
